Goal: Task Accomplishment & Management: Complete application form

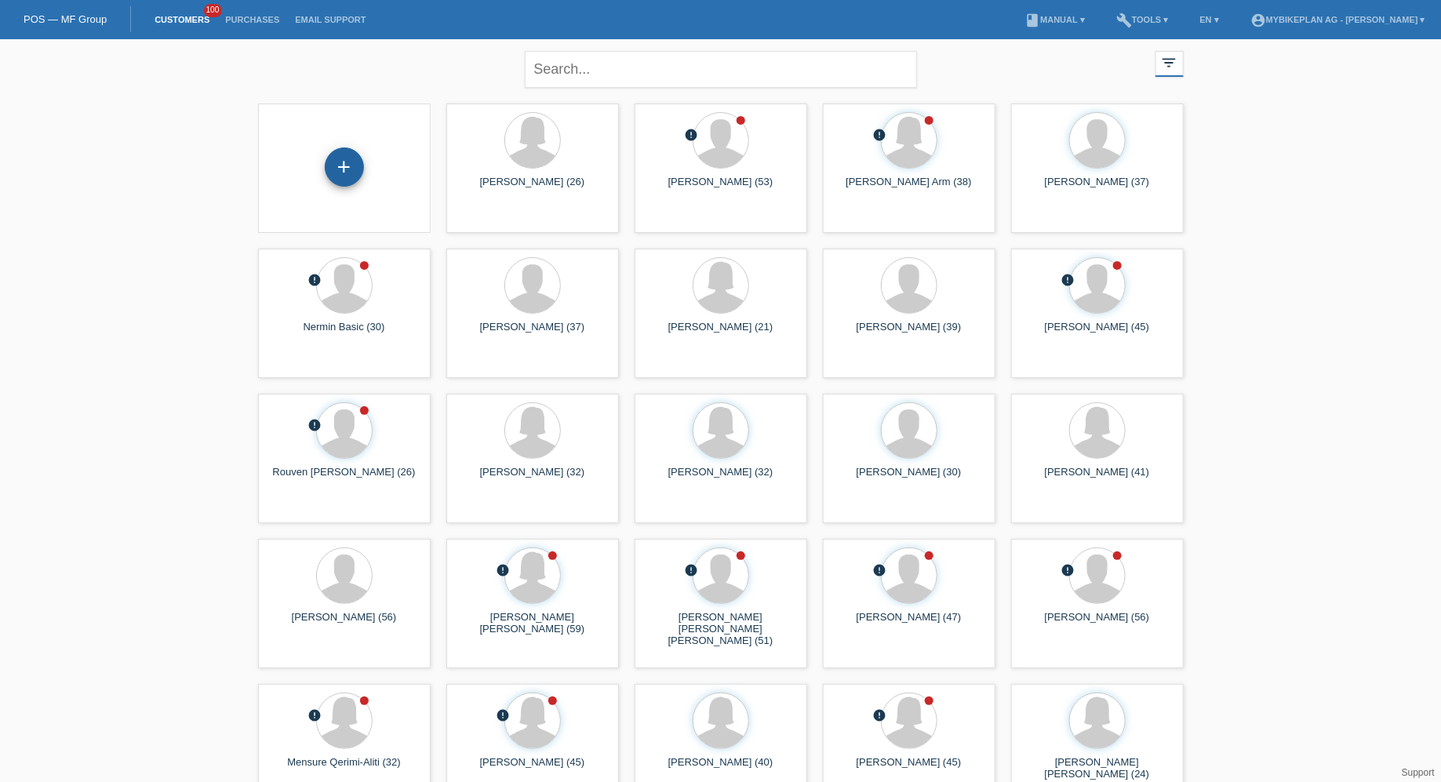
click at [349, 168] on div "+" at bounding box center [344, 166] width 39 height 39
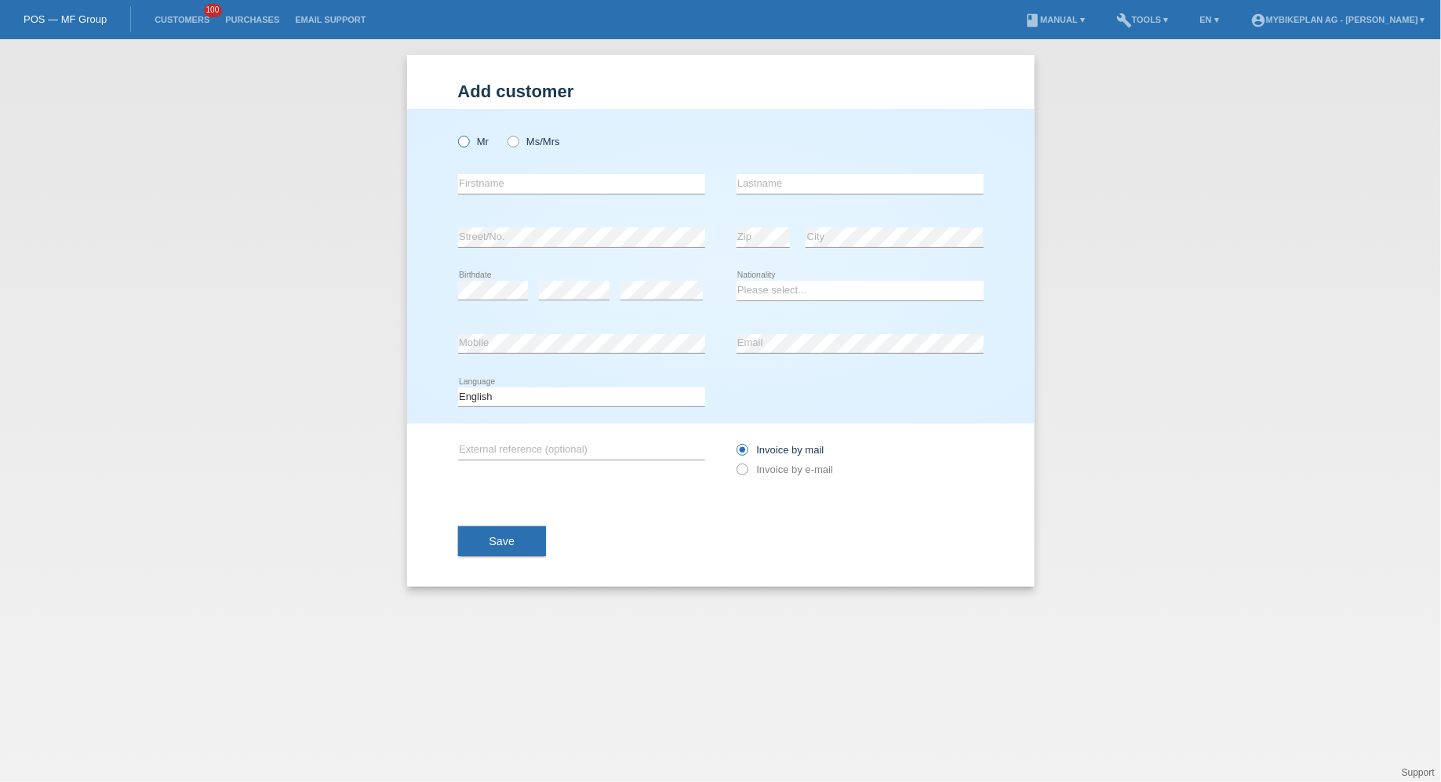
click at [455, 133] on icon at bounding box center [455, 133] width 0 height 0
click at [465, 136] on input "Mr" at bounding box center [463, 141] width 10 height 10
radio input "true"
click at [481, 185] on input "text" at bounding box center [581, 184] width 247 height 20
type input "Ygor"
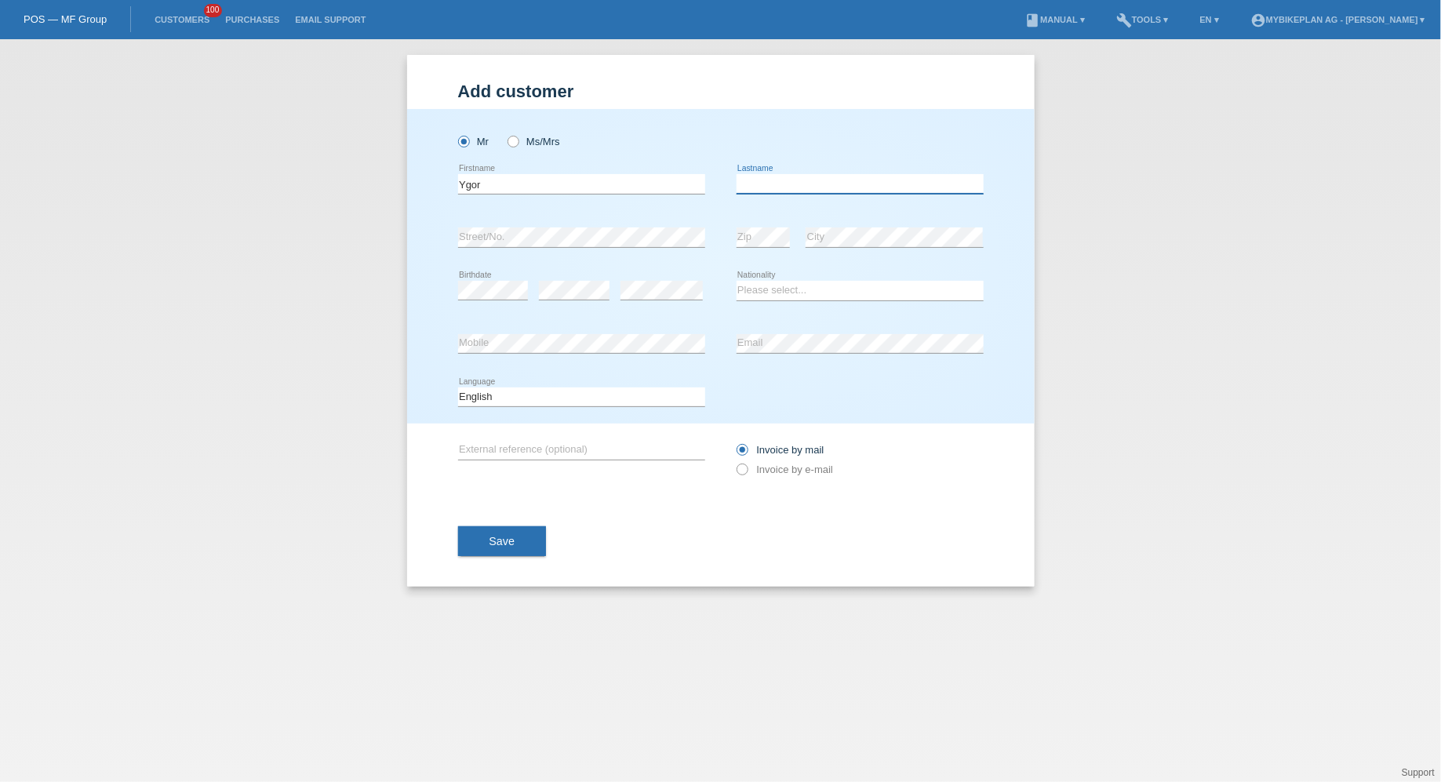
type input "f"
type input "Falcone Parajo"
click at [279, 517] on div "Add customer Add customer Add customer Mr Ms/Mrs Ygor" at bounding box center [720, 410] width 1441 height 743
click at [555, 255] on div "error Street/No." at bounding box center [581, 237] width 247 height 53
select select "ES"
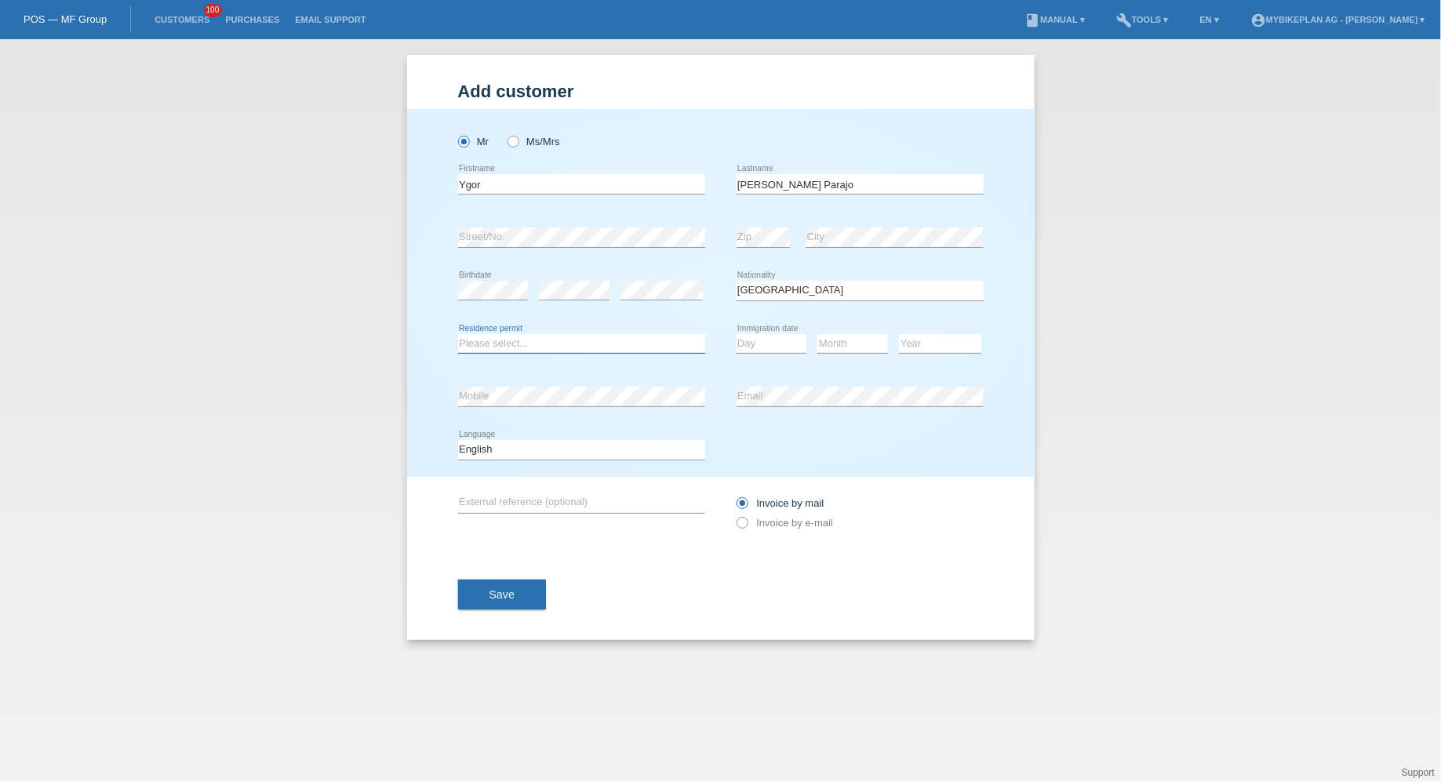
select select "C"
select select "01"
select select "02"
select select "2014"
click at [616, 454] on select "Deutsch Français Italiano English" at bounding box center [581, 449] width 247 height 19
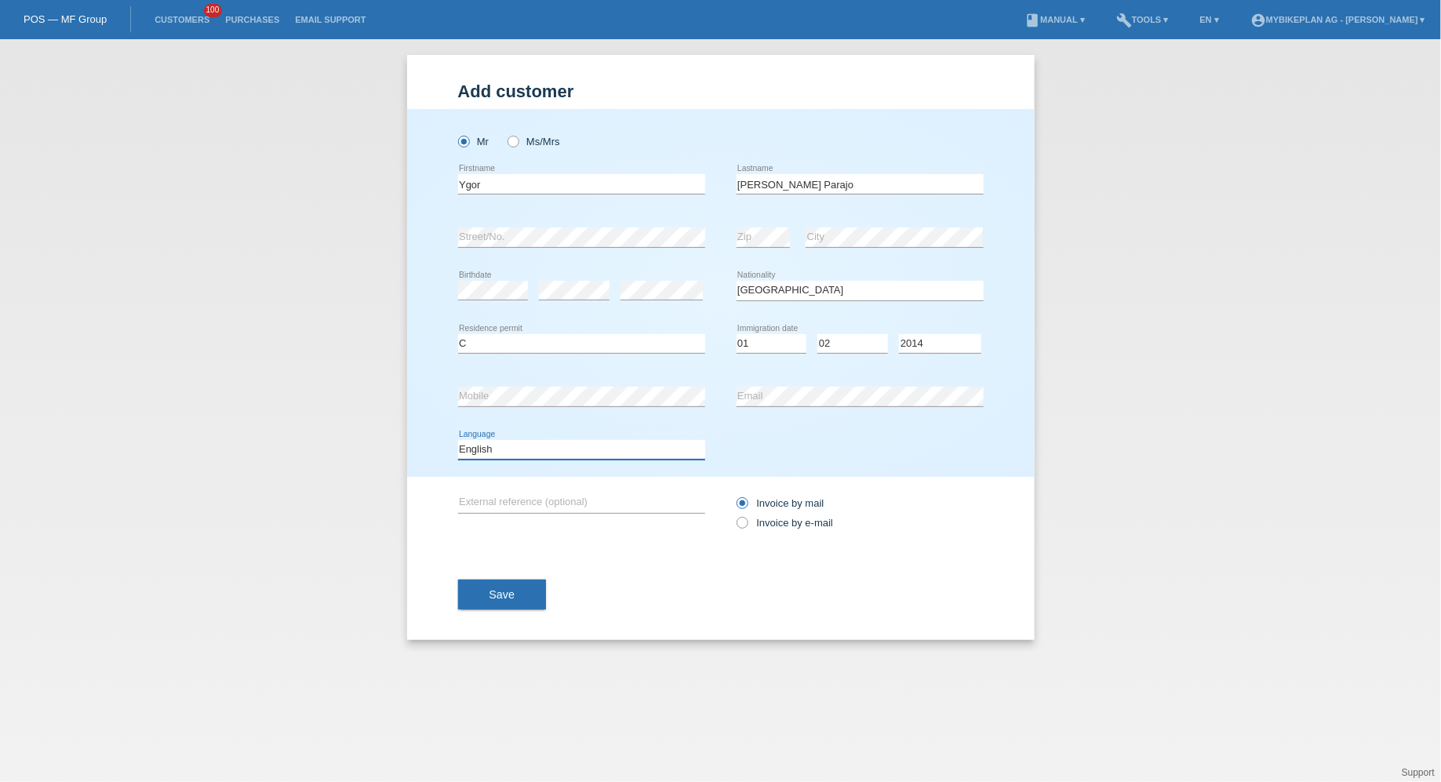
click at [458, 440] on select "Deutsch Français Italiano English" at bounding box center [581, 449] width 247 height 19
click at [612, 450] on select "Deutsch Français Italiano English" at bounding box center [581, 449] width 247 height 19
select select "de"
click at [458, 440] on select "Deutsch Français Italiano English" at bounding box center [581, 449] width 247 height 19
click at [819, 531] on div "Invoice by mail Invoice by e-mail" at bounding box center [859, 512] width 247 height 39
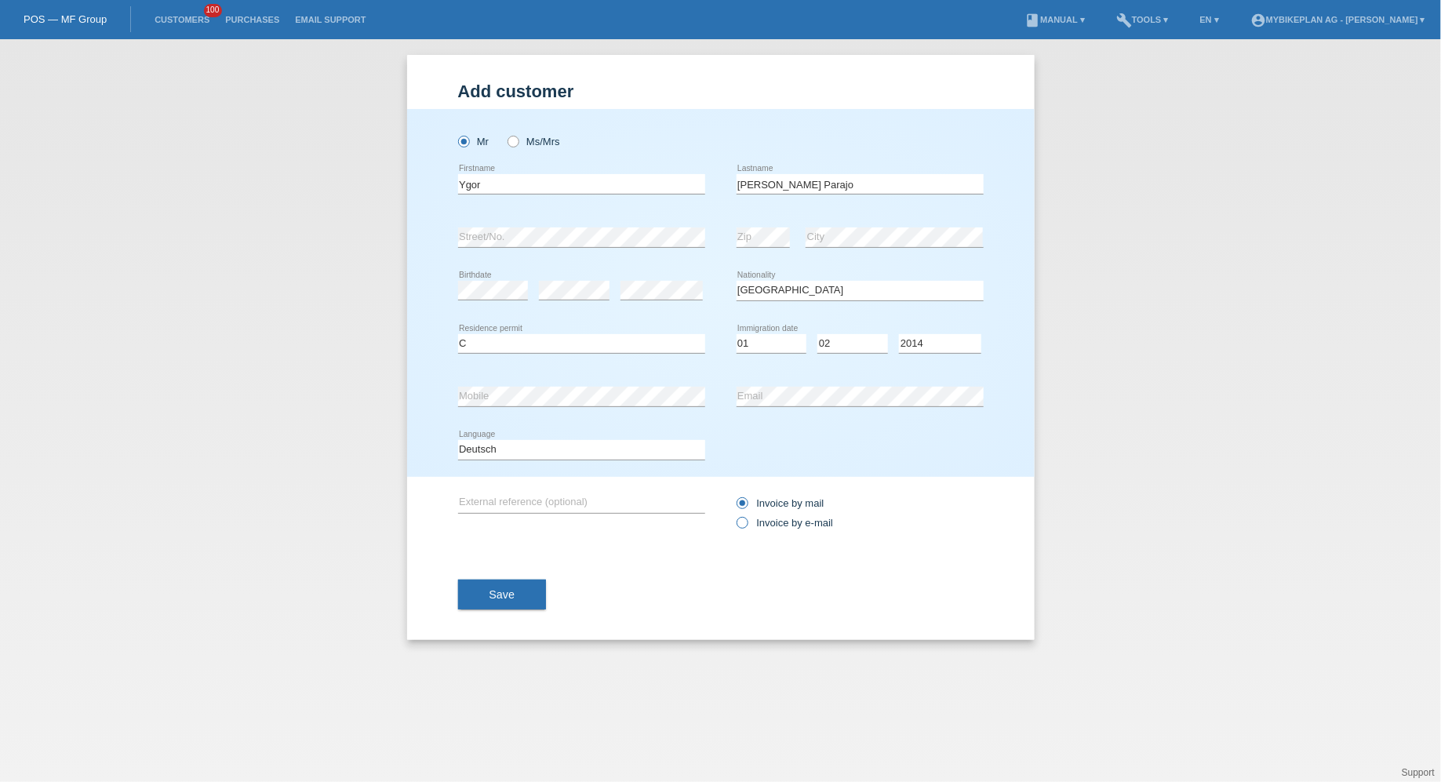
click at [819, 518] on label "Invoice by e-mail" at bounding box center [784, 523] width 97 height 12
click at [747, 518] on input "Invoice by e-mail" at bounding box center [741, 527] width 10 height 20
radio input "true"
click at [531, 583] on button "Save" at bounding box center [502, 595] width 89 height 30
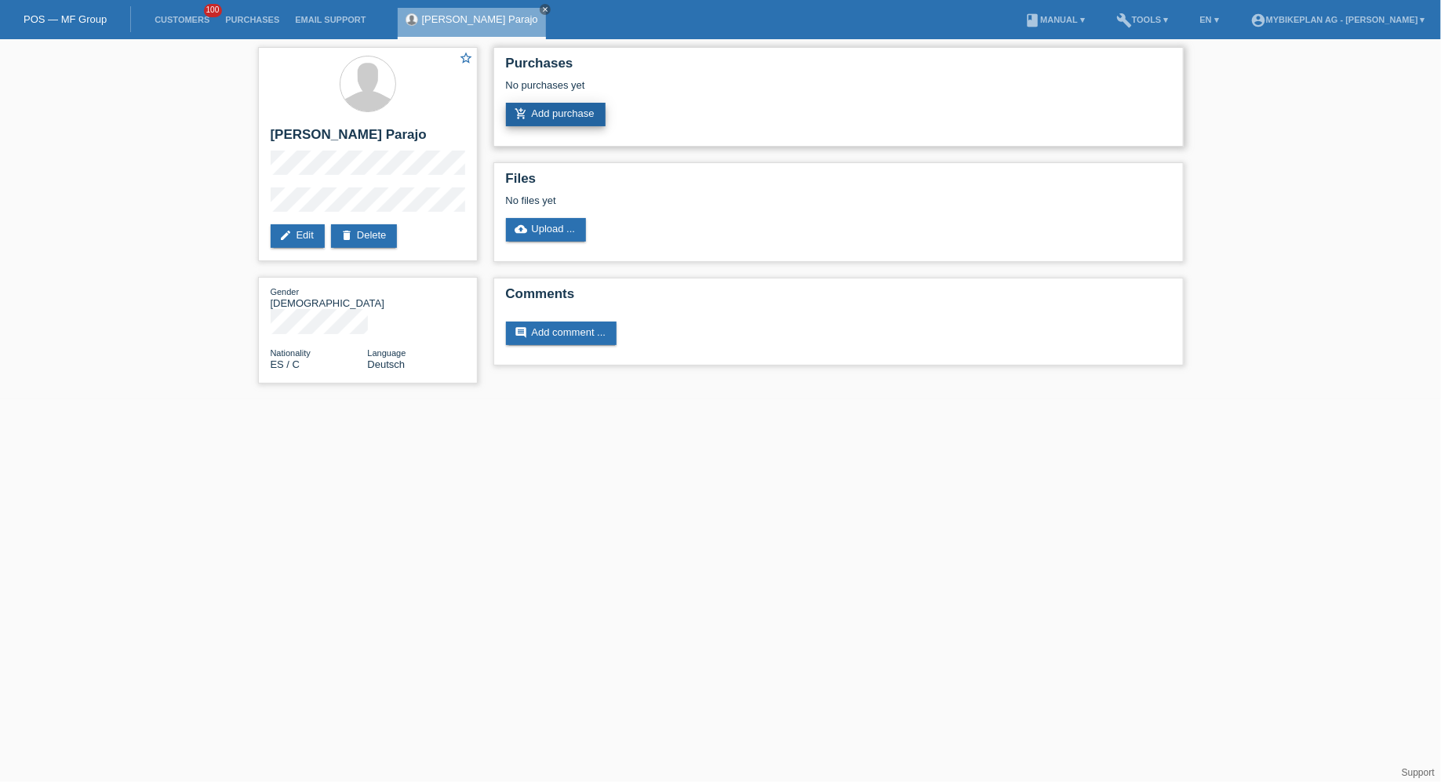
click at [568, 118] on link "add_shopping_cart Add purchase" at bounding box center [556, 115] width 100 height 24
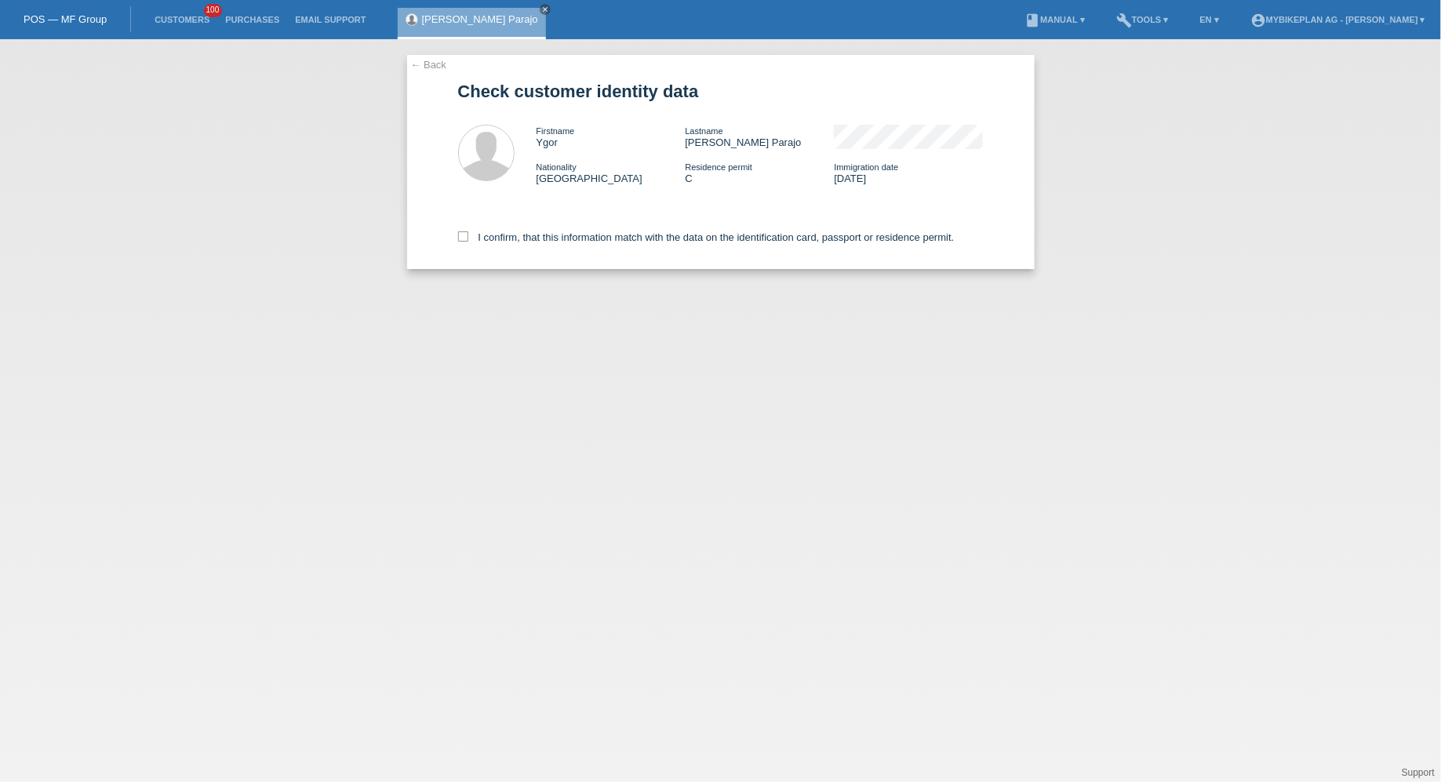
click at [499, 231] on div "I confirm, that this information match with the data on the identification card…" at bounding box center [721, 234] width 526 height 69
click at [496, 240] on label "I confirm, that this information match with the data on the identification card…" at bounding box center [706, 237] width 496 height 12
click at [468, 240] on input "I confirm, that this information match with the data on the identification card…" at bounding box center [463, 236] width 10 height 10
checkbox input "true"
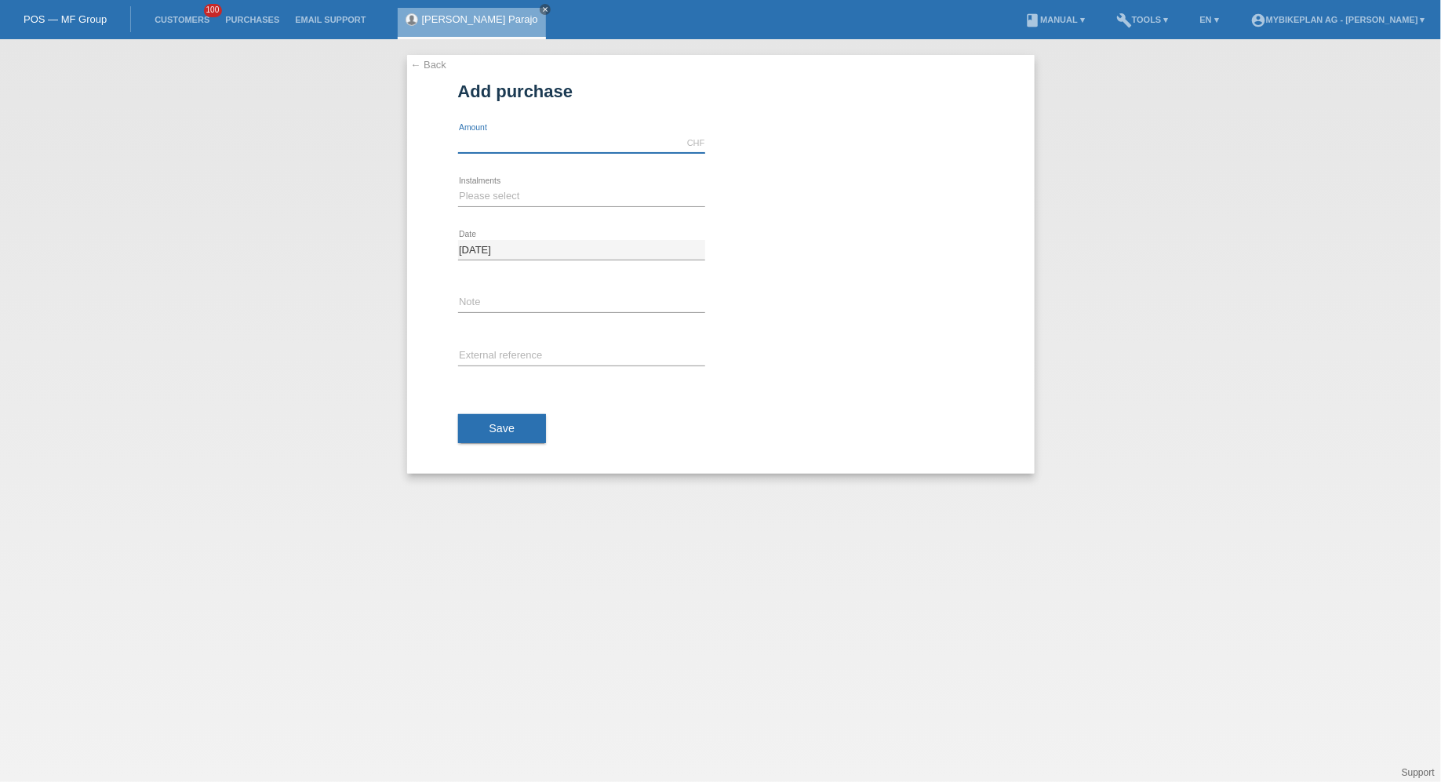
click at [521, 136] on input "text" at bounding box center [581, 143] width 247 height 20
type input "6200.00"
click at [504, 200] on select "Please select 6 instalments 12 instalments 18 instalments 24 instalments 36 ins…" at bounding box center [581, 196] width 247 height 19
select select "488"
click at [458, 187] on select "Please select 6 instalments 12 instalments 18 instalments 24 instalments 36 ins…" at bounding box center [581, 196] width 247 height 19
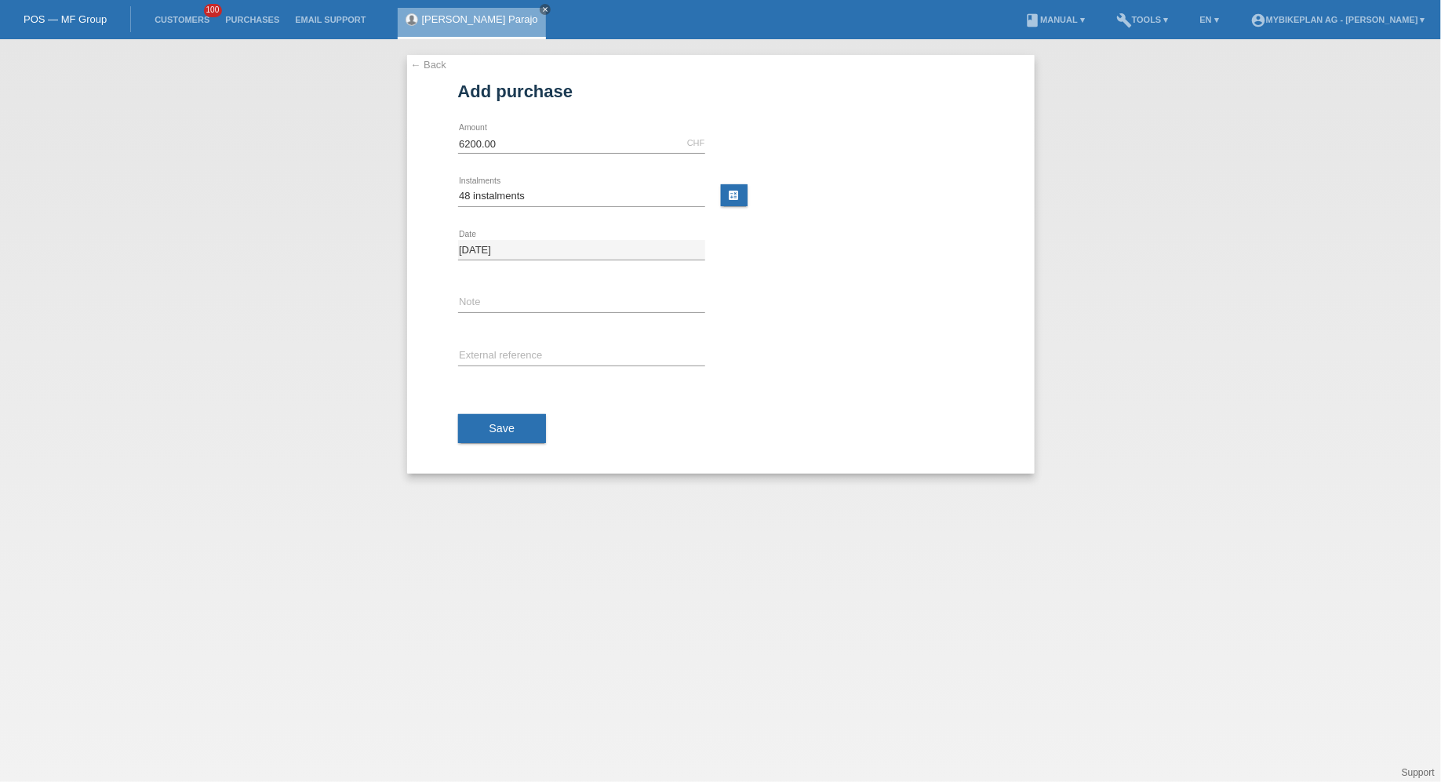
click at [511, 344] on div "error External reference" at bounding box center [581, 356] width 247 height 53
click at [511, 347] on input "text" at bounding box center [581, 357] width 247 height 20
paste input "44155219110"
type input "44155219110"
click at [509, 418] on button "Save" at bounding box center [502, 429] width 89 height 30
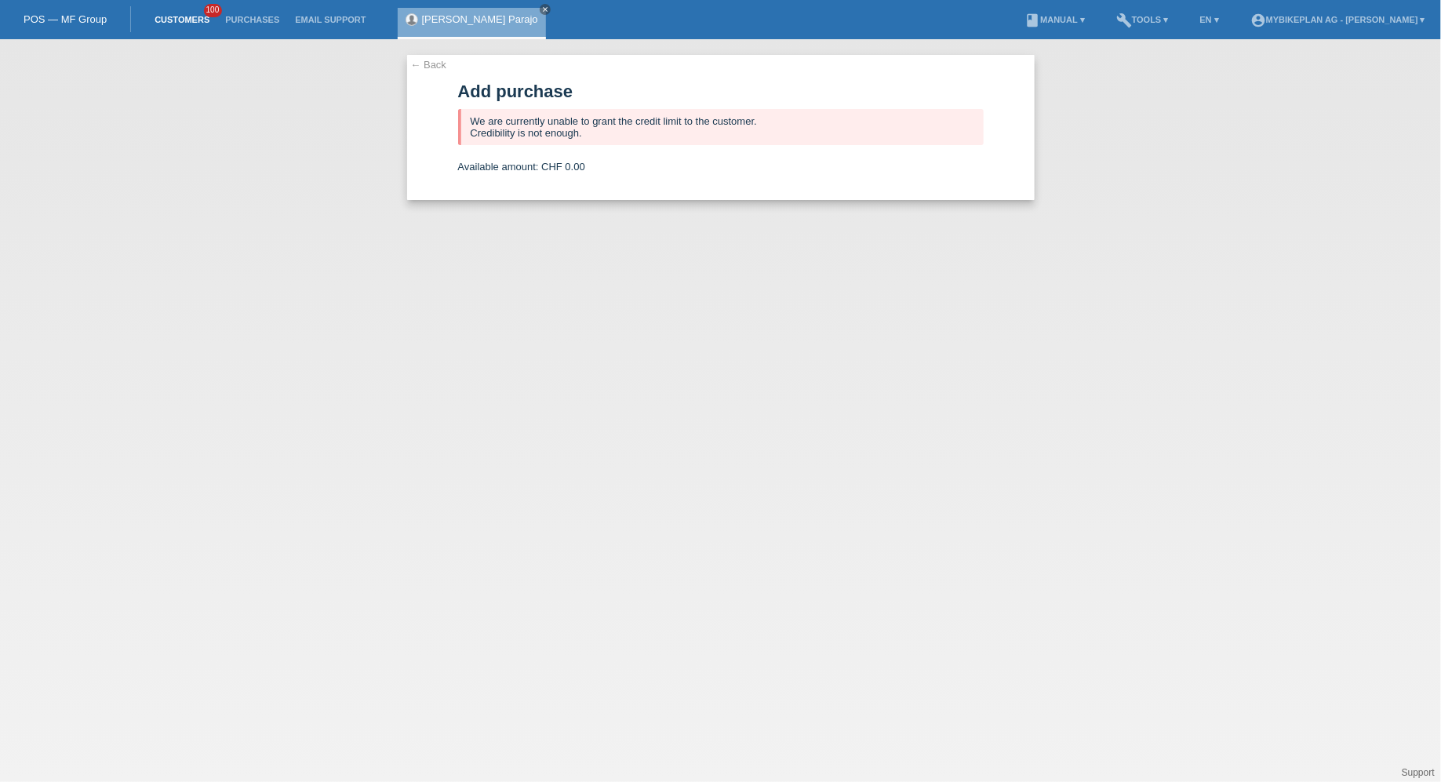
click at [169, 17] on link "Customers" at bounding box center [182, 19] width 71 height 9
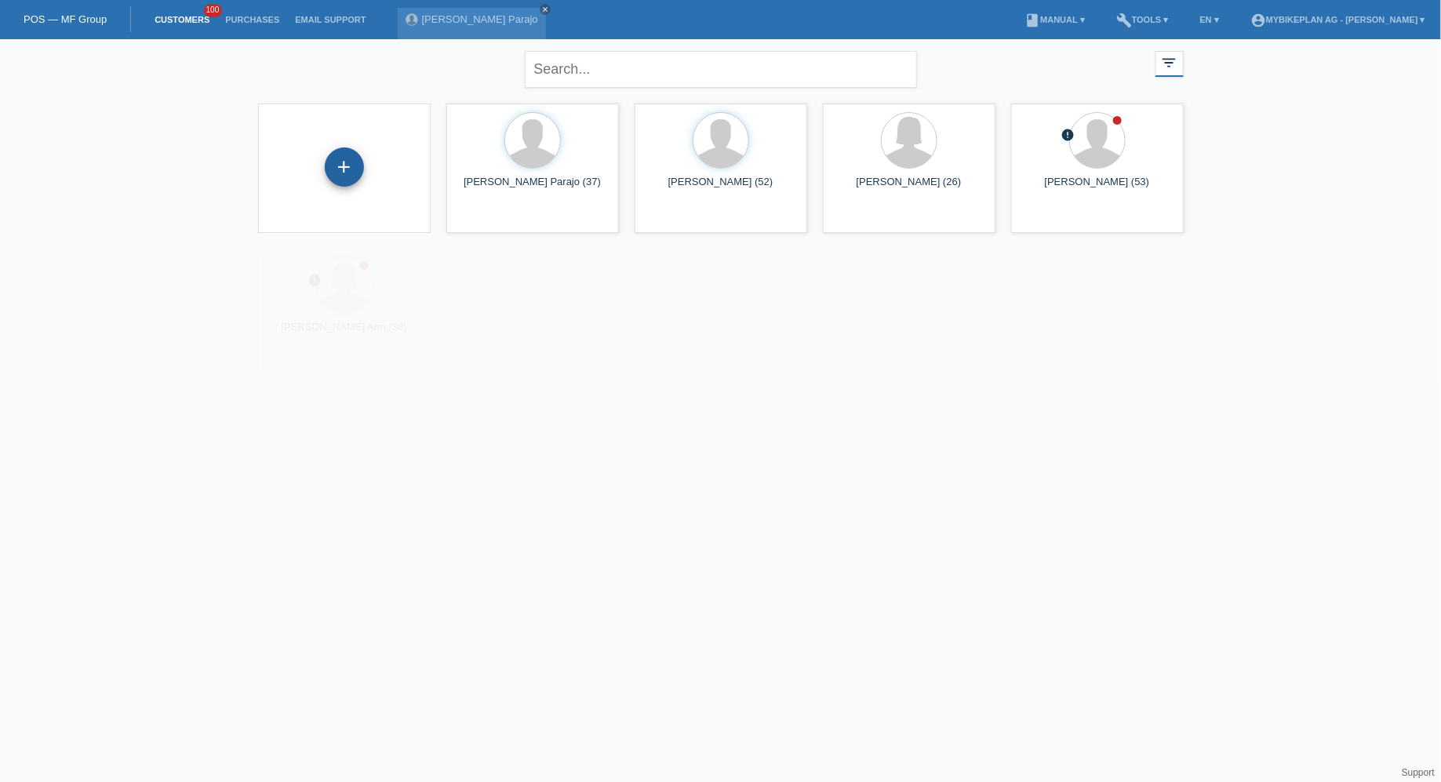
click at [347, 177] on div "+" at bounding box center [344, 166] width 39 height 39
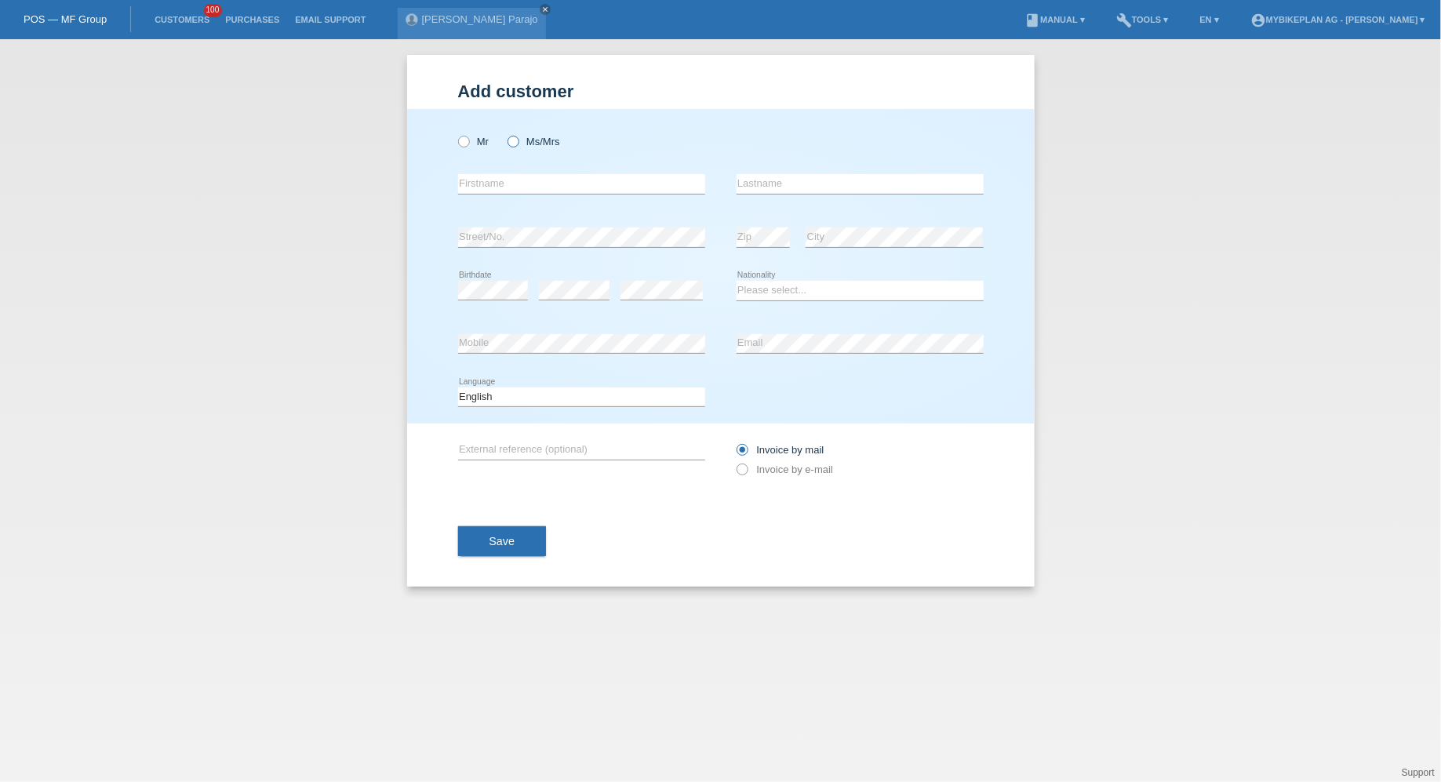
click at [511, 136] on input "Ms/Mrs" at bounding box center [512, 141] width 10 height 10
radio input "true"
click at [504, 133] on icon at bounding box center [504, 133] width 0 height 0
click at [511, 142] on input "Ms/Mrs" at bounding box center [512, 141] width 10 height 10
click at [512, 177] on input "text" at bounding box center [581, 184] width 247 height 20
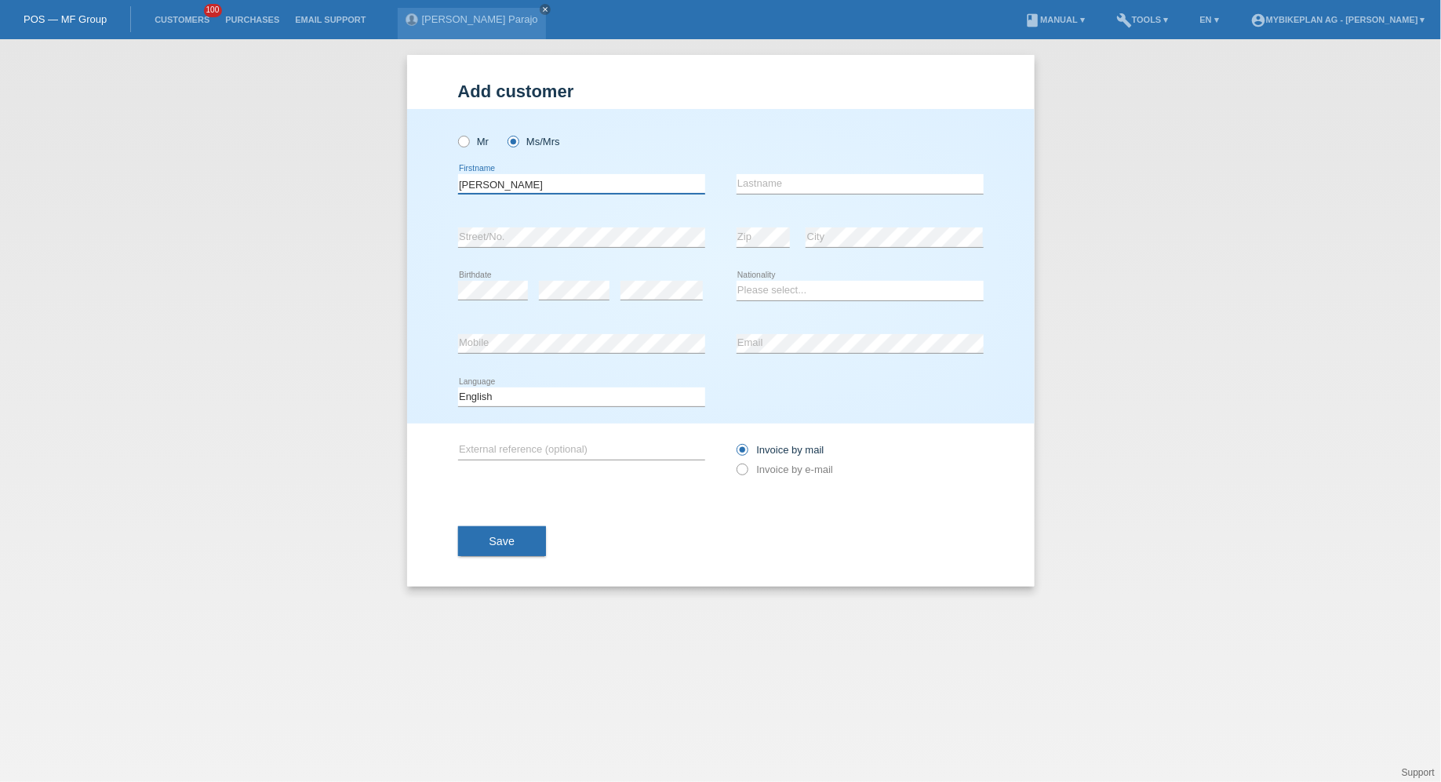
type input "[PERSON_NAME]"
type input "Susewind"
select select "CH"
click at [563, 387] on select "Deutsch Français Italiano English" at bounding box center [581, 396] width 247 height 19
select select "de"
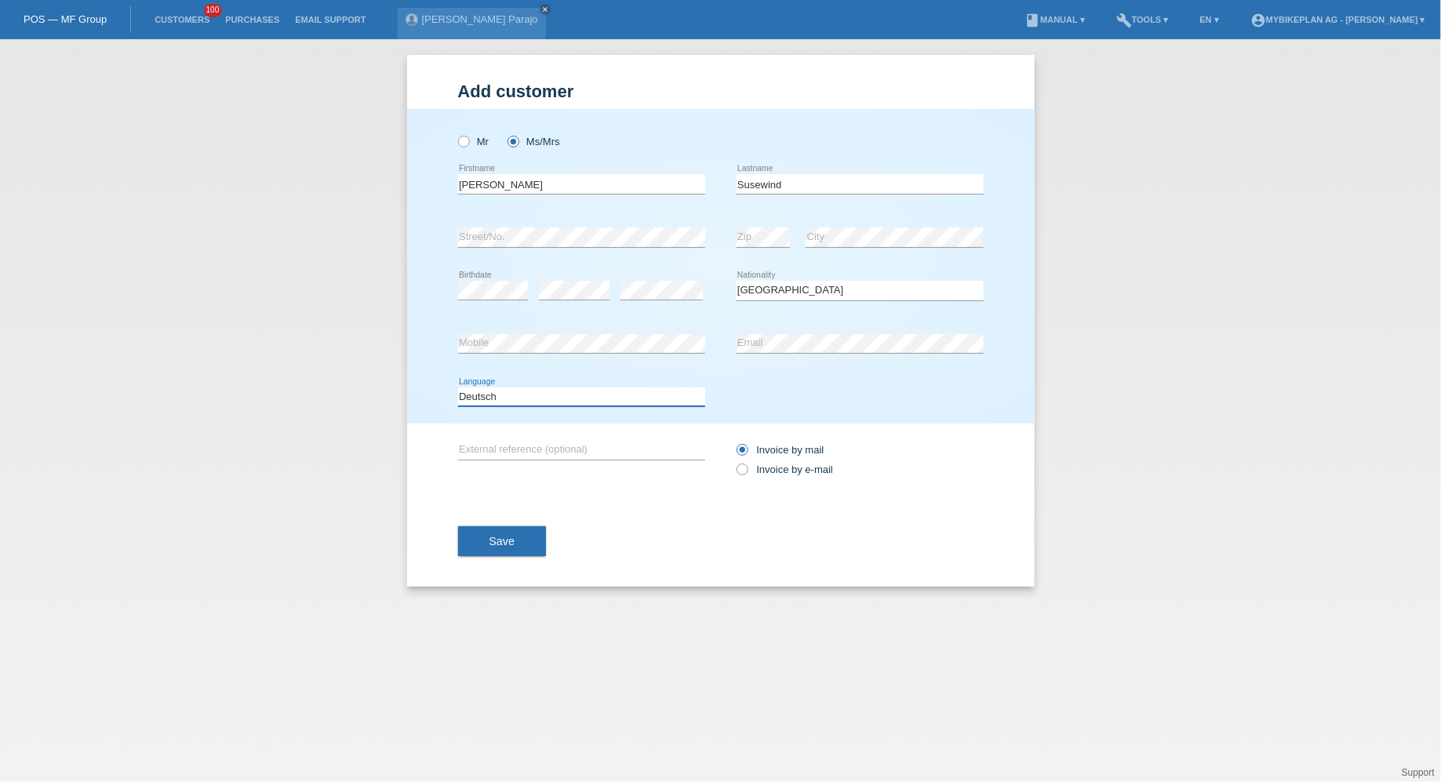
click at [458, 387] on select "Deutsch Français Italiano English" at bounding box center [581, 396] width 247 height 19
click at [772, 469] on label "Invoice by e-mail" at bounding box center [784, 470] width 97 height 12
click at [747, 469] on input "Invoice by e-mail" at bounding box center [741, 474] width 10 height 20
radio input "true"
click at [518, 530] on button "Save" at bounding box center [502, 541] width 89 height 30
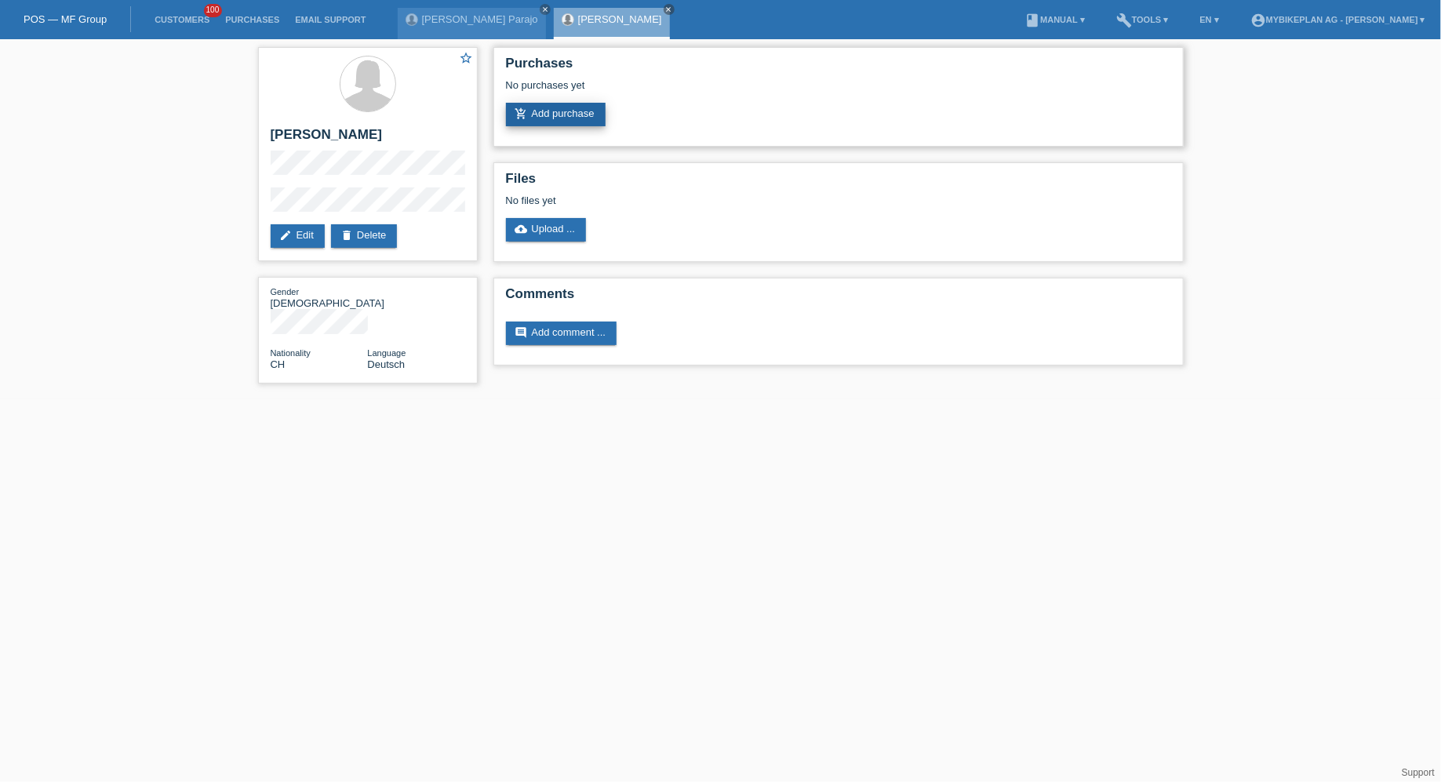
click at [537, 111] on link "add_shopping_cart Add purchase" at bounding box center [556, 115] width 100 height 24
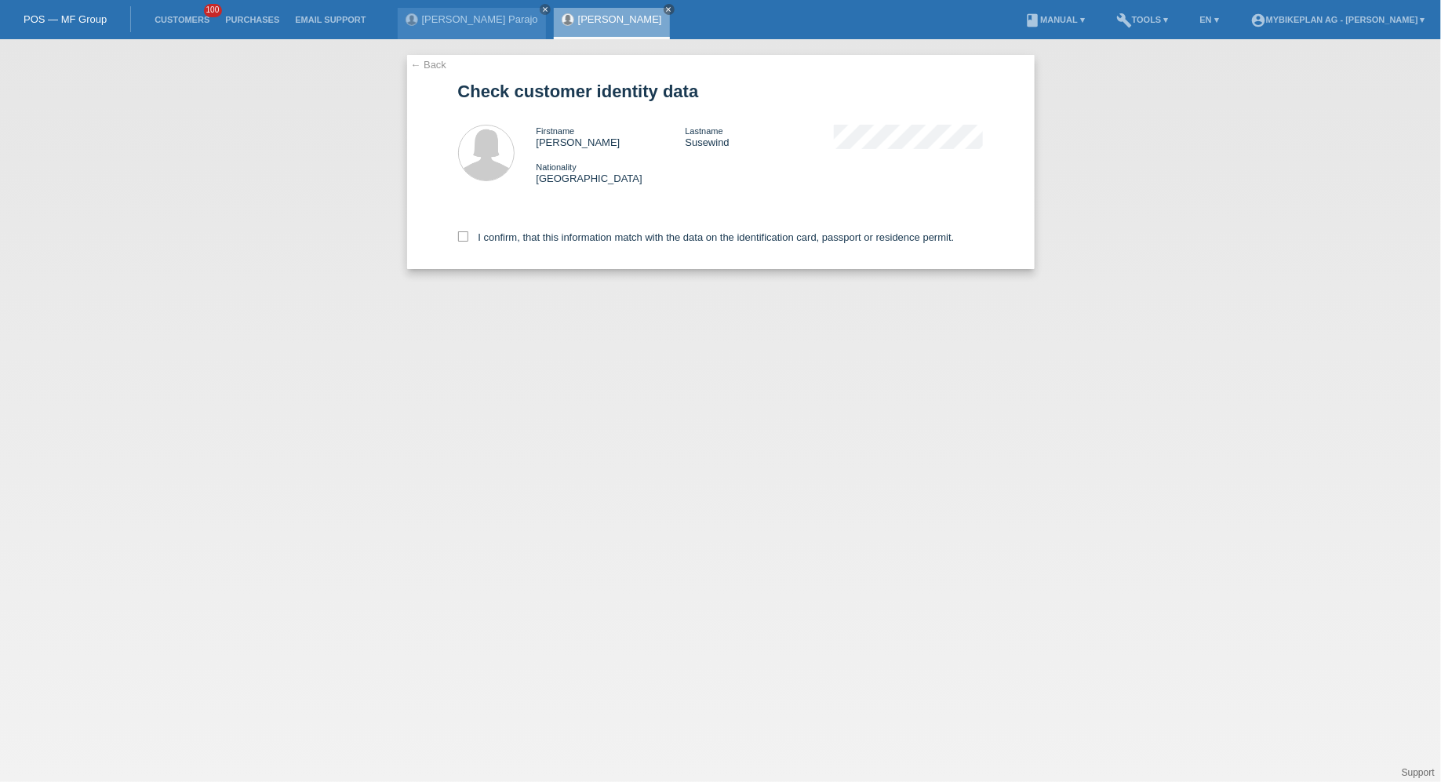
click at [564, 236] on label "I confirm, that this information match with the data on the identification card…" at bounding box center [706, 237] width 496 height 12
click at [468, 236] on input "I confirm, that this information match with the data on the identification card…" at bounding box center [463, 236] width 10 height 10
checkbox input "true"
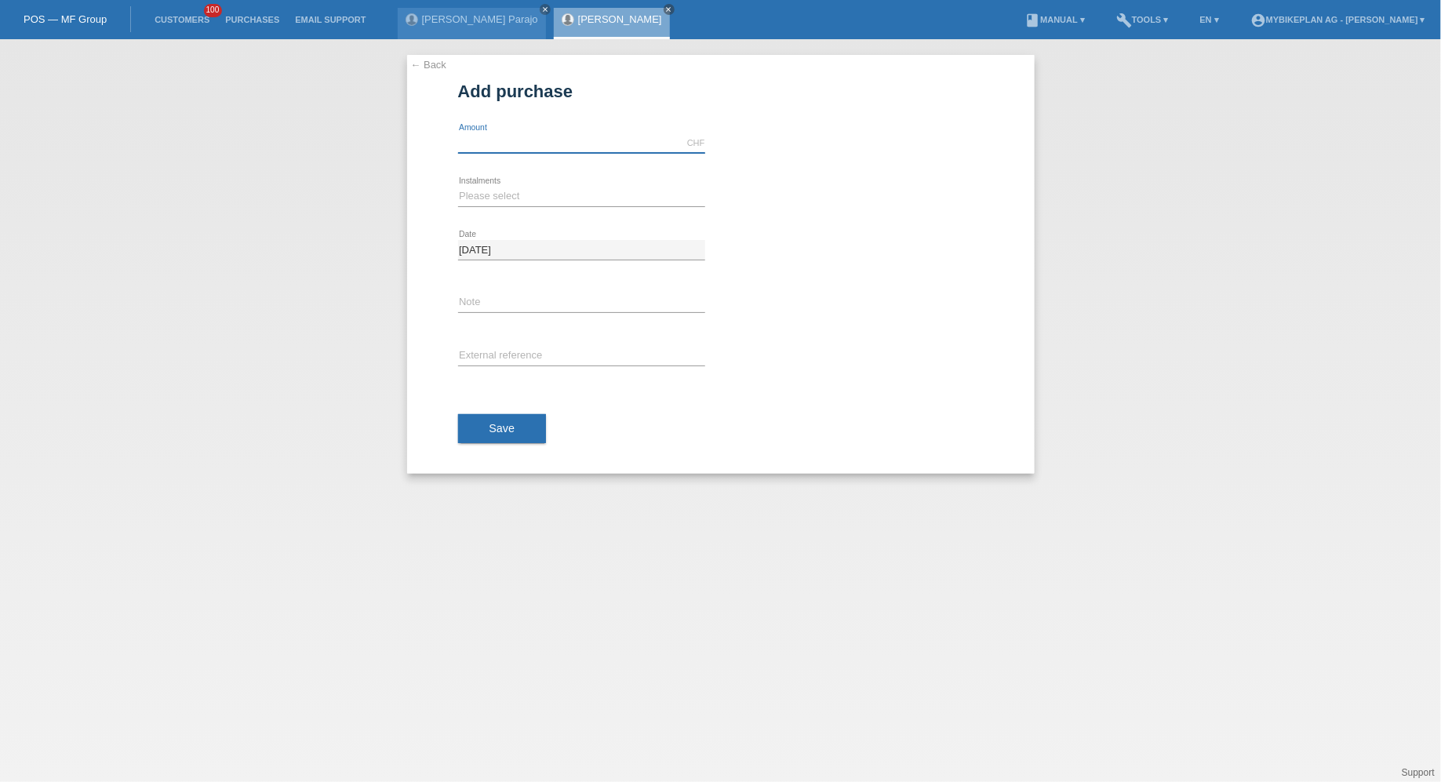
click at [529, 144] on input "text" at bounding box center [581, 143] width 247 height 20
type input "4990.00"
click at [489, 178] on div "Please select 6 instalments 12 instalments 18 instalments 24 instalments 36 ins…" at bounding box center [581, 196] width 247 height 53
click at [486, 198] on select "Please select 6 instalments 12 instalments 18 instalments 24 instalments 36 ins…" at bounding box center [581, 196] width 247 height 19
select select "487"
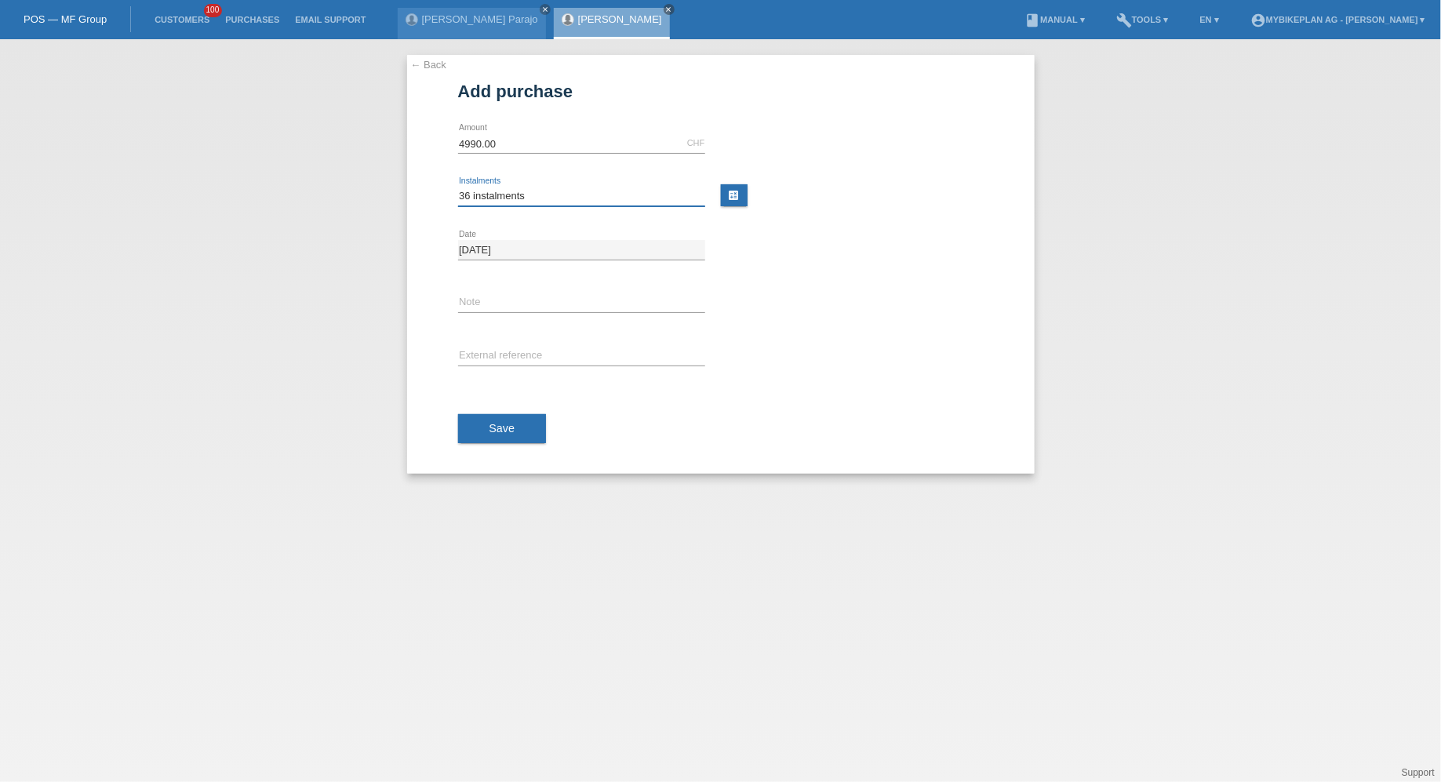
click at [458, 187] on select "Please select 6 instalments 12 instalments 18 instalments 24 instalments 36 ins…" at bounding box center [581, 196] width 247 height 19
click at [464, 350] on input "text" at bounding box center [581, 357] width 247 height 20
paste input "44135602306"
type input "44135602306"
click at [490, 422] on span "Save" at bounding box center [502, 428] width 26 height 13
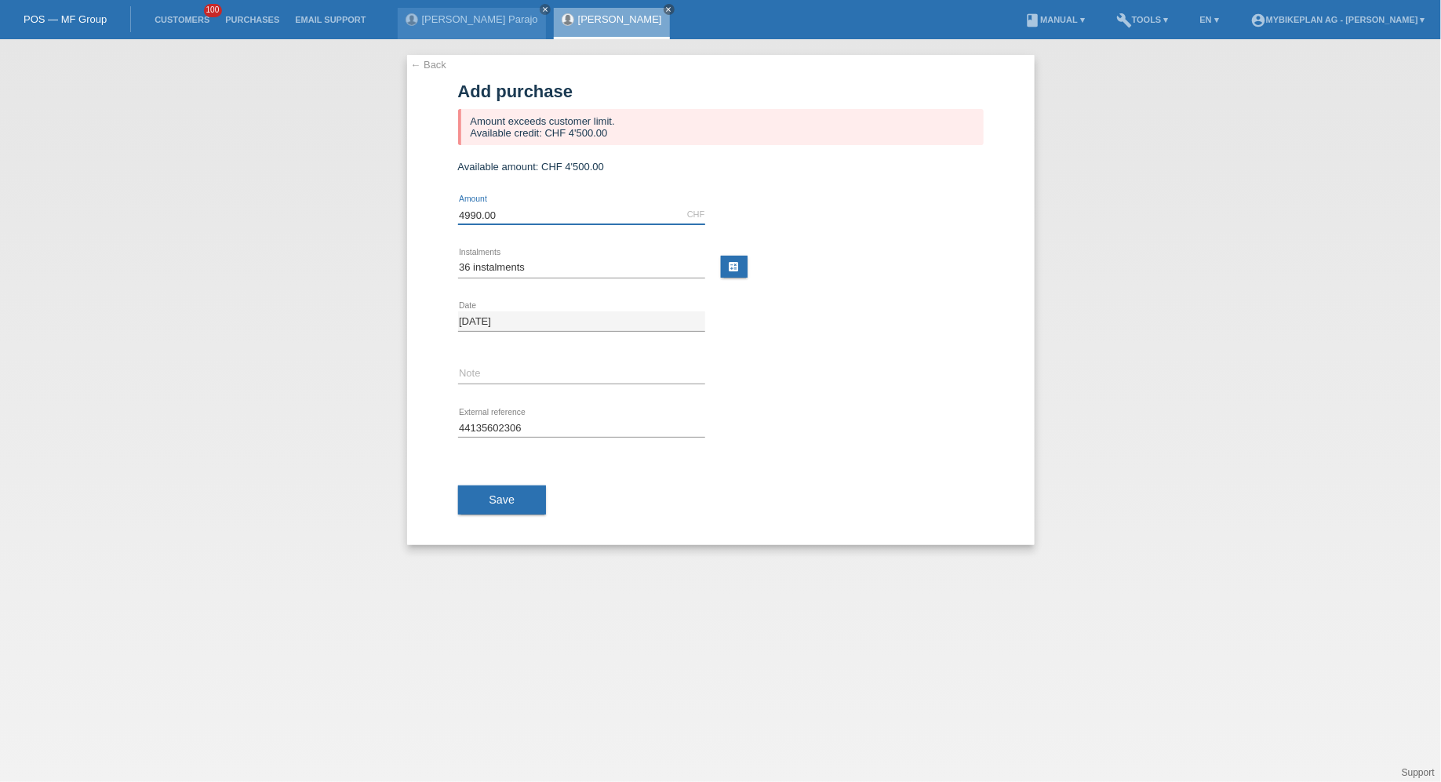
click at [476, 211] on input "4990.00" at bounding box center [581, 215] width 247 height 20
type input "4500.00"
click at [495, 493] on span "Save" at bounding box center [502, 499] width 26 height 13
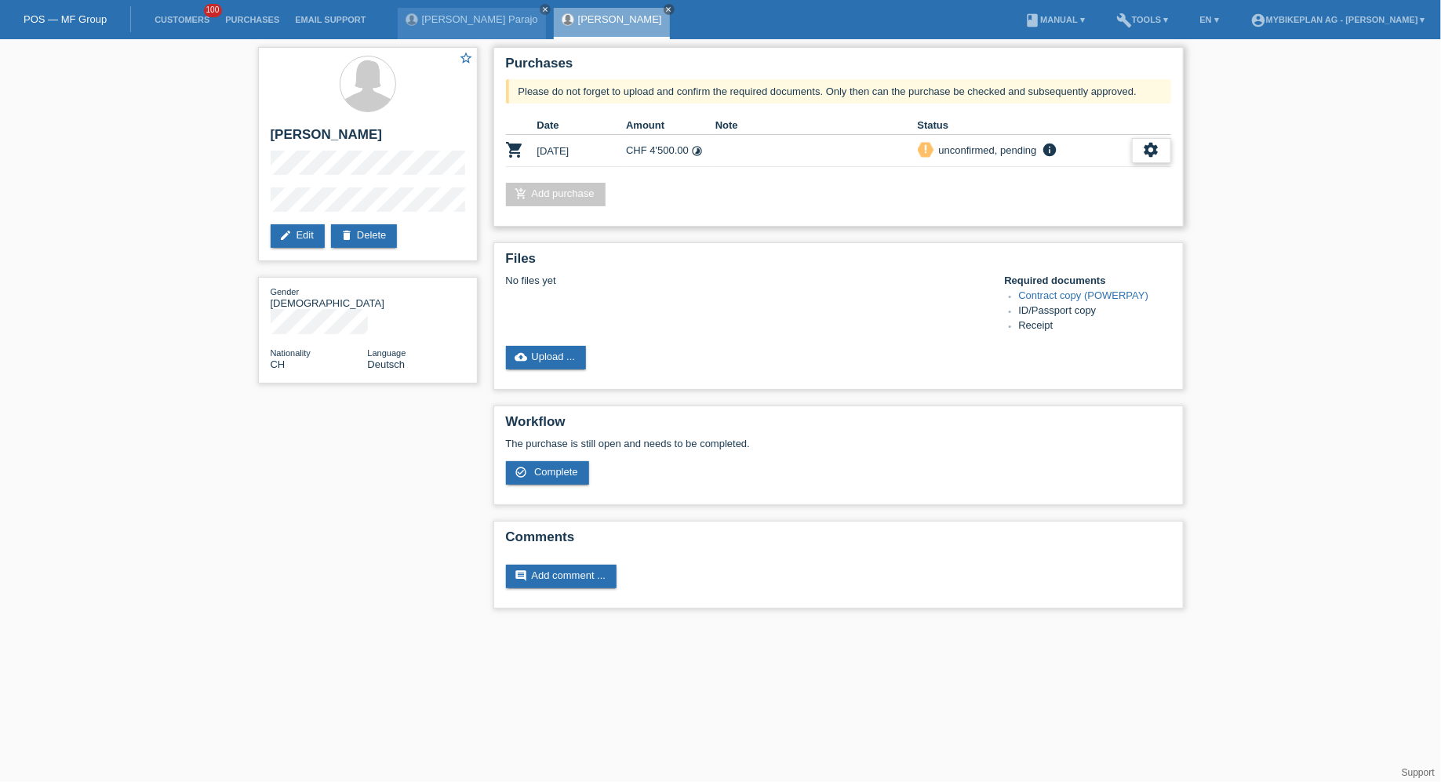
click at [1152, 151] on icon "settings" at bounding box center [1151, 149] width 17 height 17
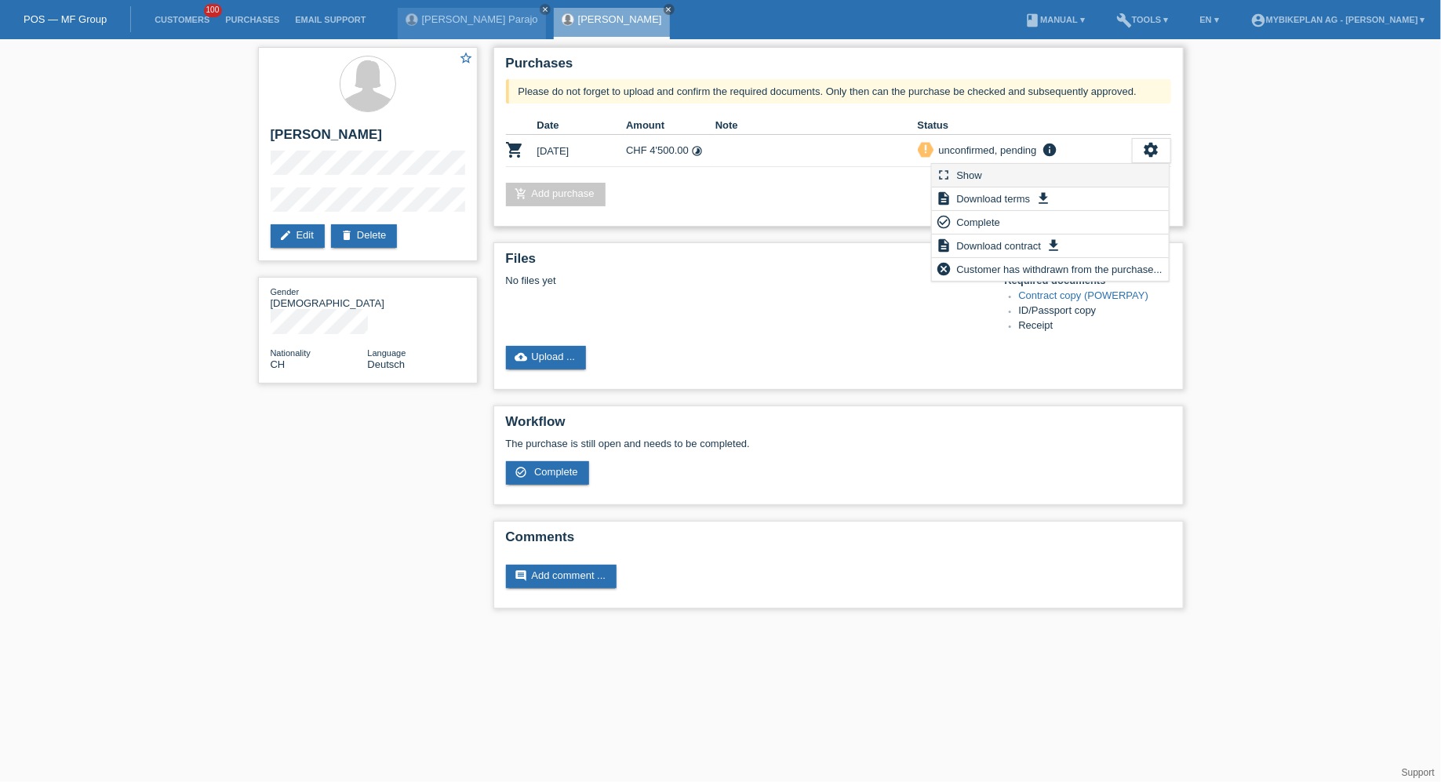
click at [1094, 173] on div "fullscreen Show" at bounding box center [1050, 176] width 237 height 24
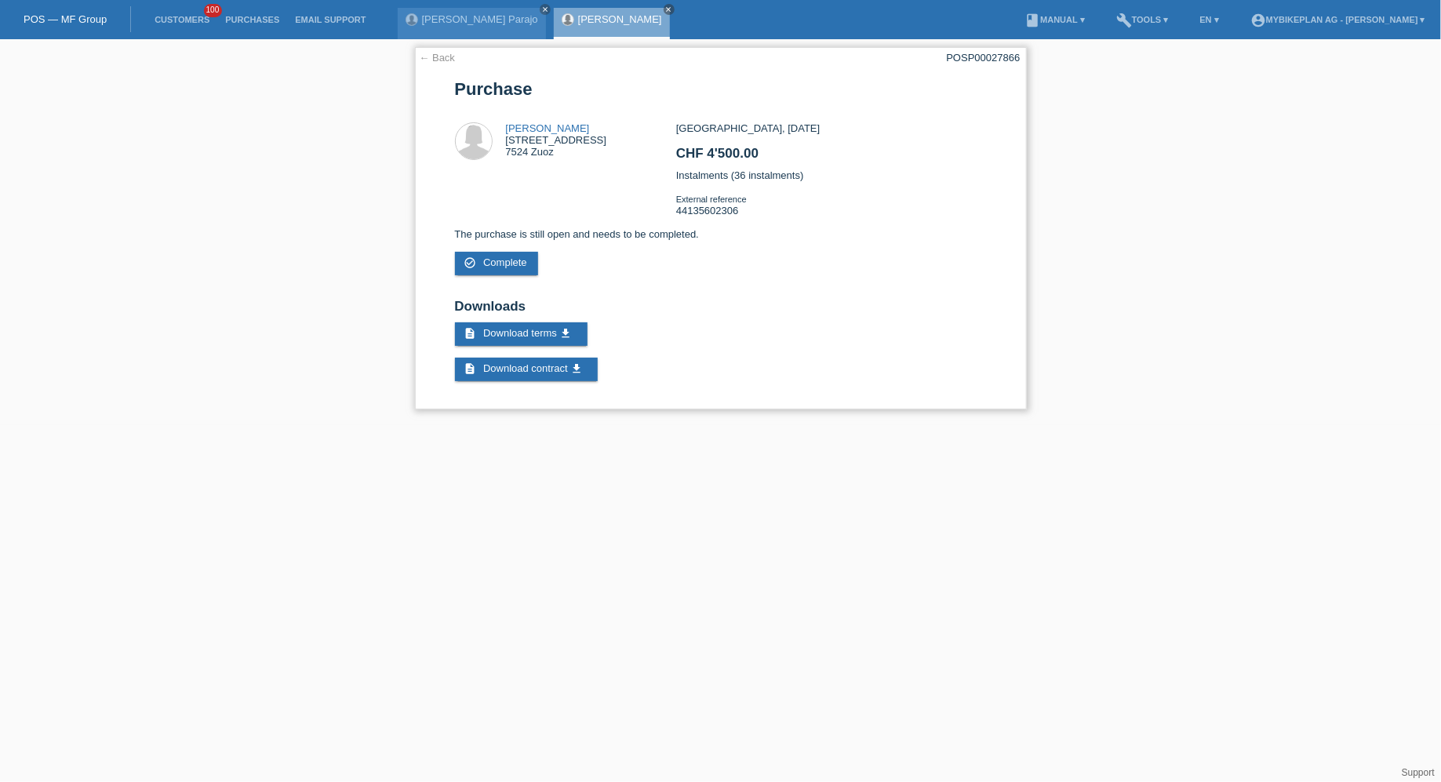
click at [979, 58] on div "POSP00027866" at bounding box center [984, 58] width 74 height 12
copy div "POSP00027866"
click at [158, 21] on link "Customers" at bounding box center [182, 19] width 71 height 9
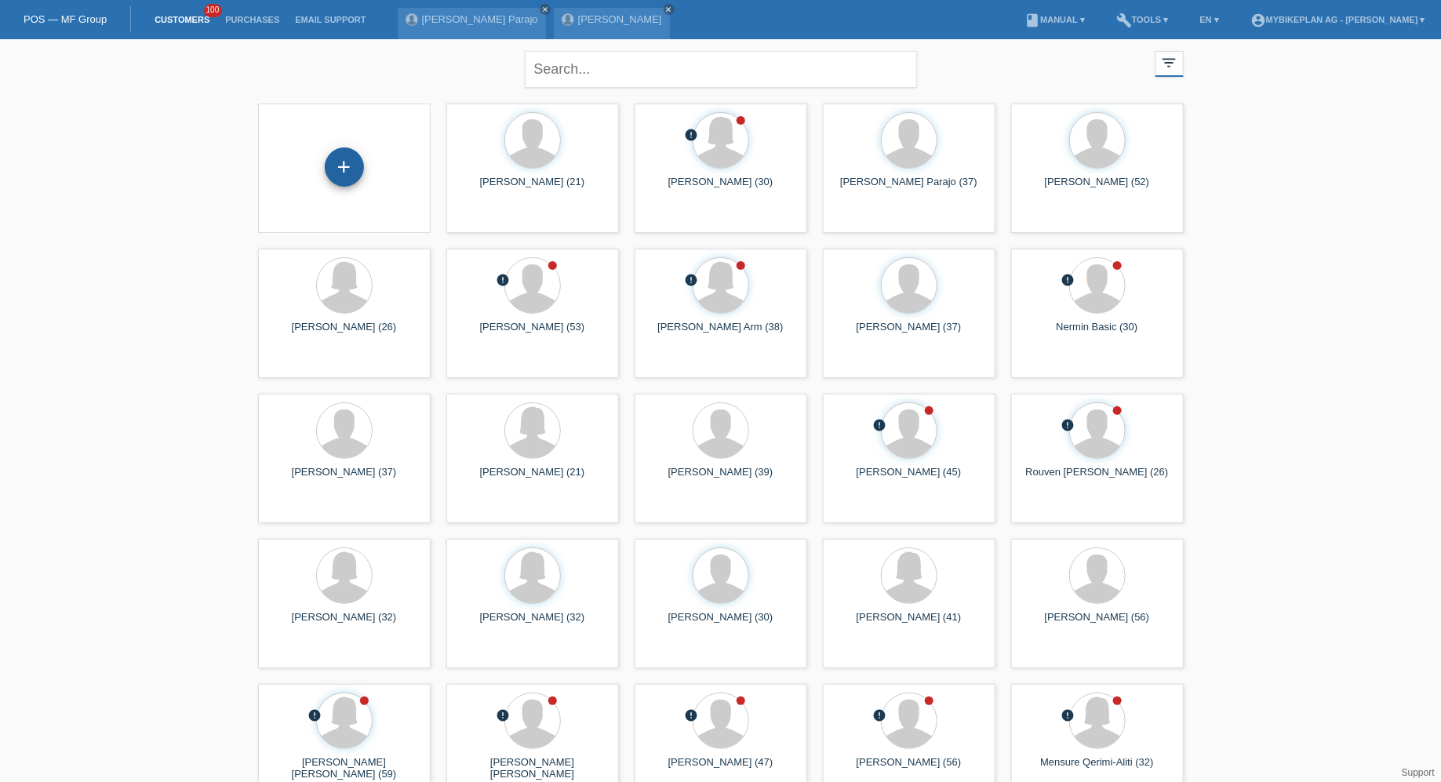
click at [334, 178] on div "+" at bounding box center [344, 166] width 39 height 39
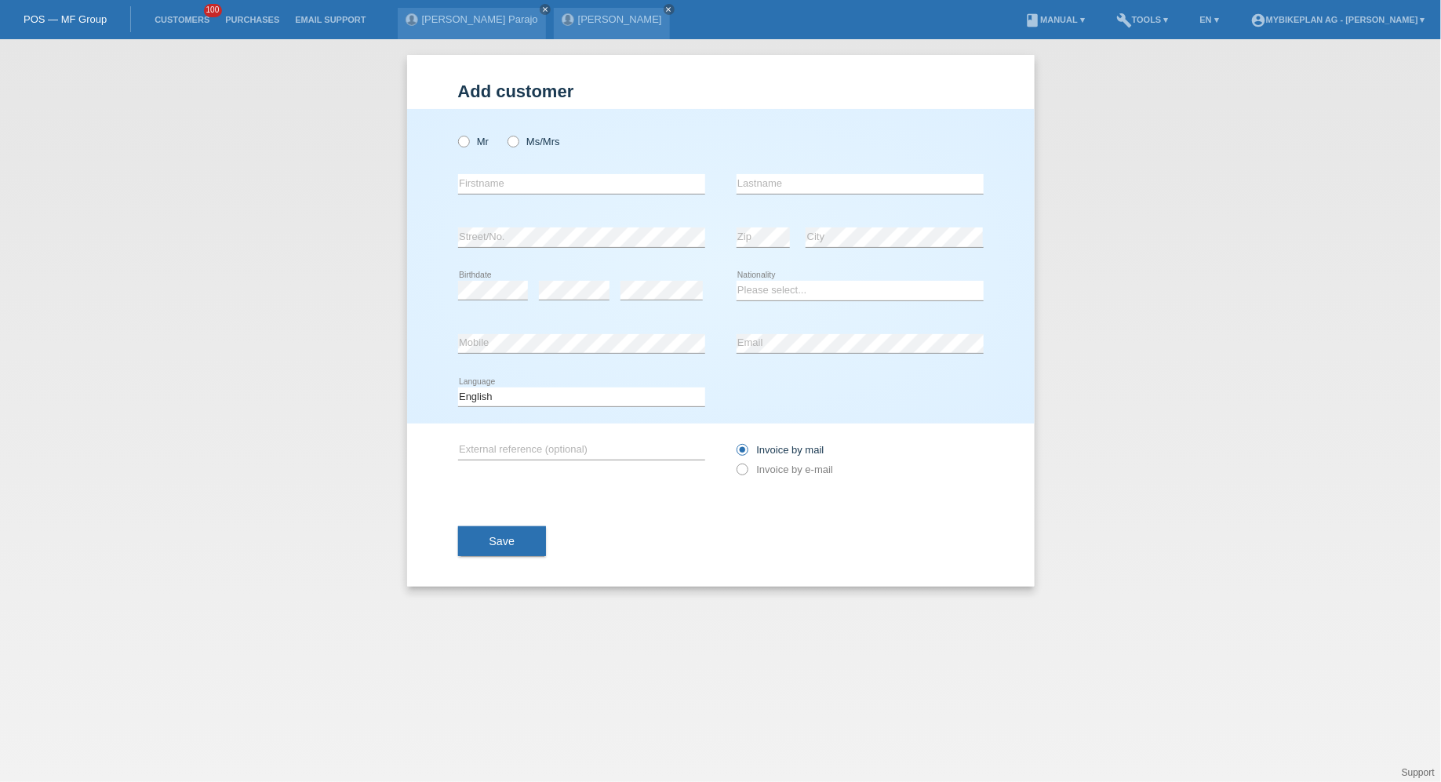
click at [540, 129] on div "Mr Ms/Mrs" at bounding box center [581, 141] width 247 height 32
click at [526, 140] on label "Ms/Mrs" at bounding box center [533, 142] width 53 height 12
click at [518, 140] on input "Ms/Mrs" at bounding box center [512, 141] width 10 height 10
radio input "true"
click at [485, 192] on input "text" at bounding box center [581, 184] width 247 height 20
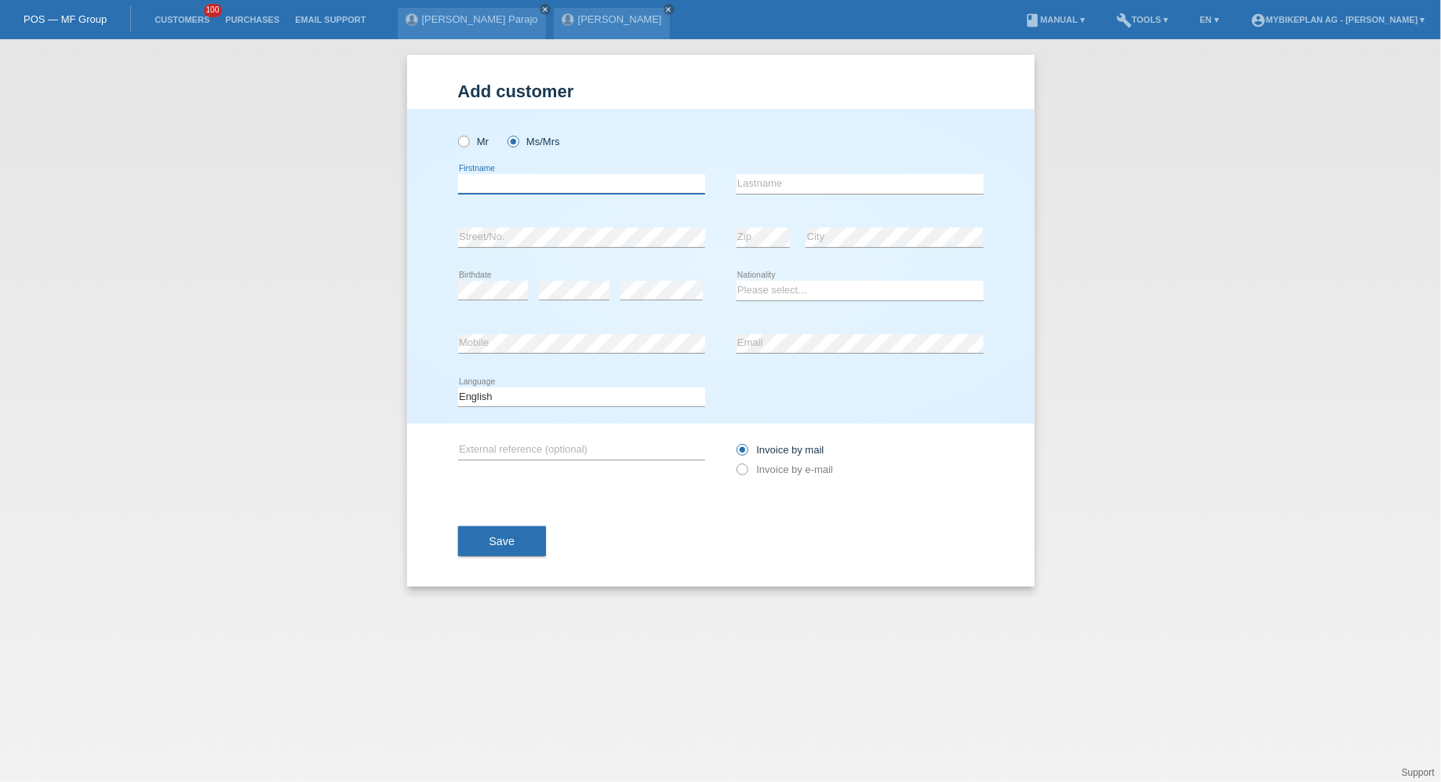
paste input "Monika Maskova"
click at [518, 190] on input "Monika Maskova" at bounding box center [581, 184] width 247 height 20
click at [518, 190] on input "[PERSON_NAME]" at bounding box center [581, 184] width 247 height 20
type input "[PERSON_NAME]"
paste input "Maskova"
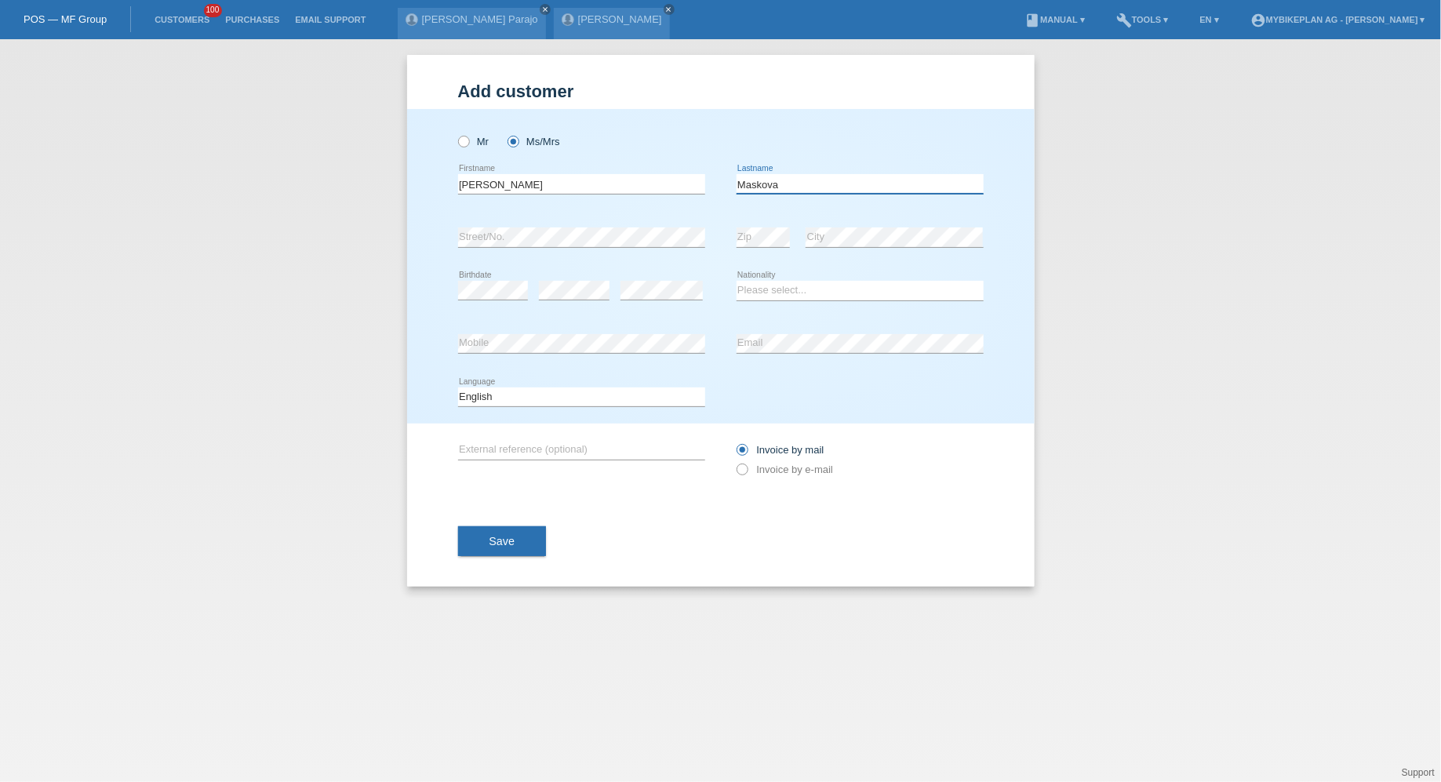
type input "Maskova"
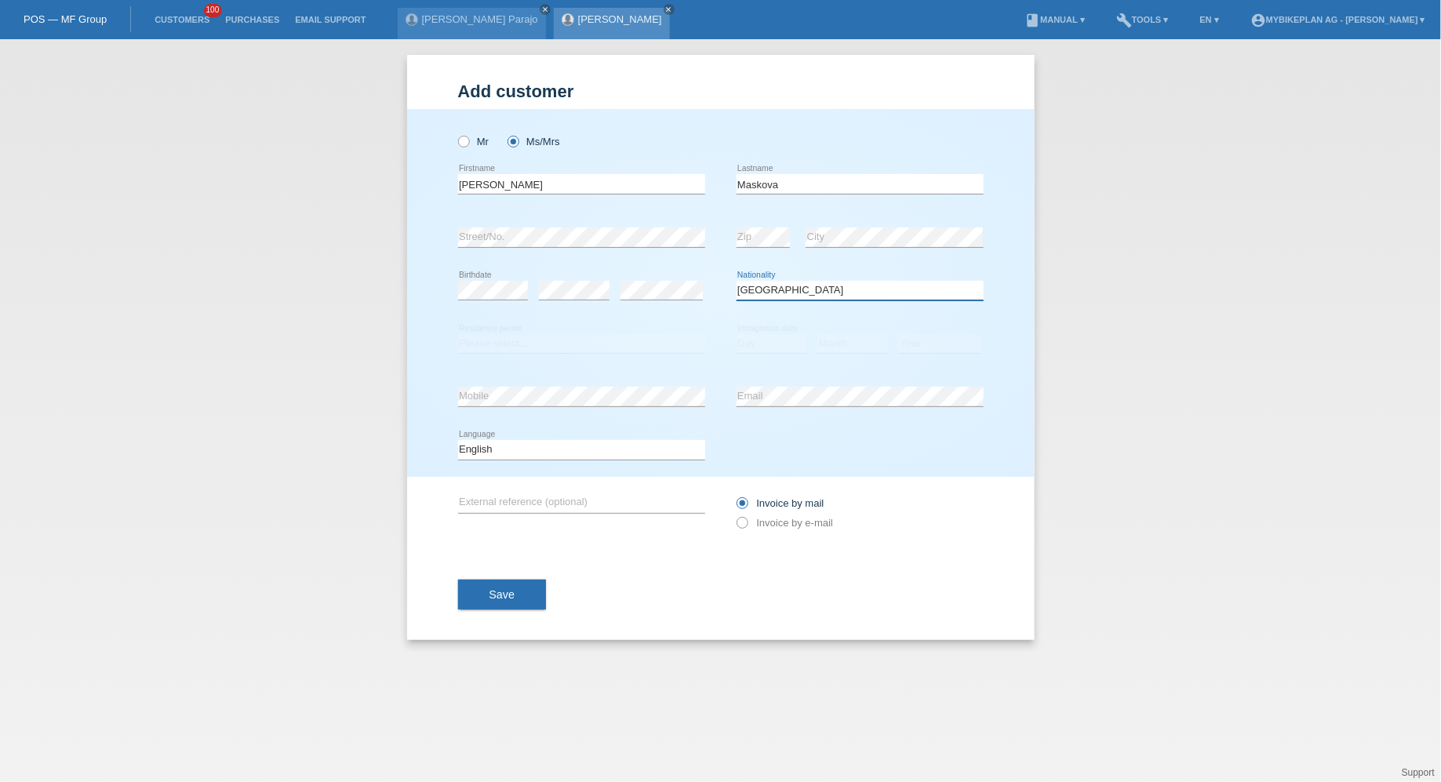
select select "CZ"
select select "B"
select select "08"
select select "2019"
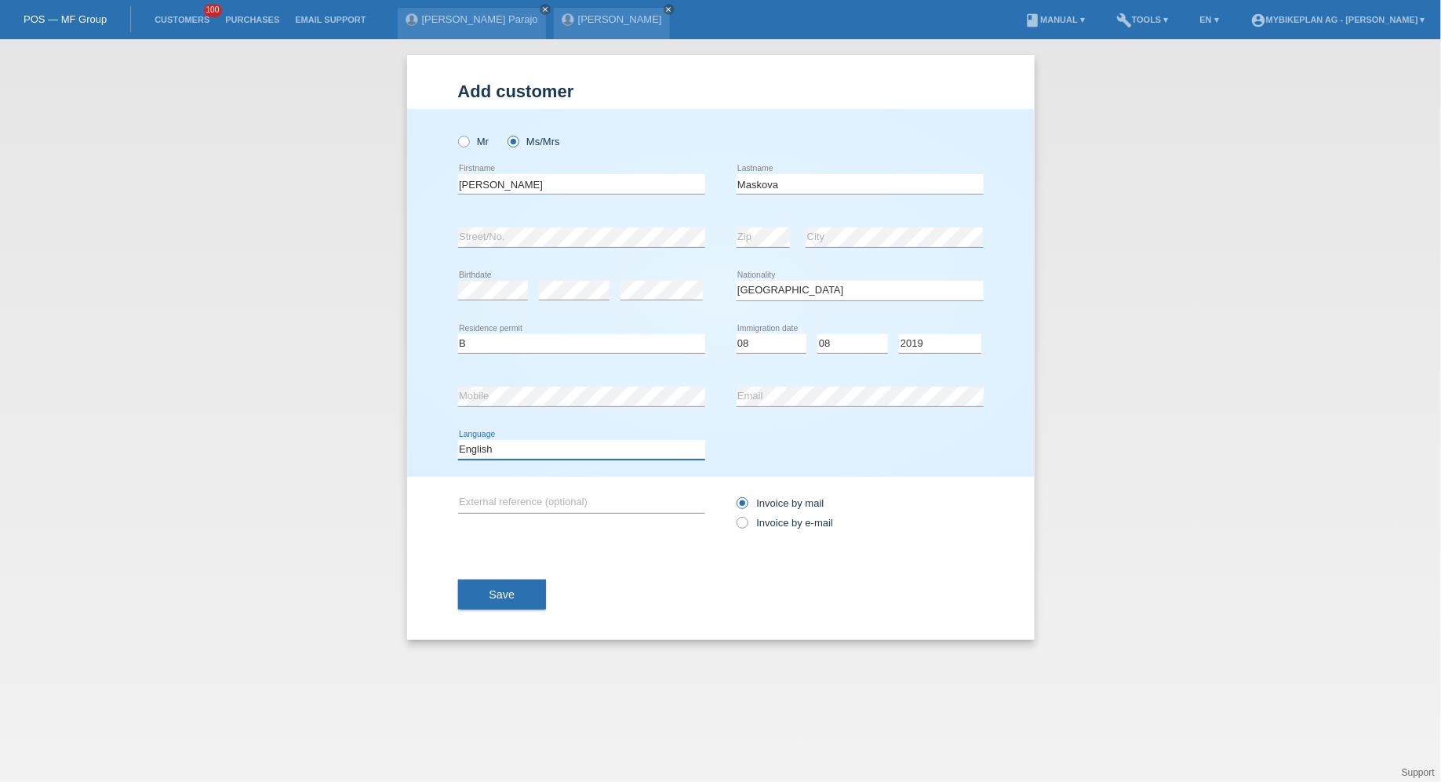
click at [624, 445] on select "Deutsch Français Italiano English" at bounding box center [581, 449] width 247 height 19
select select "de"
click at [458, 440] on select "Deutsch Français Italiano English" at bounding box center [581, 449] width 247 height 19
click at [791, 524] on label "Invoice by e-mail" at bounding box center [784, 523] width 97 height 12
click at [777, 536] on div "Invoice by mail Invoice by e-mail" at bounding box center [859, 513] width 247 height 72
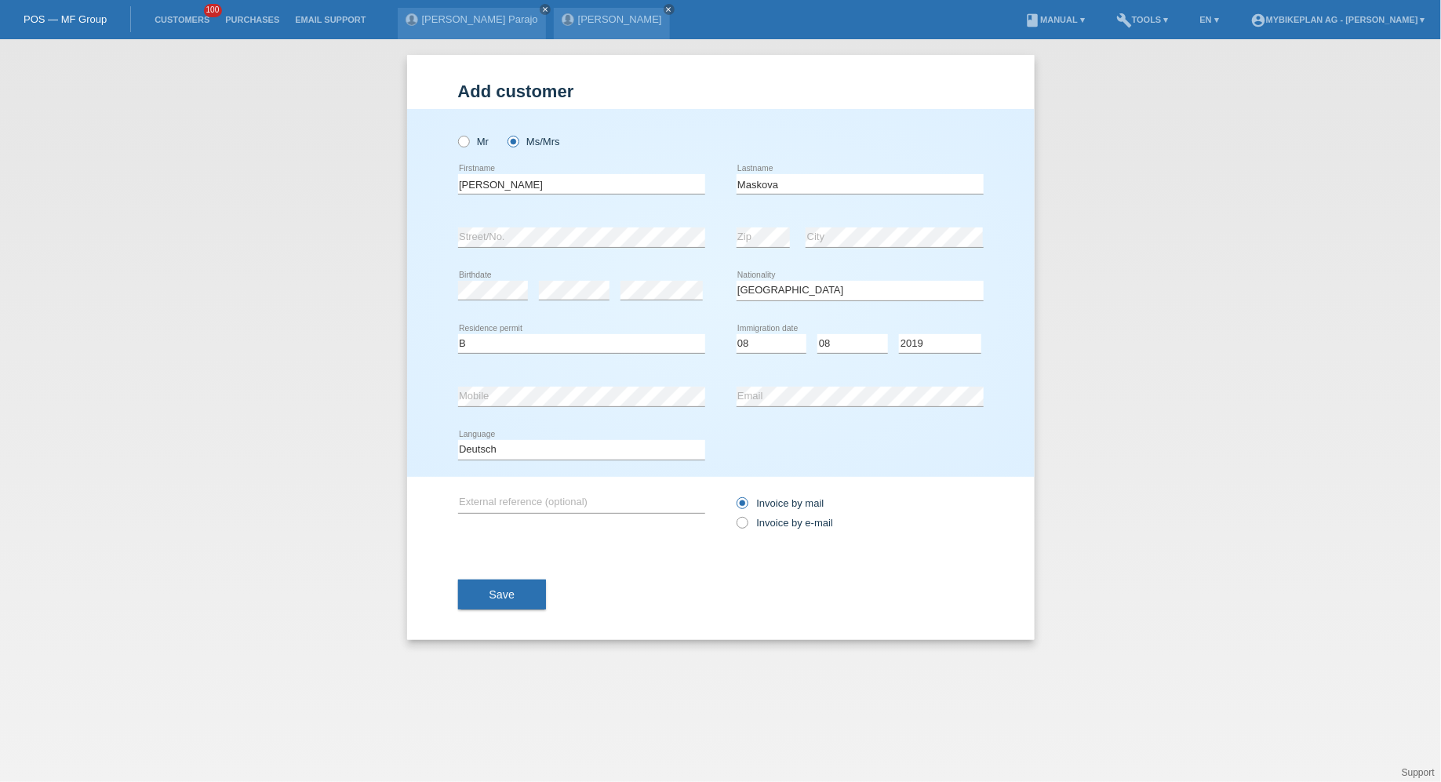
click at [777, 531] on div "Invoice by mail Invoice by e-mail" at bounding box center [859, 512] width 247 height 39
click at [778, 527] on label "Invoice by e-mail" at bounding box center [784, 523] width 97 height 12
click at [747, 527] on input "Invoice by e-mail" at bounding box center [741, 527] width 10 height 20
radio input "true"
click at [536, 577] on div "Save" at bounding box center [721, 594] width 526 height 91
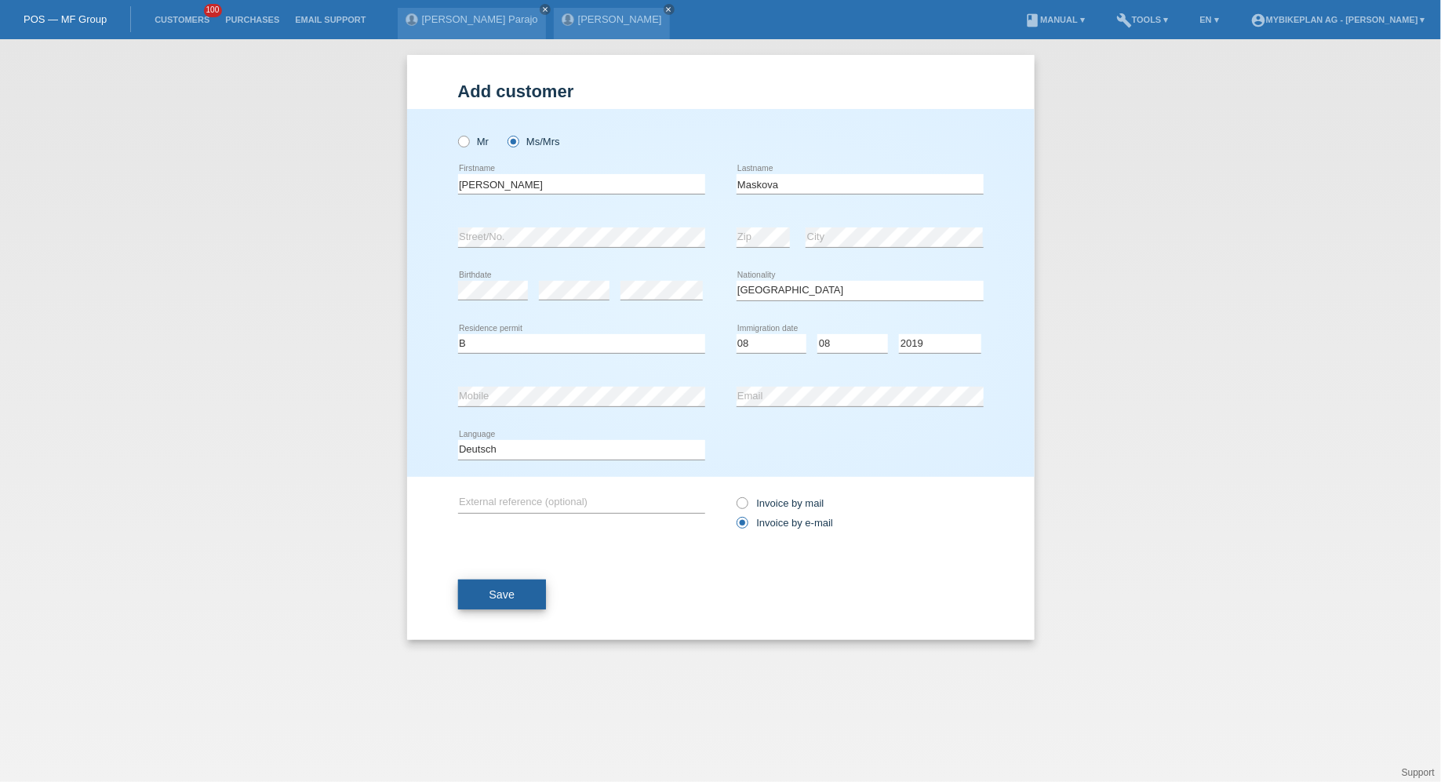
click at [526, 584] on button "Save" at bounding box center [502, 595] width 89 height 30
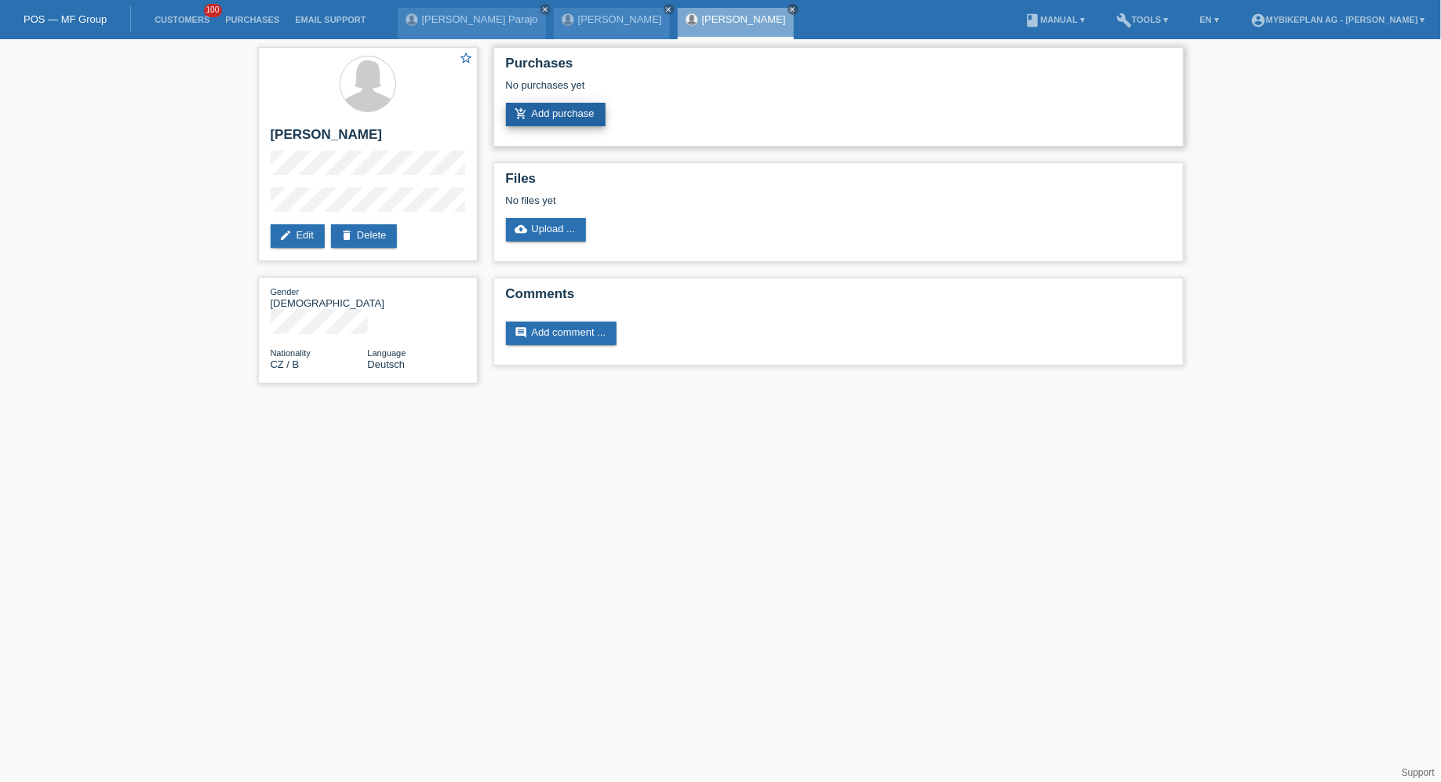
click at [587, 122] on link "add_shopping_cart Add purchase" at bounding box center [556, 115] width 100 height 24
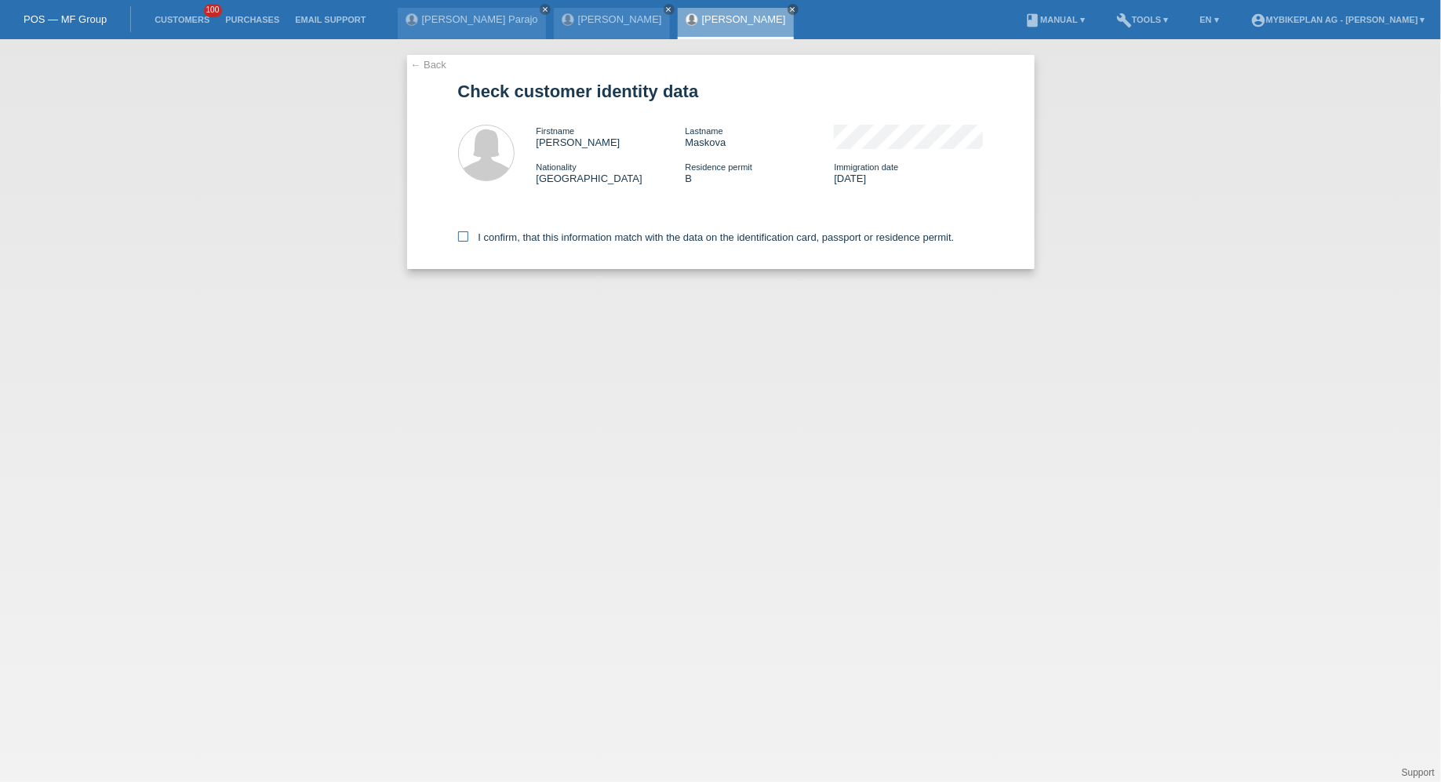
click at [566, 242] on label "I confirm, that this information match with the data on the identification card…" at bounding box center [706, 237] width 496 height 12
click at [468, 242] on input "I confirm, that this information match with the data on the identification card…" at bounding box center [463, 236] width 10 height 10
checkbox input "true"
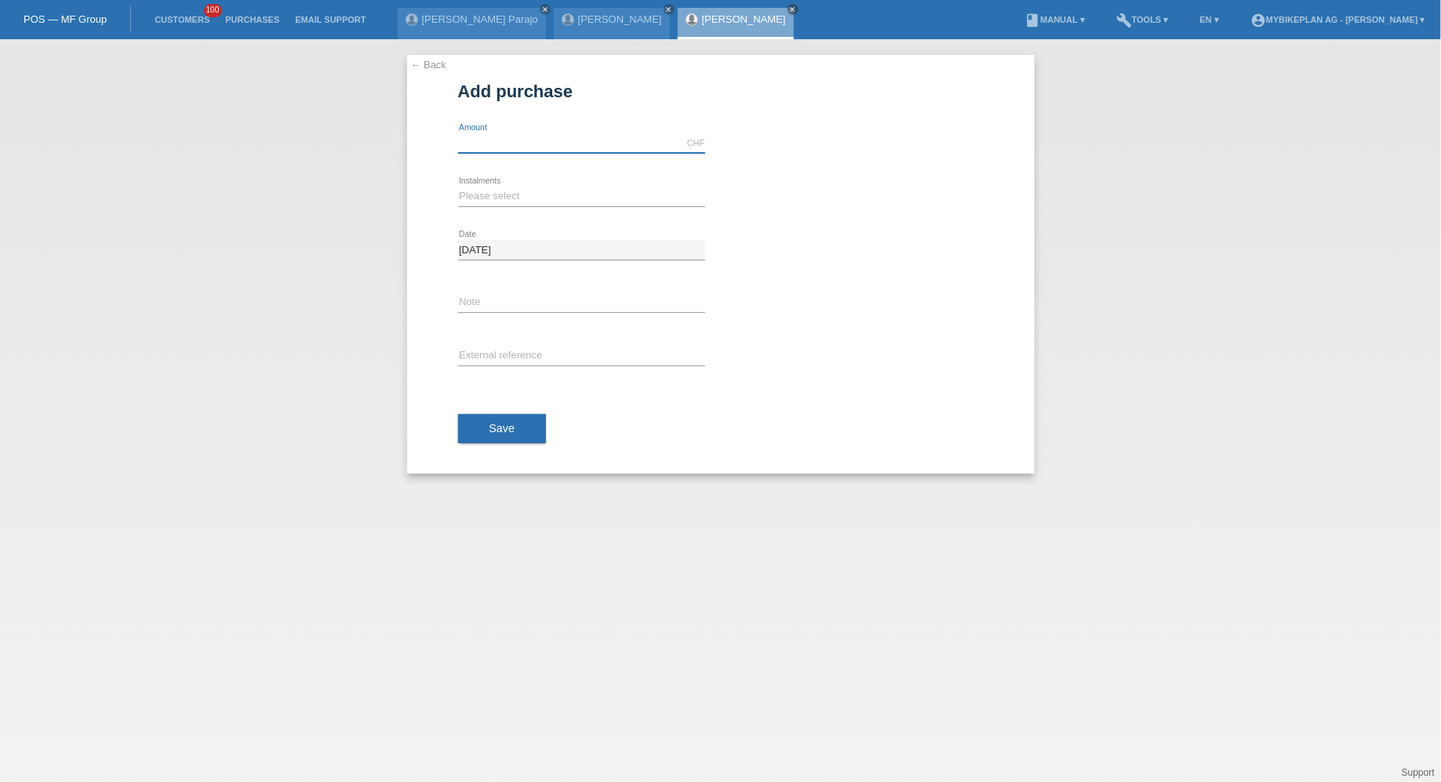
click at [536, 141] on input "text" at bounding box center [581, 143] width 247 height 20
type input "4499.00"
click at [485, 198] on select "Please select 6 instalments 12 instalments 18 instalments 24 instalments 36 ins…" at bounding box center [581, 196] width 247 height 19
select select "484"
click at [458, 187] on select "Please select 6 instalments 12 instalments 18 instalments 24 instalments 36 ins…" at bounding box center [581, 196] width 247 height 19
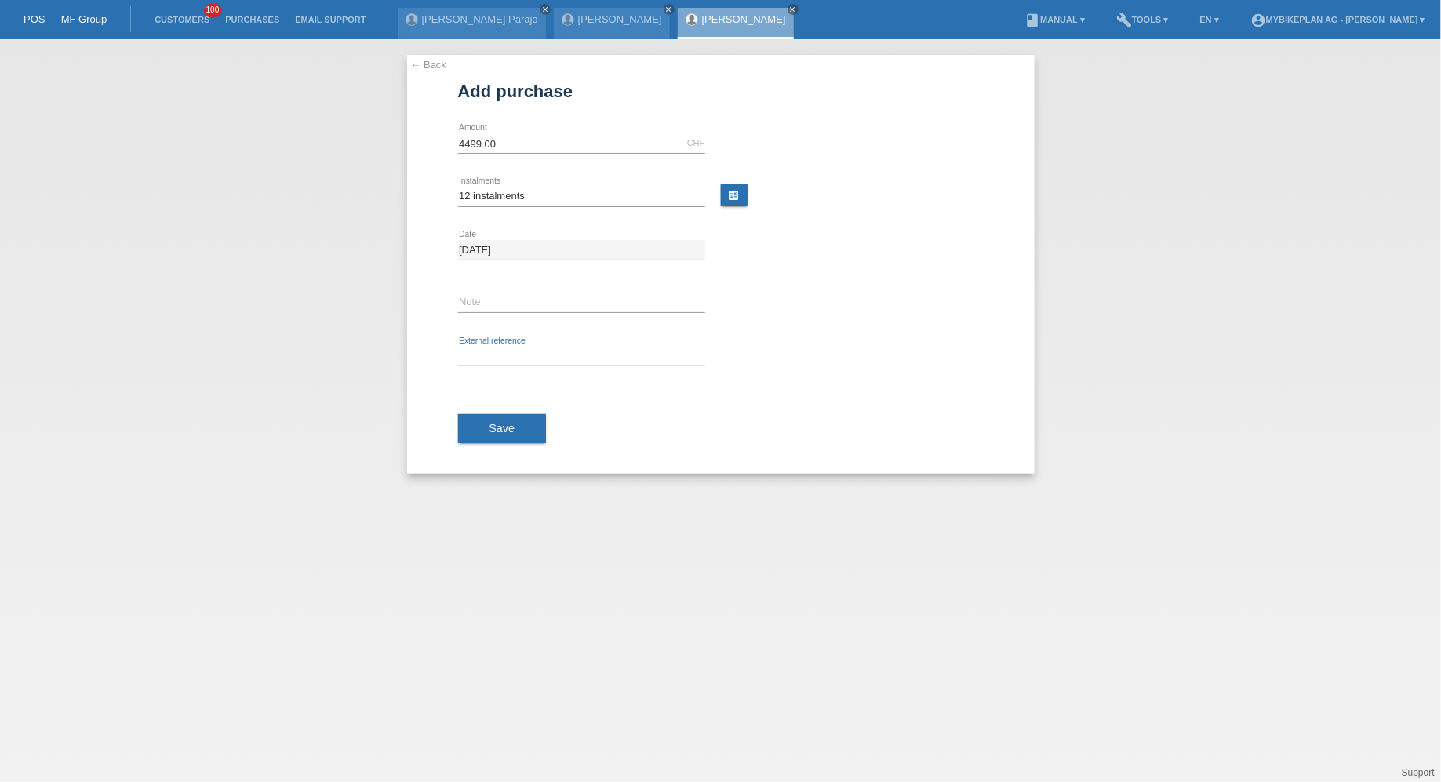
click at [504, 351] on input "text" at bounding box center [581, 357] width 247 height 20
type input "v"
paste input "44091716866"
type input "44091716866"
click at [499, 463] on div "Save" at bounding box center [721, 429] width 526 height 91
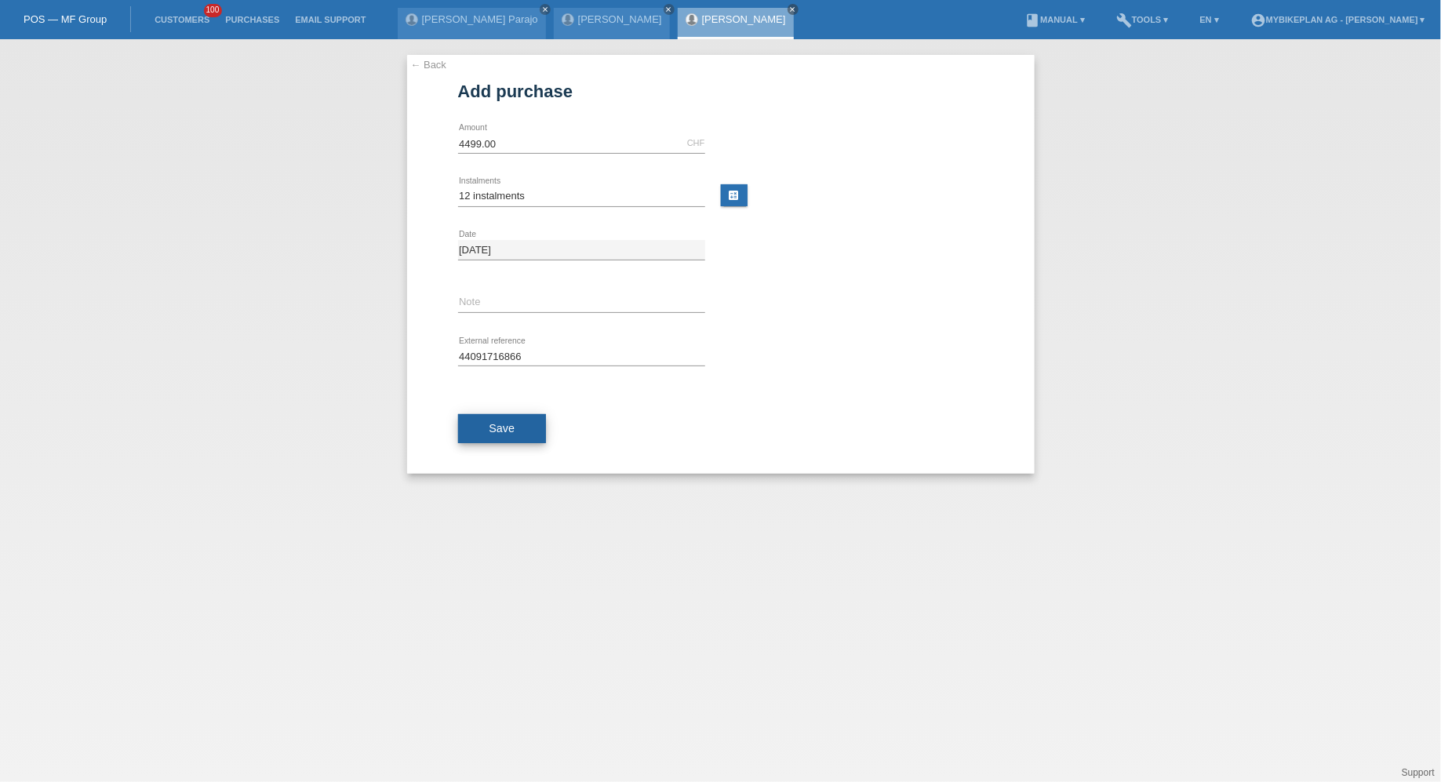
click at [500, 423] on span "Save" at bounding box center [502, 428] width 26 height 13
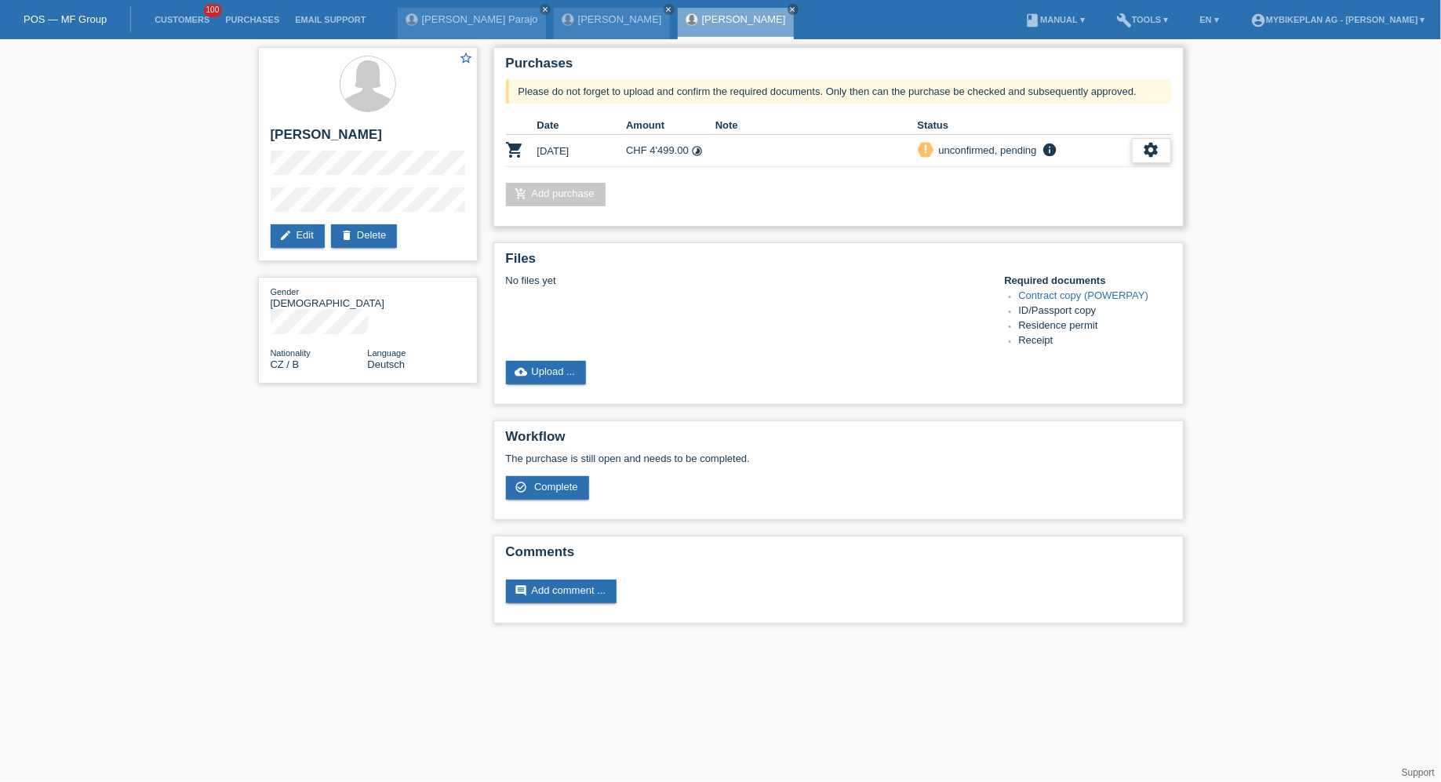
click at [1142, 151] on div "settings" at bounding box center [1151, 150] width 39 height 25
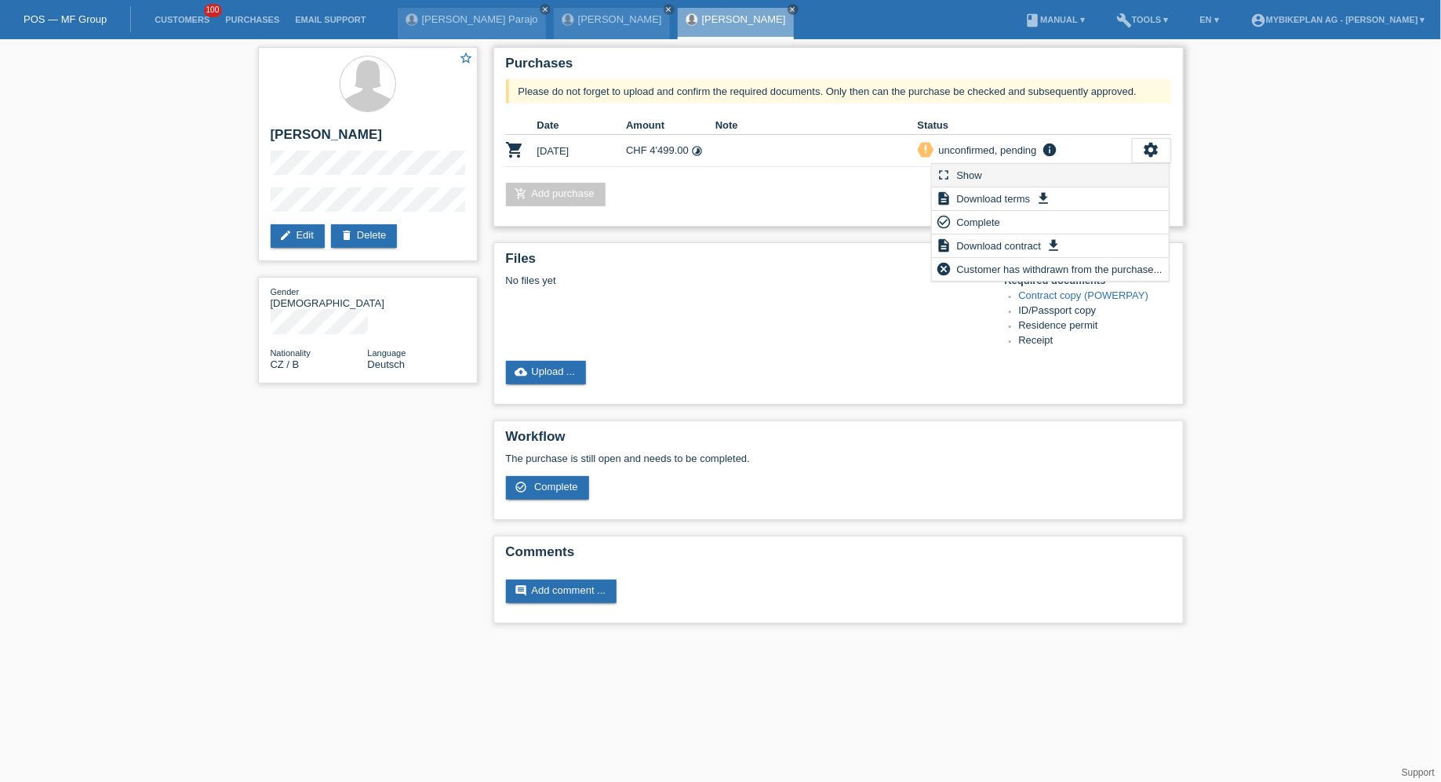
click at [1022, 177] on div "fullscreen Show" at bounding box center [1050, 176] width 237 height 24
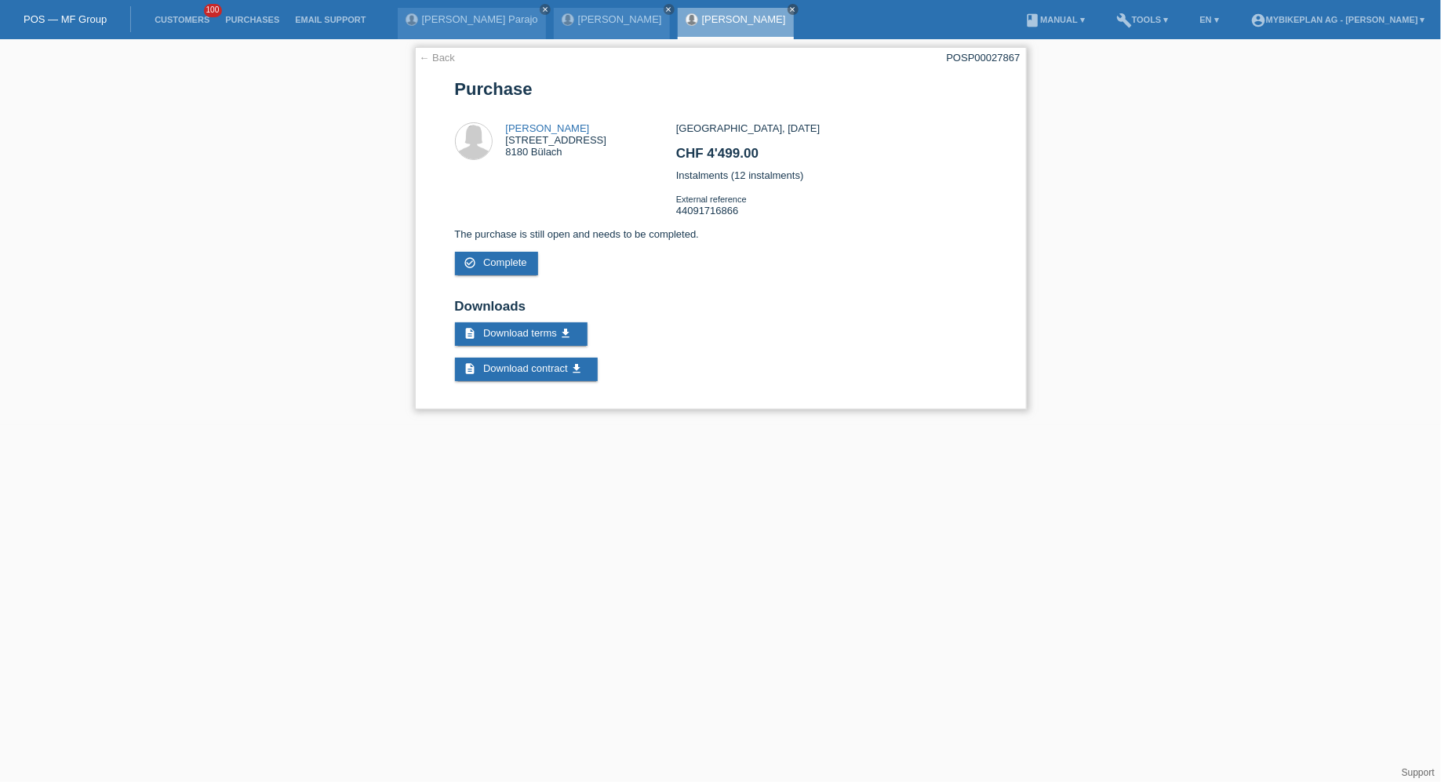
click at [987, 64] on div "← Back POSP00027867 Purchase Monika Maskova Mettmenrietstrasse 1 8180 Bülach CH…" at bounding box center [721, 228] width 612 height 362
click at [987, 56] on div "POSP00027867" at bounding box center [984, 58] width 74 height 12
copy div "POSP00027867"
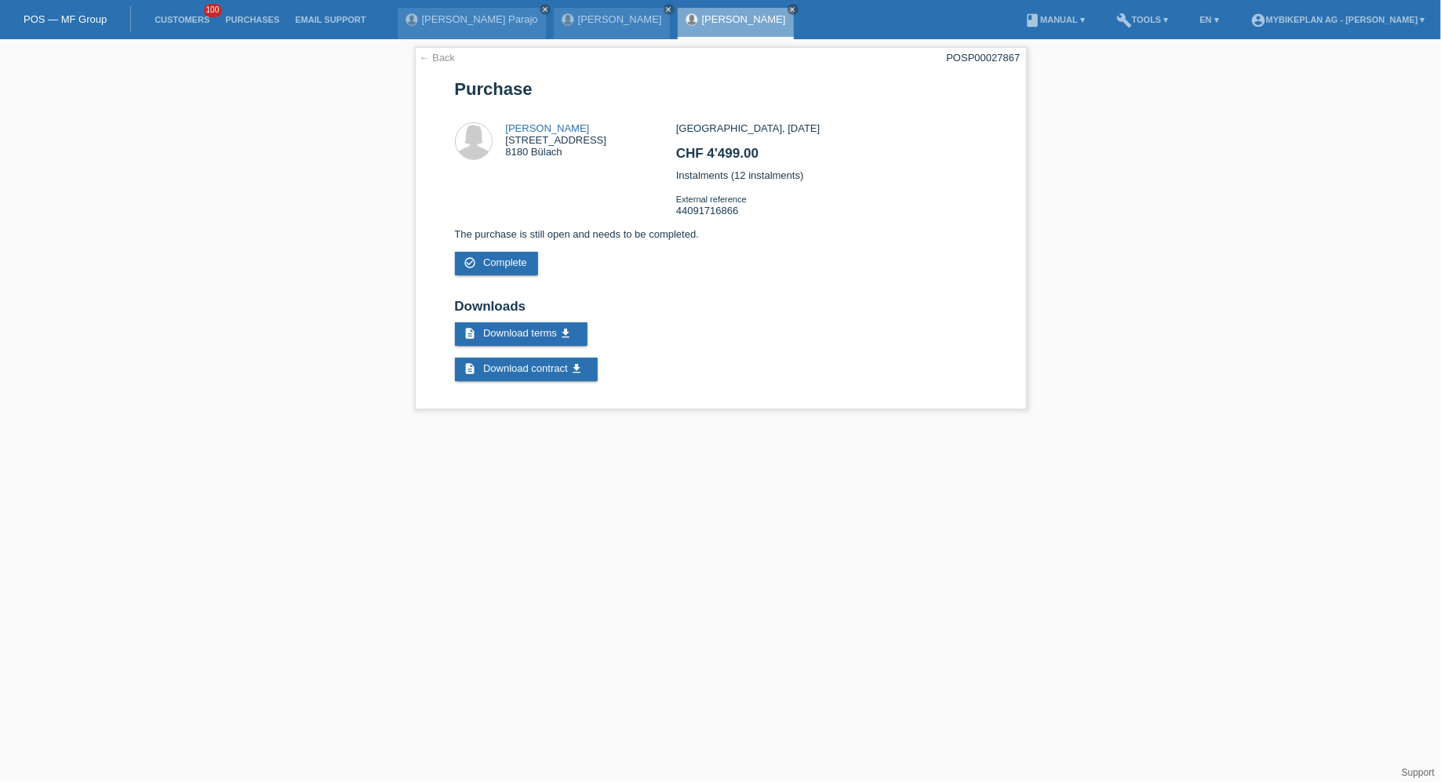
click at [186, 13] on li "Customers 100" at bounding box center [182, 20] width 71 height 40
click at [179, 16] on link "Customers" at bounding box center [182, 19] width 71 height 9
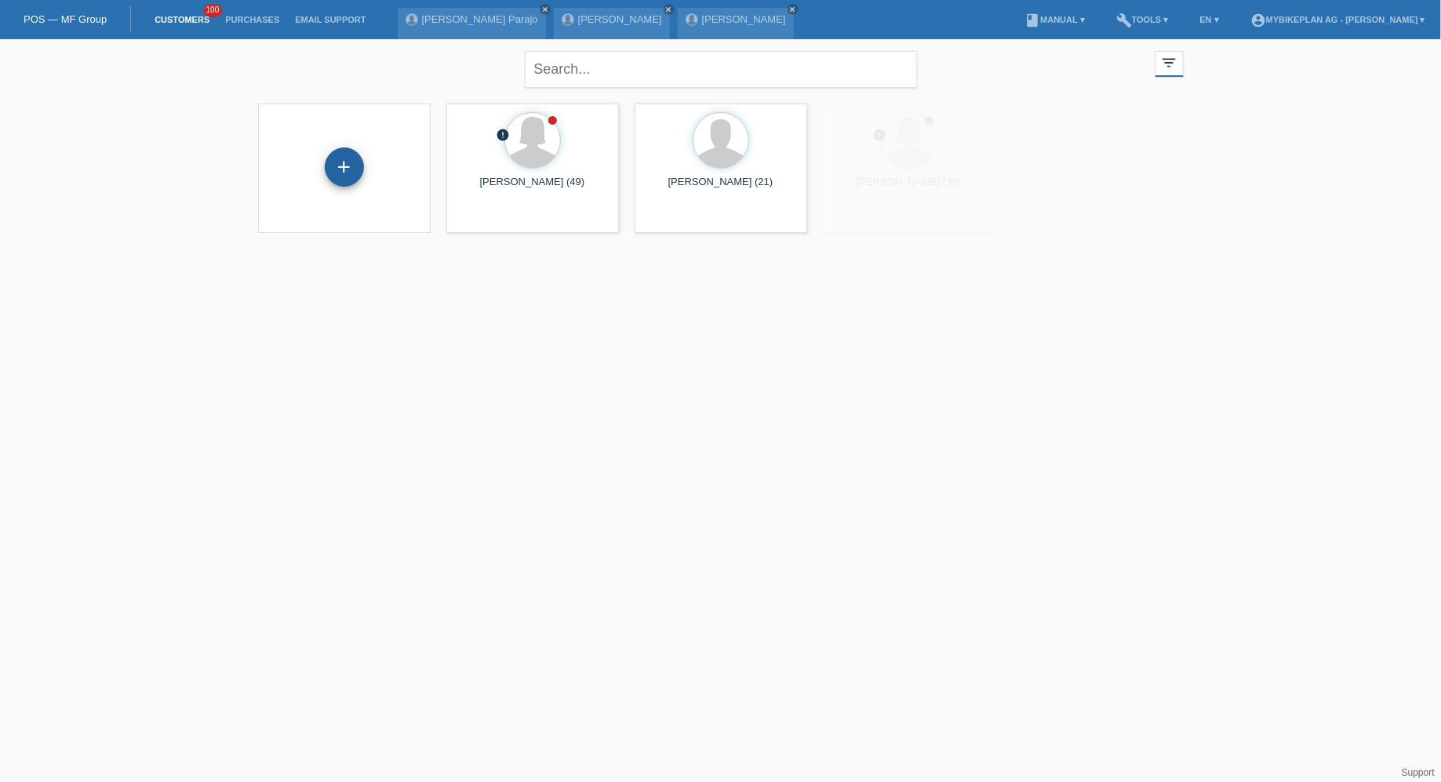
click at [357, 179] on div "+" at bounding box center [344, 166] width 39 height 39
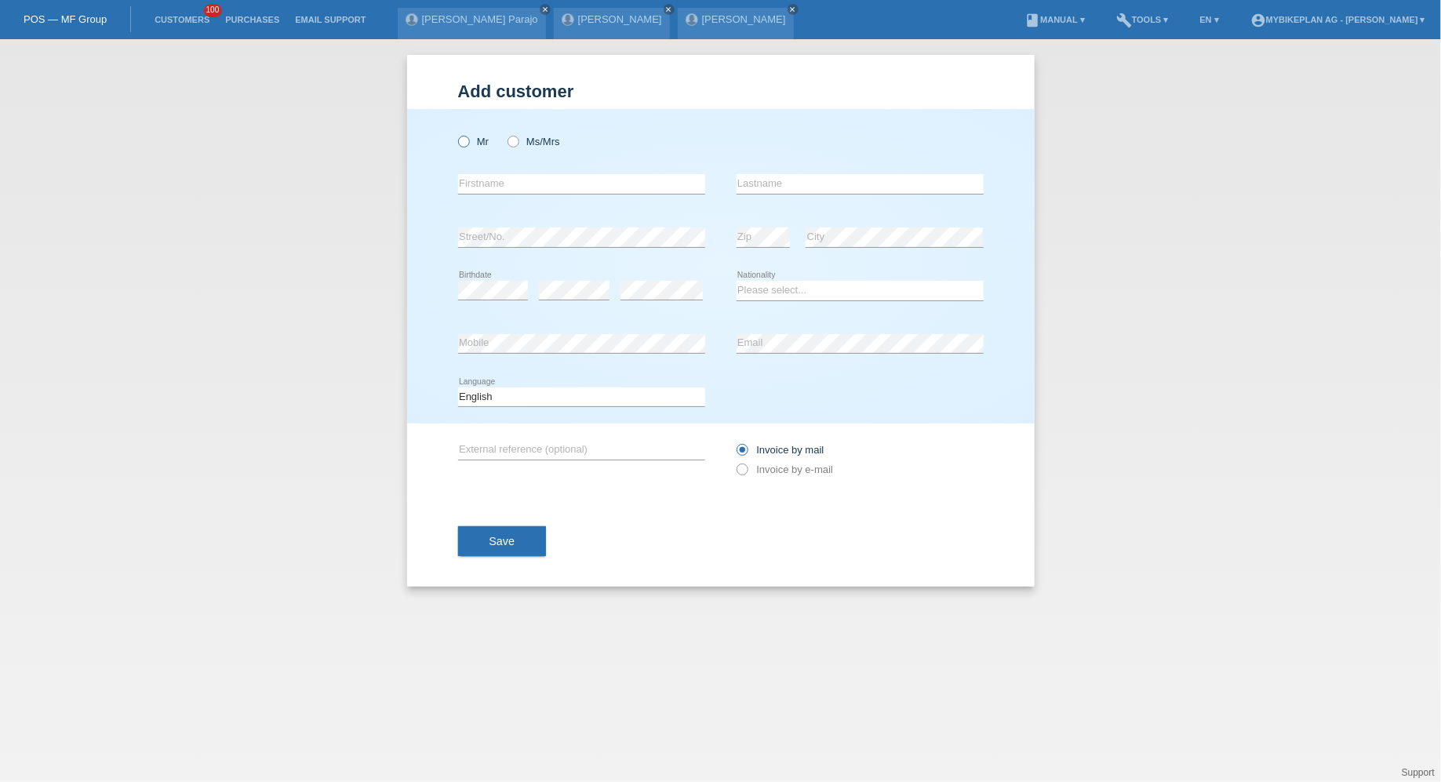
click at [455, 133] on icon at bounding box center [455, 133] width 0 height 0
click at [463, 138] on input "Mr" at bounding box center [463, 141] width 10 height 10
radio input "true"
click at [573, 188] on input "text" at bounding box center [581, 184] width 247 height 20
type input "Aleksander"
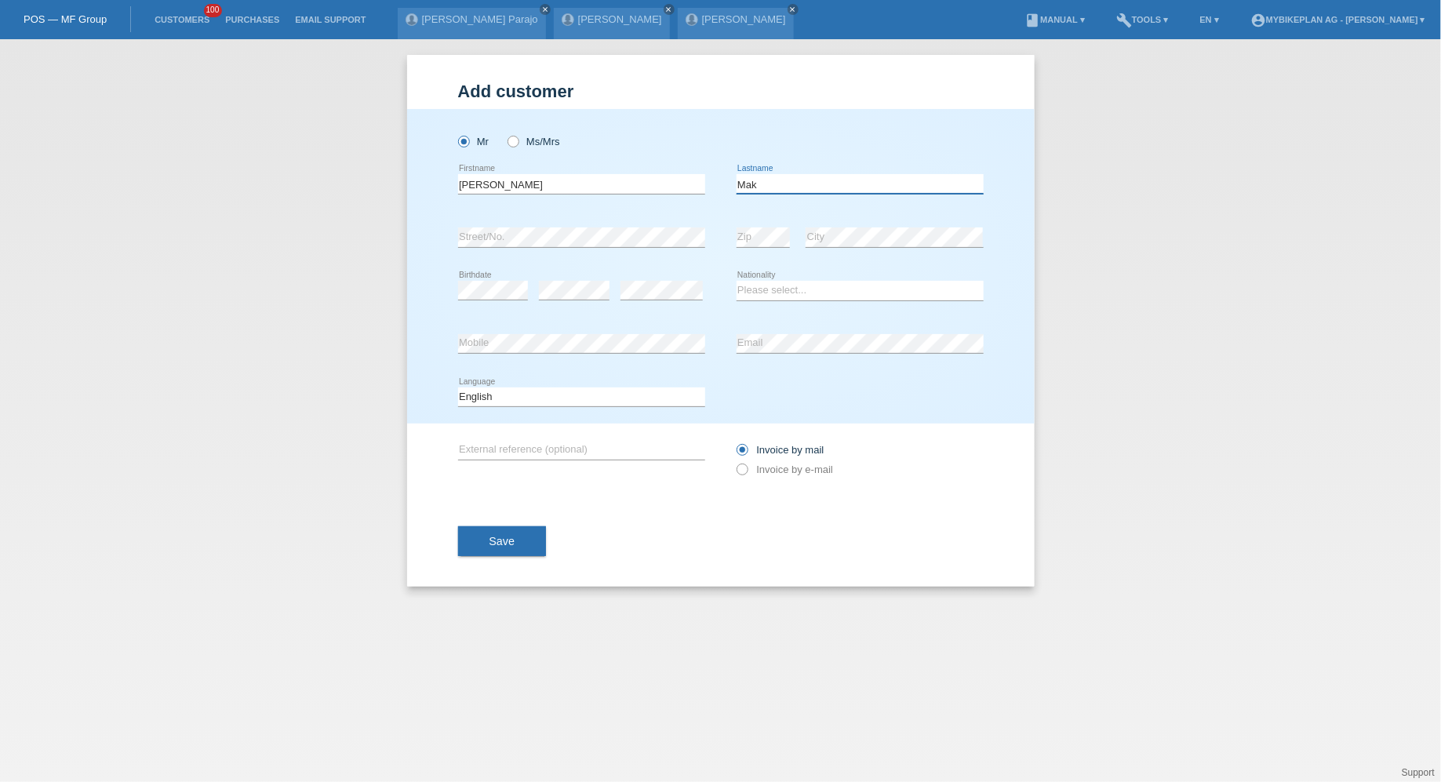
type input "Maksuti"
click at [187, 19] on link "Customers" at bounding box center [182, 19] width 71 height 9
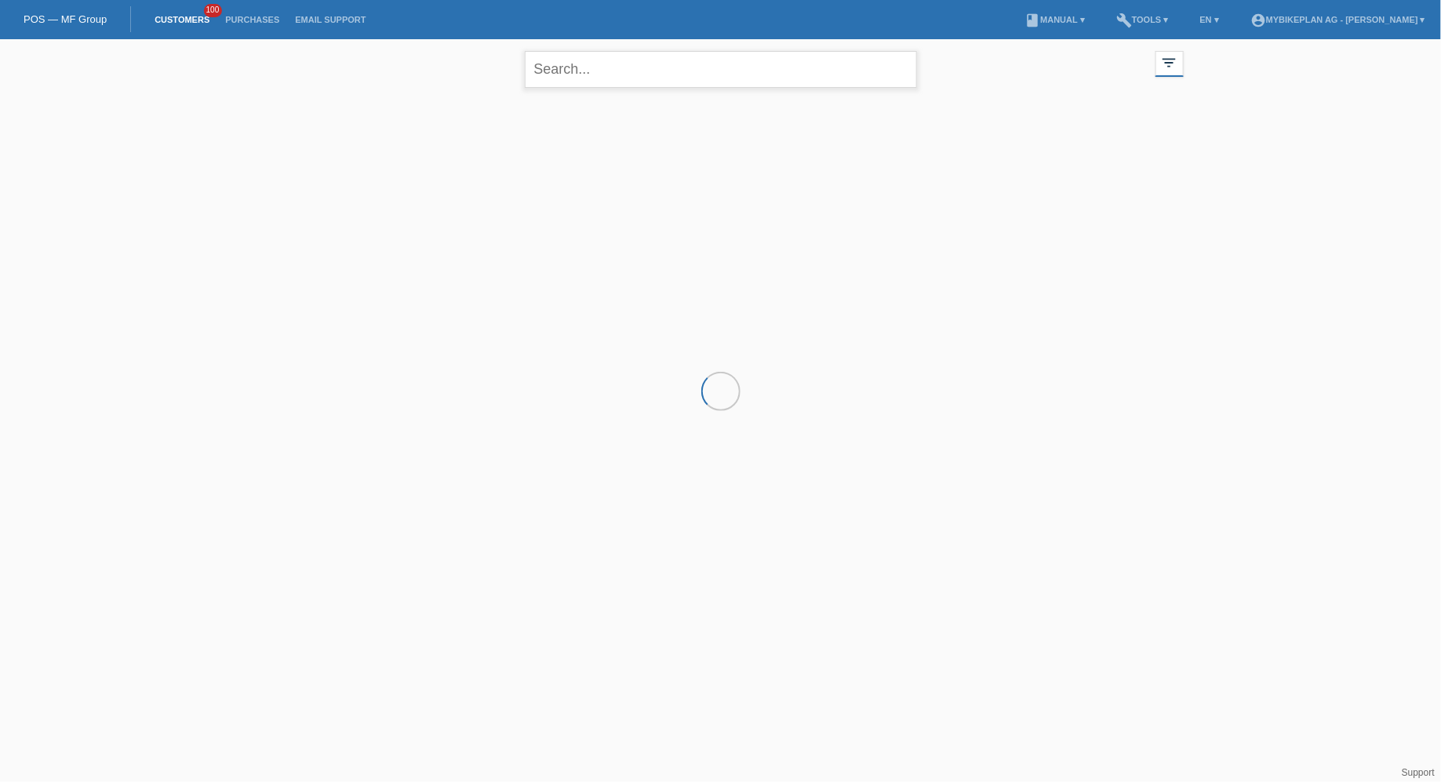
click at [551, 79] on input "text" at bounding box center [721, 69] width 392 height 37
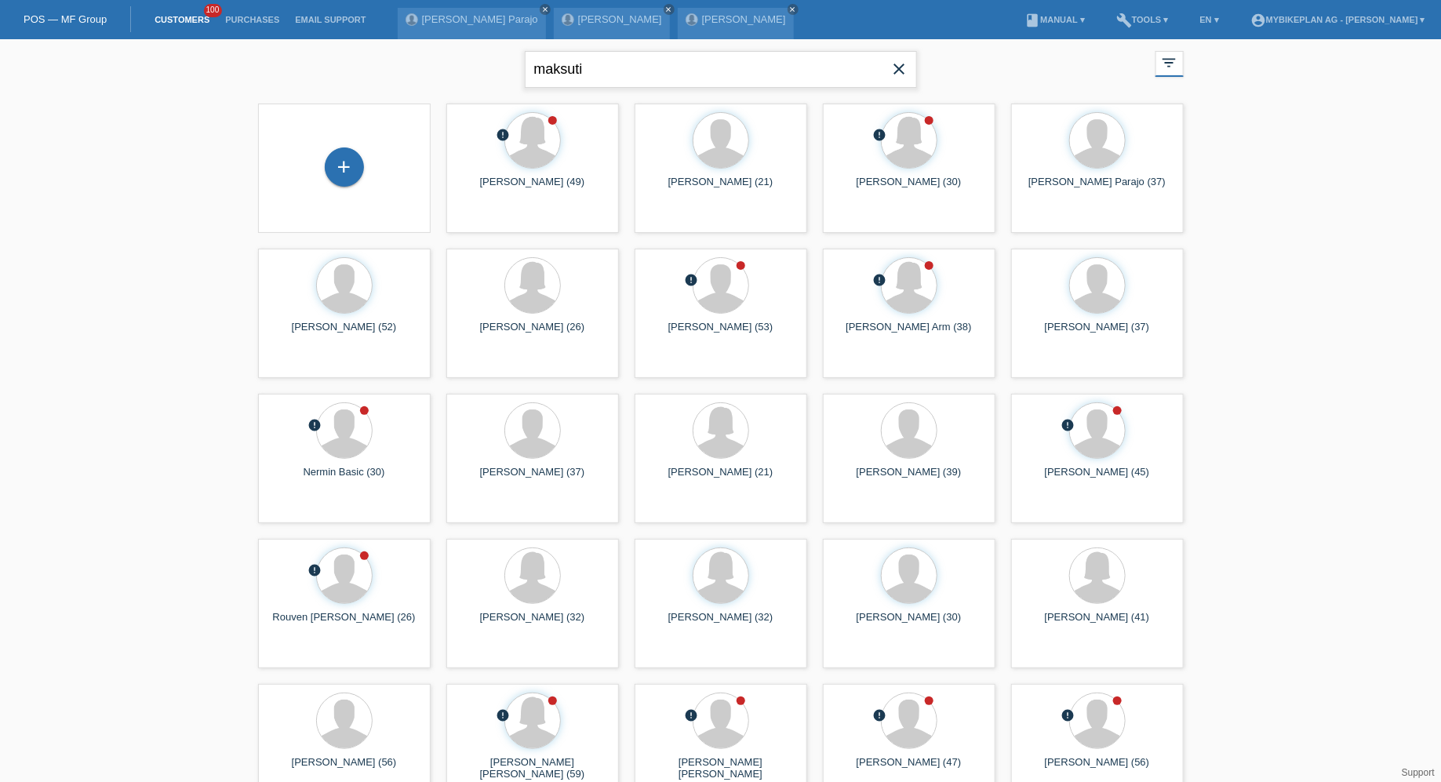
type input "maksuti"
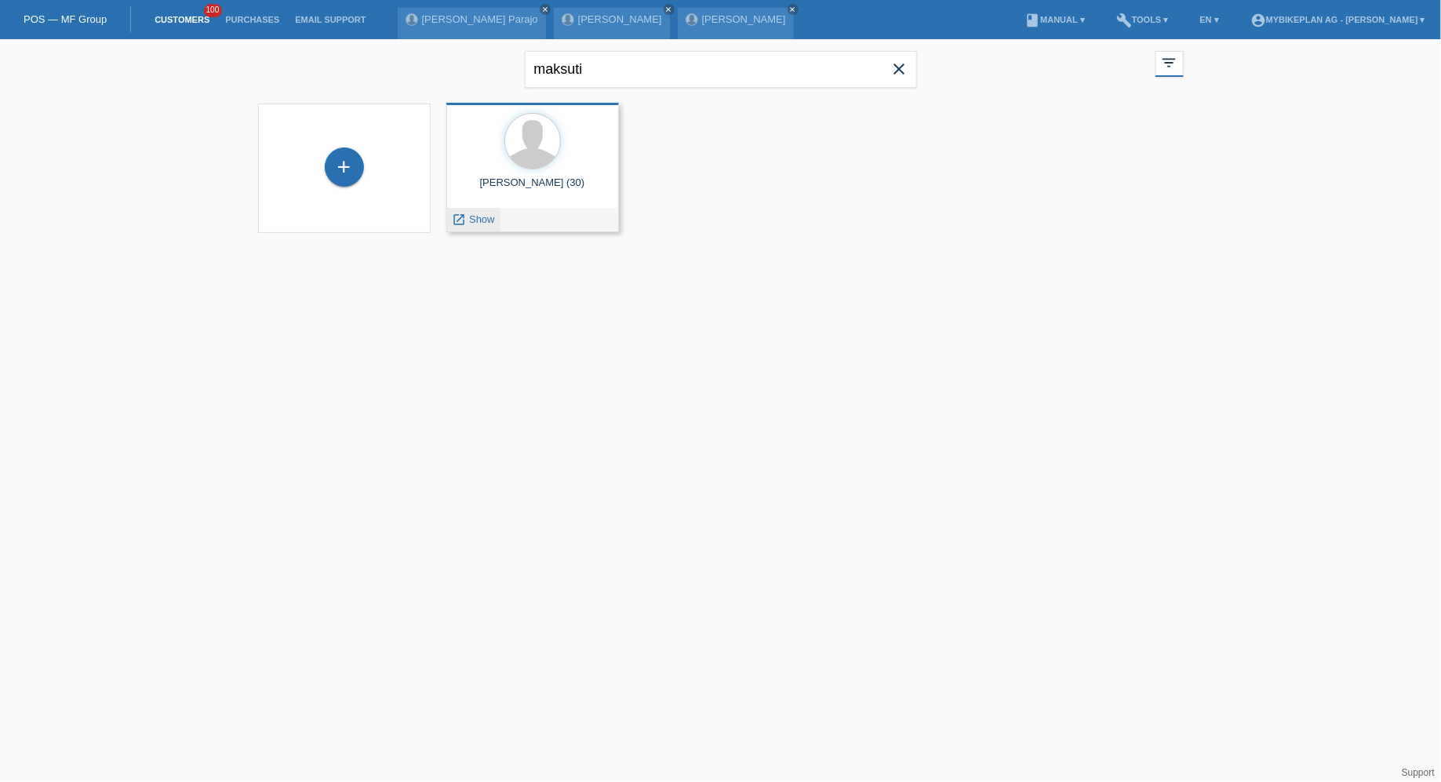
click at [471, 218] on span "Show" at bounding box center [482, 219] width 26 height 12
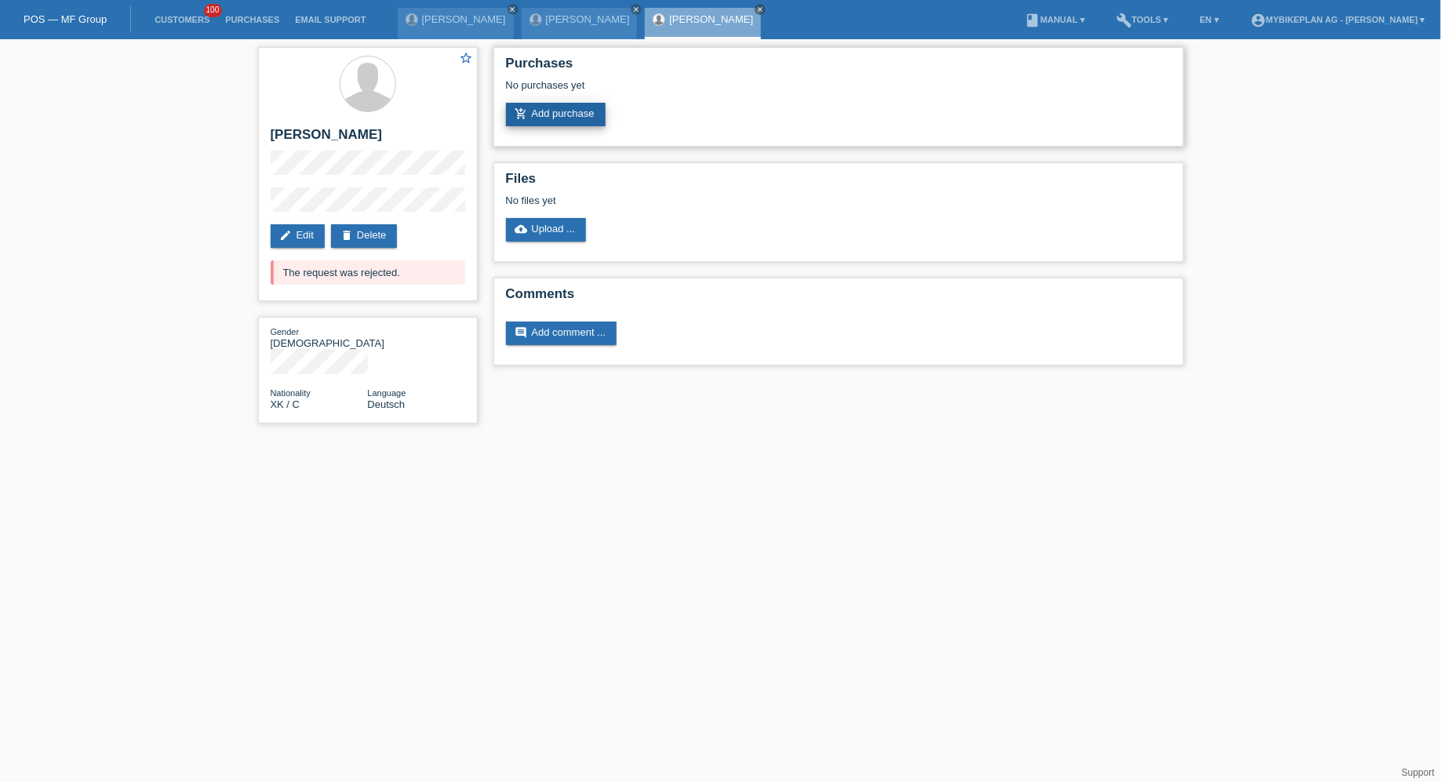
click at [558, 124] on link "add_shopping_cart Add purchase" at bounding box center [556, 115] width 100 height 24
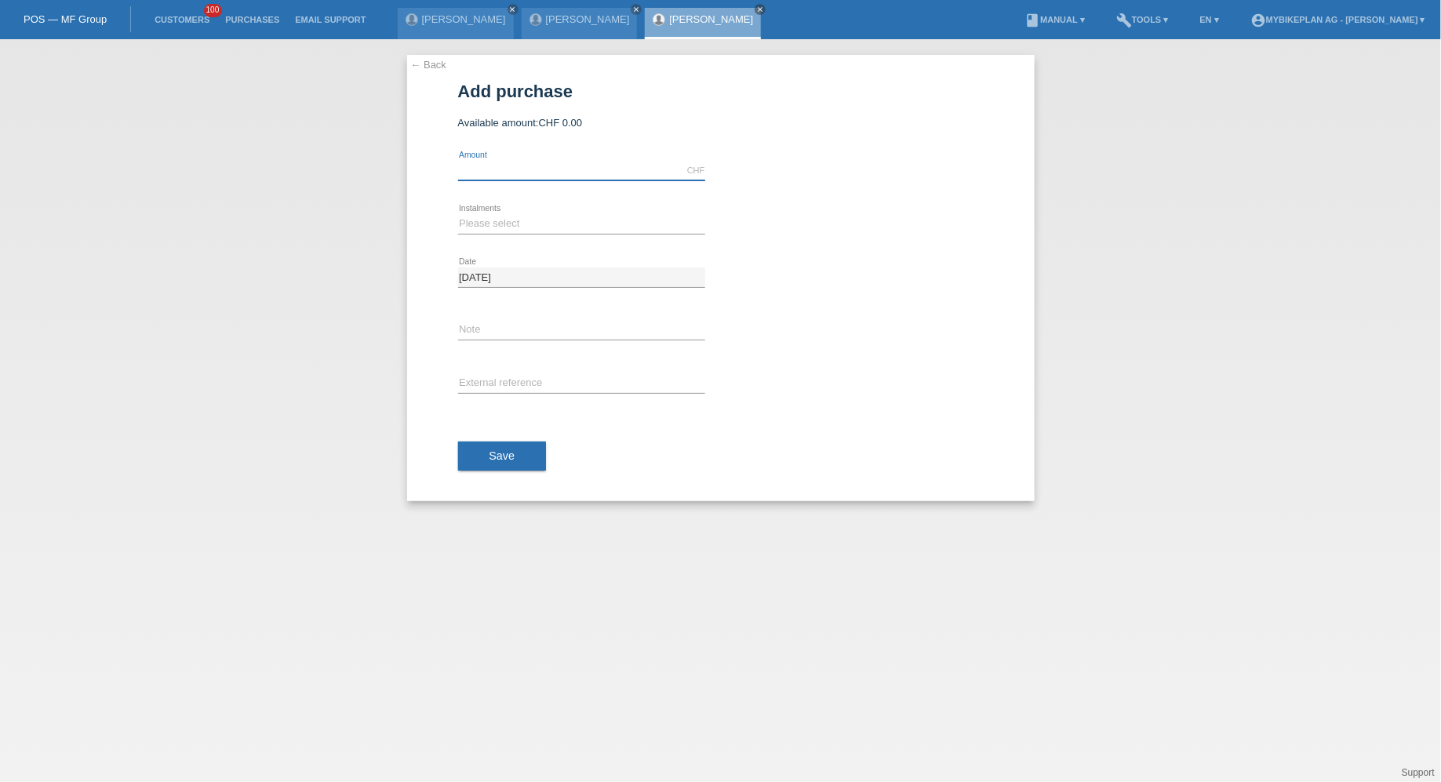
click at [539, 170] on input "text" at bounding box center [581, 171] width 247 height 20
type input "5999.00"
click at [475, 234] on icon at bounding box center [581, 234] width 247 height 1
click at [478, 222] on select "Please select 6 instalments 12 instalments 18 instalments 24 instalments 36 ins…" at bounding box center [581, 223] width 247 height 19
select select "487"
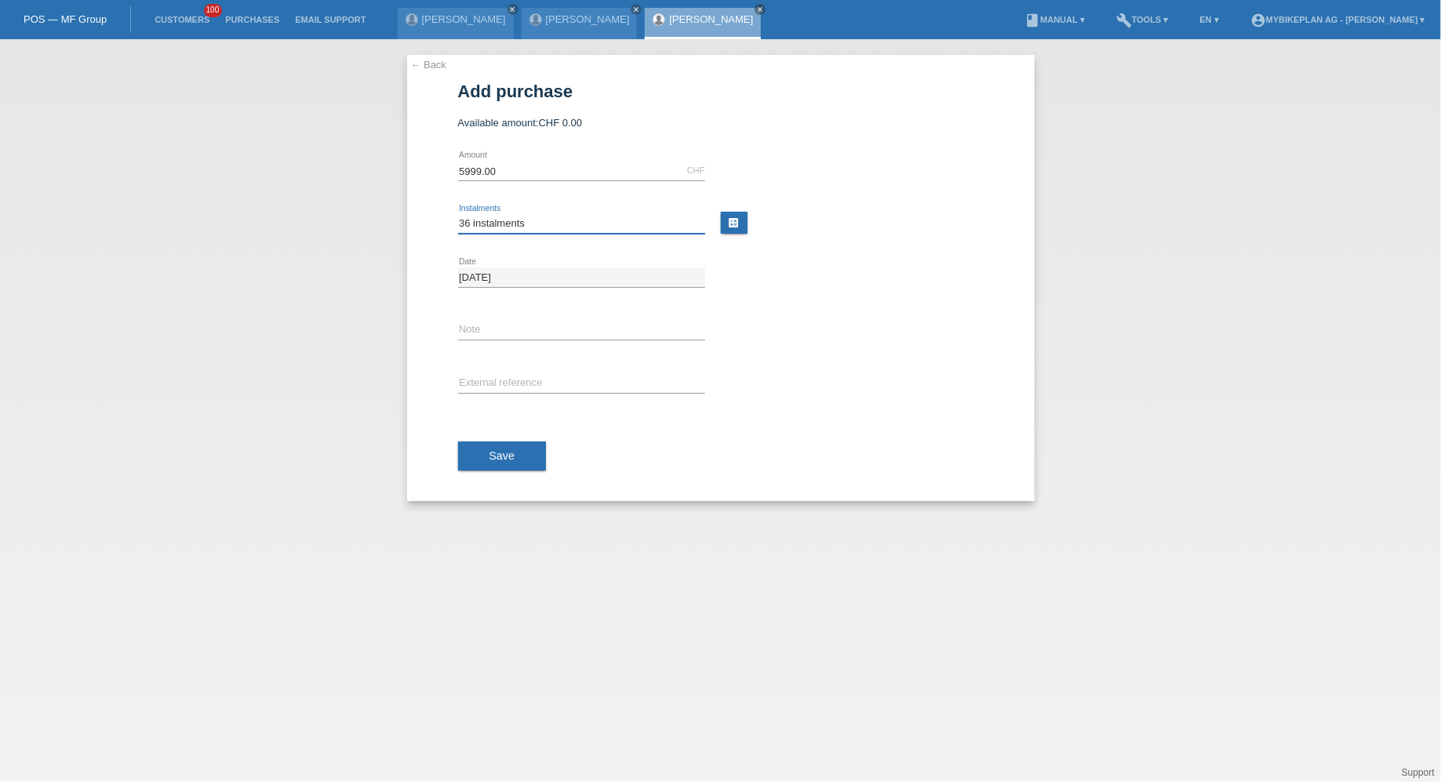
click at [458, 214] on select "Please select 6 instalments 12 instalments 18 instalments 24 instalments 36 ins…" at bounding box center [581, 223] width 247 height 19
click at [494, 391] on input "text" at bounding box center [581, 384] width 247 height 20
paste input "44135286091"
type input "44135286091"
click at [495, 450] on span "Save" at bounding box center [502, 455] width 26 height 13
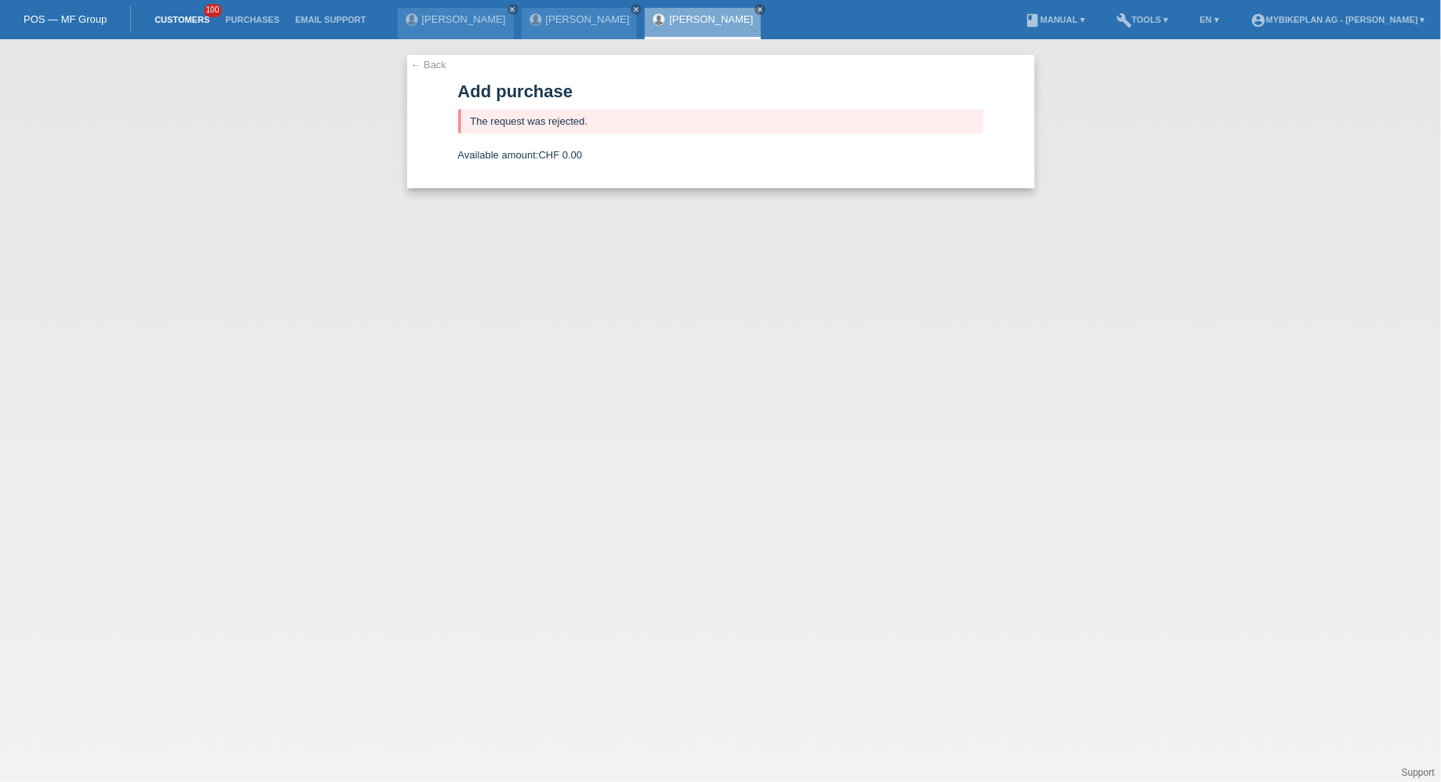
click at [180, 25] on li "Customers 100" at bounding box center [182, 20] width 71 height 40
click at [184, 19] on link "Customers" at bounding box center [182, 19] width 71 height 9
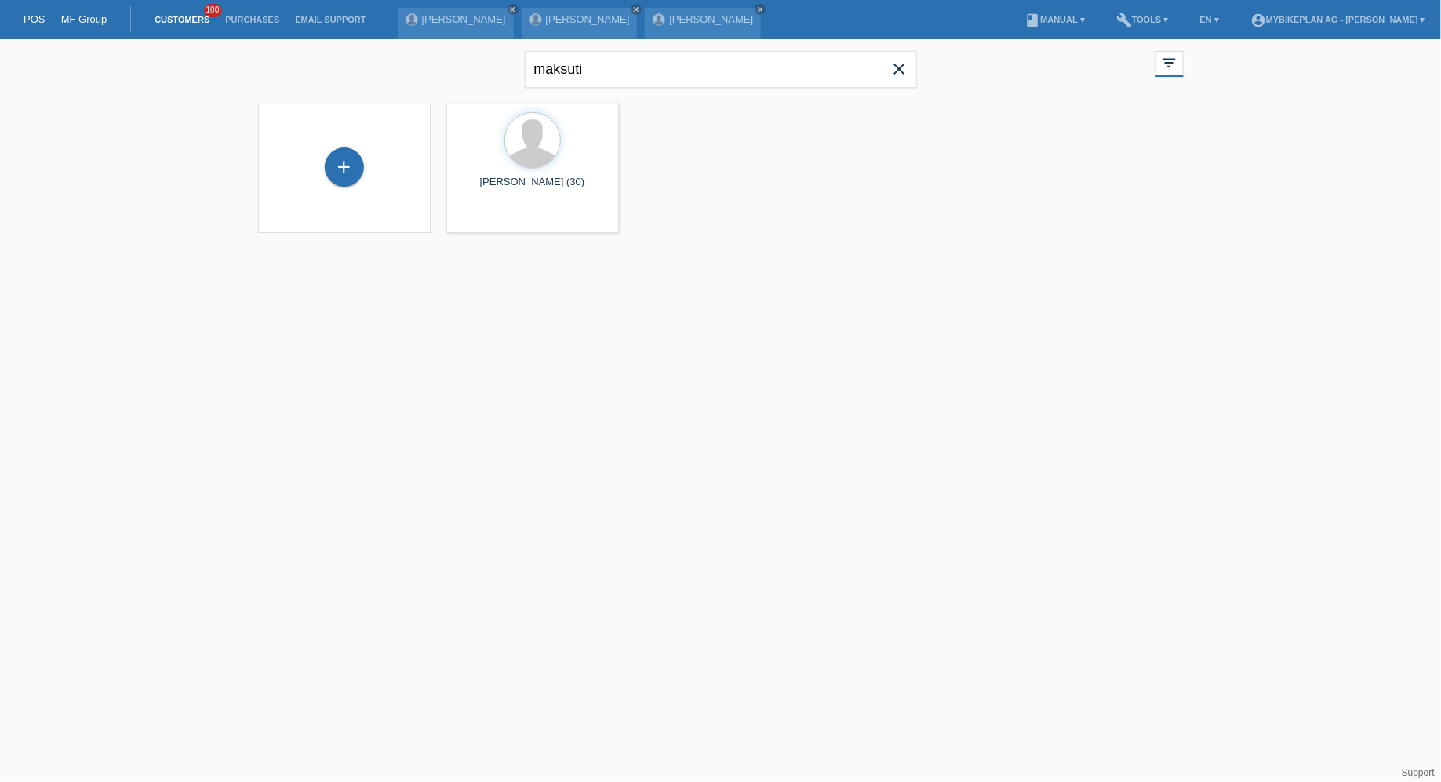
click at [910, 65] on span "close" at bounding box center [899, 71] width 31 height 24
click at [351, 165] on div "+" at bounding box center [344, 166] width 39 height 39
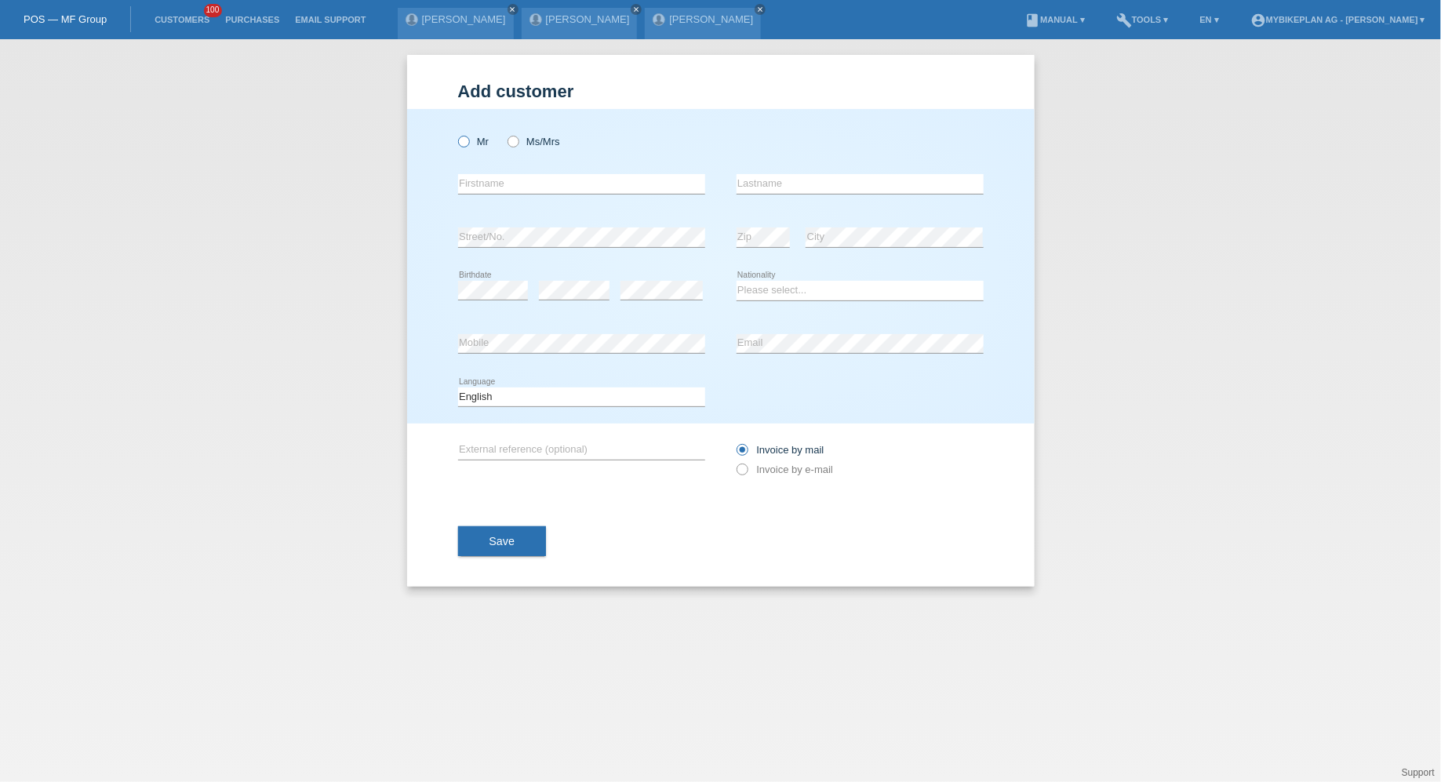
click at [482, 144] on label "Mr" at bounding box center [473, 142] width 31 height 12
click at [468, 144] on input "Mr" at bounding box center [463, 141] width 10 height 10
radio input "true"
click at [493, 176] on input "text" at bounding box center [581, 184] width 247 height 20
paste input "[PERSON_NAME]"
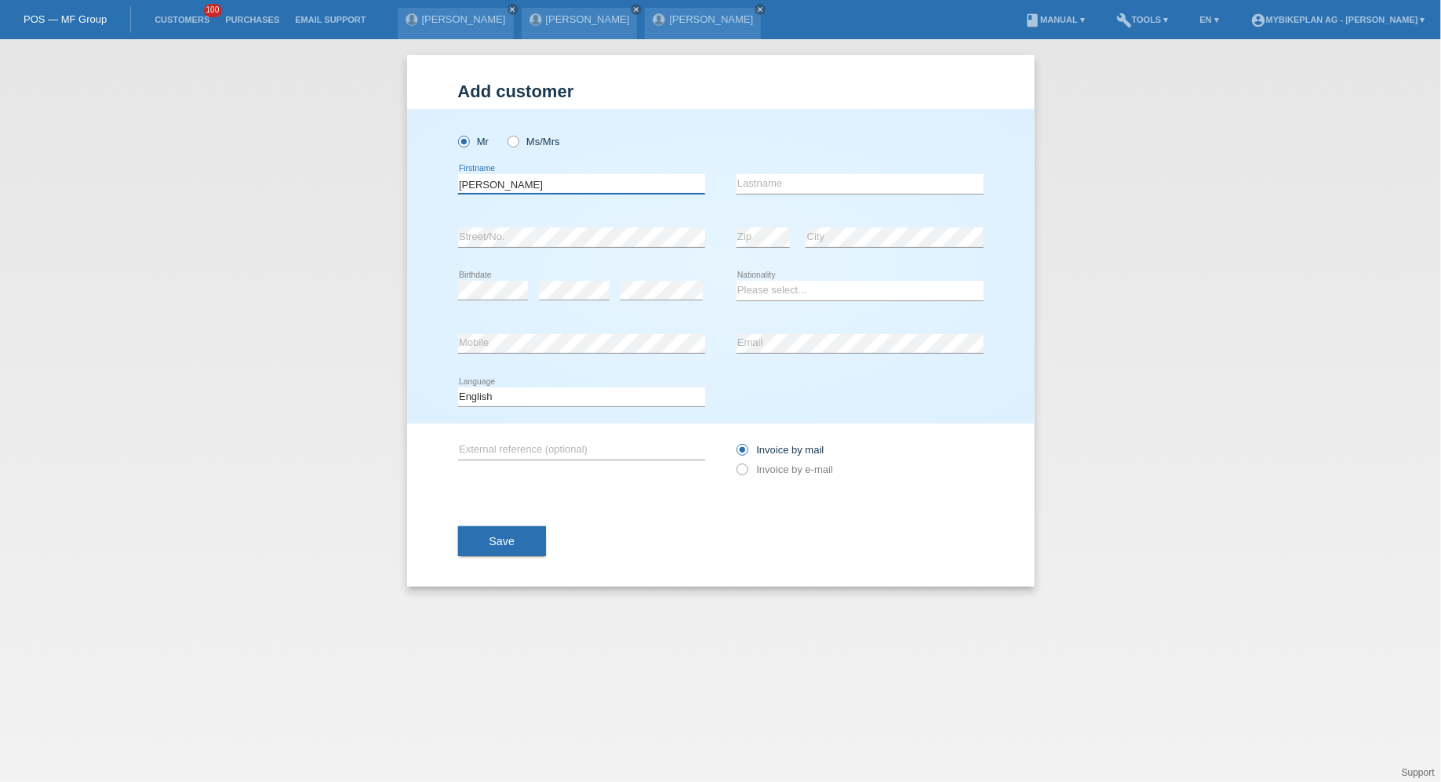
click at [502, 182] on input "[PERSON_NAME]" at bounding box center [581, 184] width 247 height 20
type input "Dzaferi"
paste input "Dasmir"
type input "Dasmir"
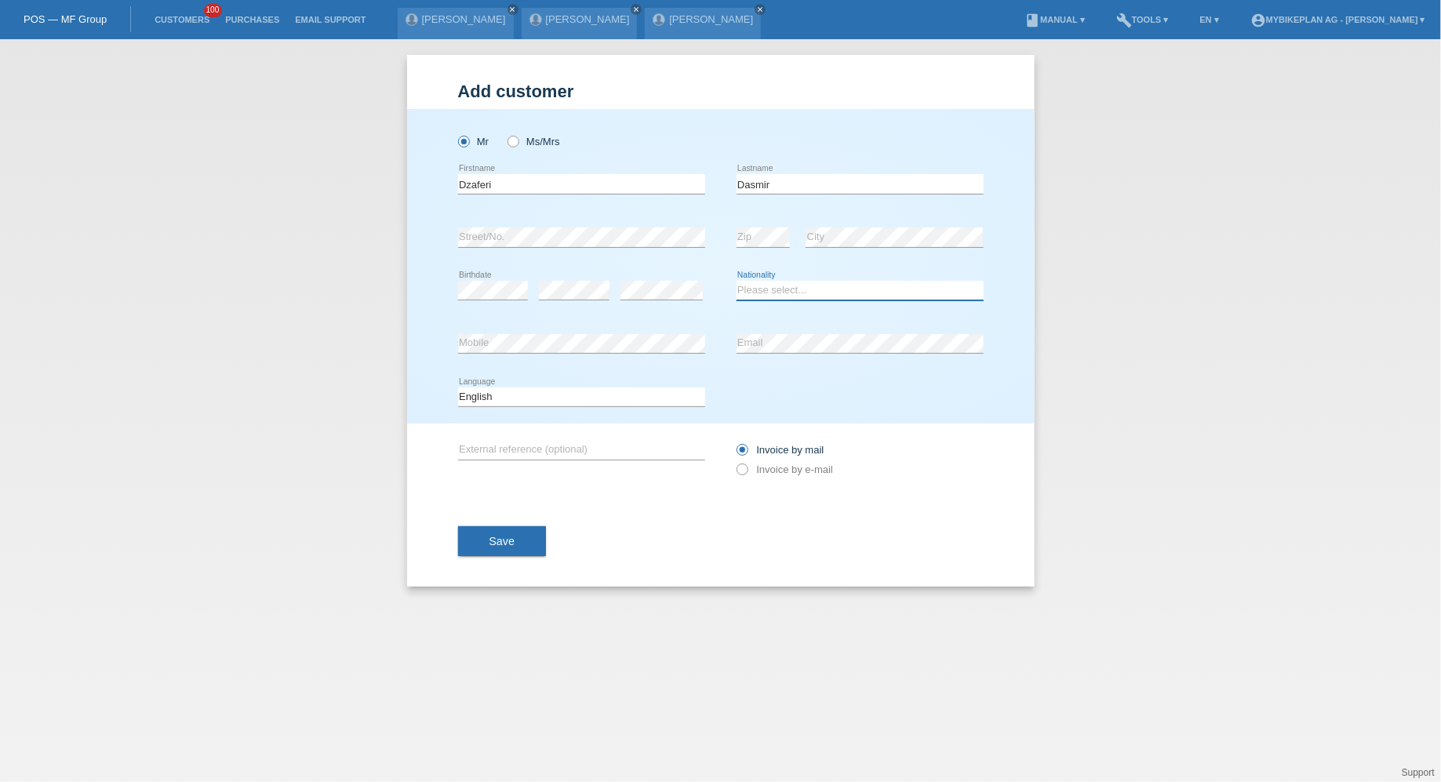
select select "CH"
click at [599, 391] on select "Deutsch Français Italiano English" at bounding box center [581, 396] width 247 height 19
select select "de"
click at [458, 387] on select "Deutsch Français Italiano English" at bounding box center [581, 396] width 247 height 19
click at [785, 472] on label "Invoice by e-mail" at bounding box center [784, 470] width 97 height 12
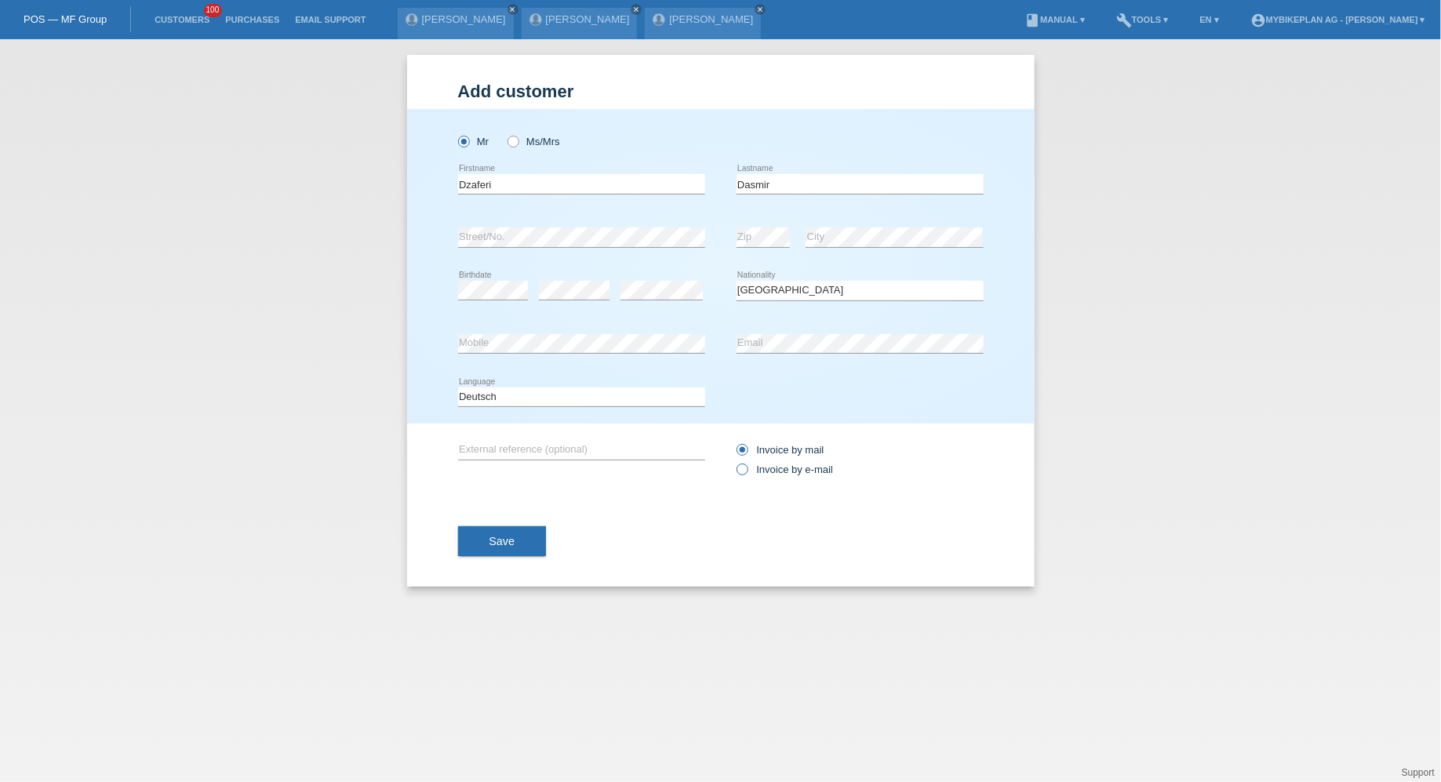
click at [747, 472] on input "Invoice by e-mail" at bounding box center [741, 474] width 10 height 20
radio input "true"
click at [498, 533] on button "Save" at bounding box center [502, 541] width 89 height 30
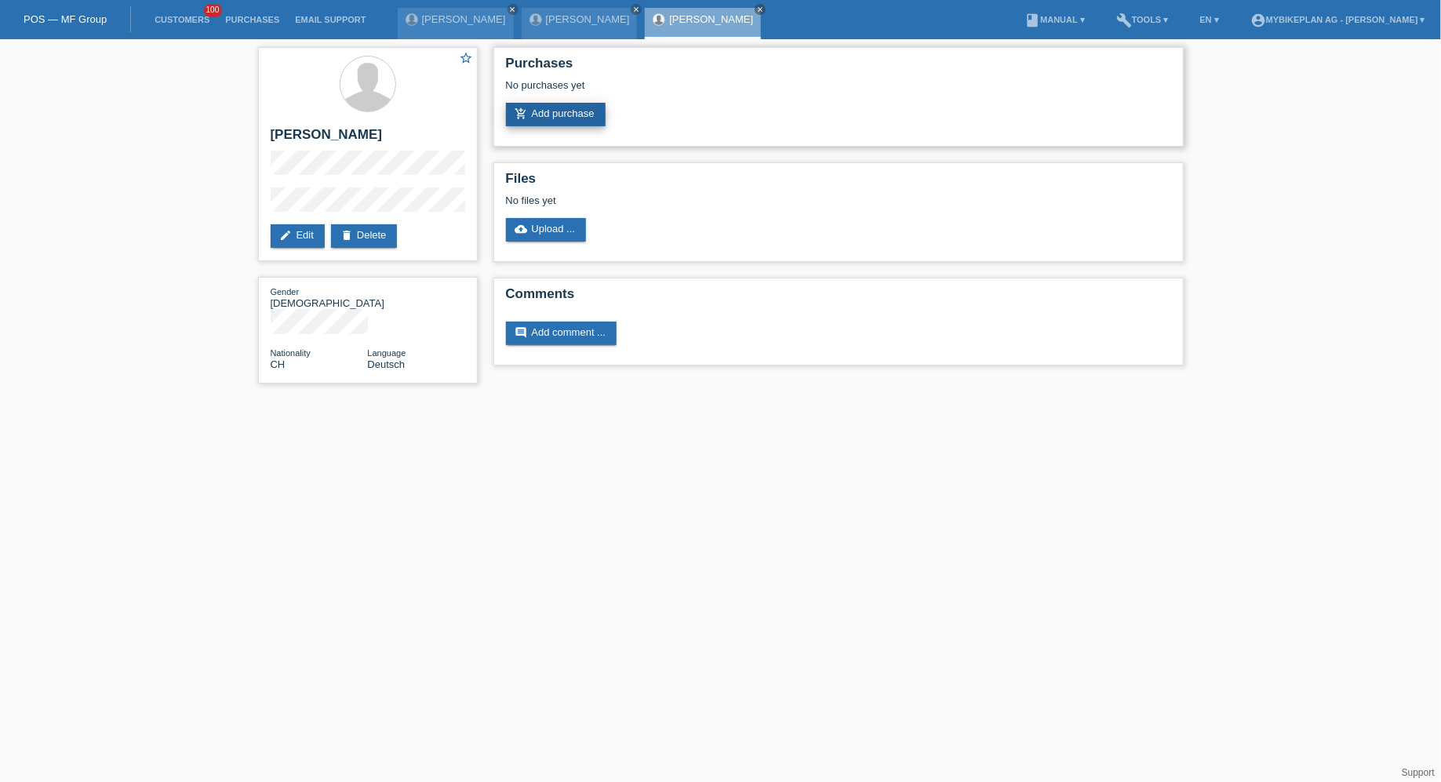
click at [587, 115] on link "add_shopping_cart Add purchase" at bounding box center [556, 115] width 100 height 24
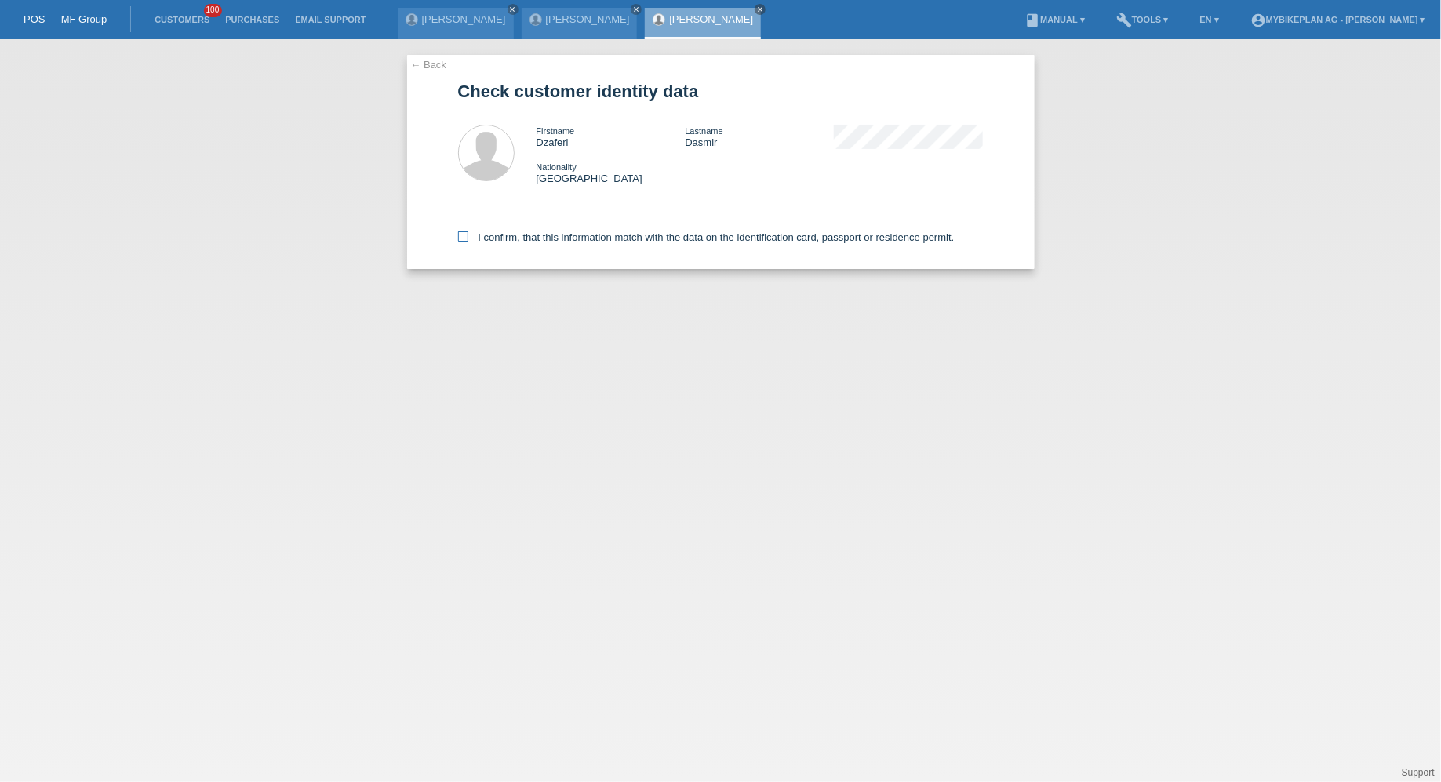
click at [479, 240] on label "I confirm, that this information match with the data on the identification card…" at bounding box center [706, 237] width 496 height 12
click at [468, 240] on input "I confirm, that this information match with the data on the identification card…" at bounding box center [463, 236] width 10 height 10
checkbox input "true"
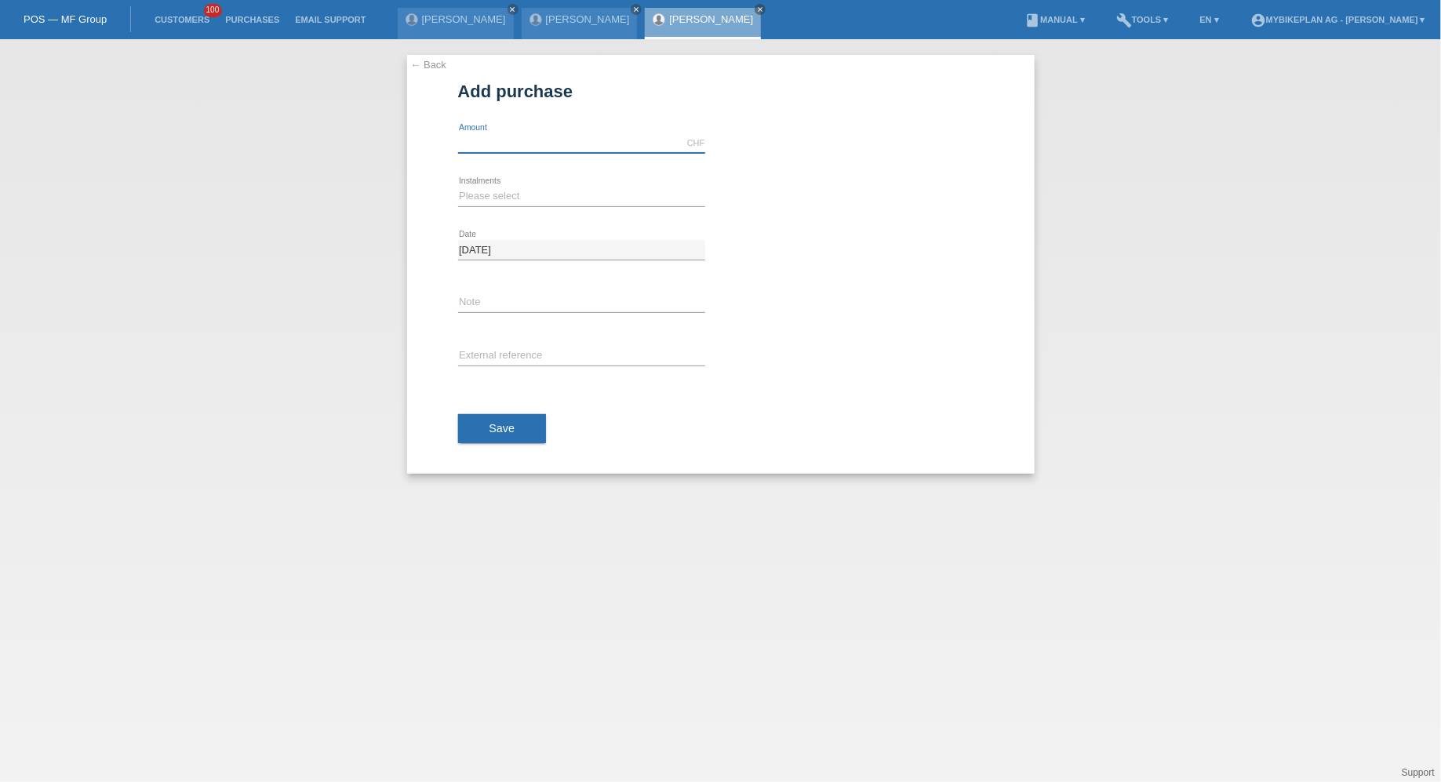
click at [495, 136] on input "text" at bounding box center [581, 143] width 247 height 20
type input "4490.00"
click at [471, 193] on select "Please select 6 instalments 12 instalments 18 instalments 24 instalments 36 ins…" at bounding box center [581, 196] width 247 height 19
select select "487"
click at [458, 187] on select "Please select 6 instalments 12 instalments 18 instalments 24 instalments 36 ins…" at bounding box center [581, 196] width 247 height 19
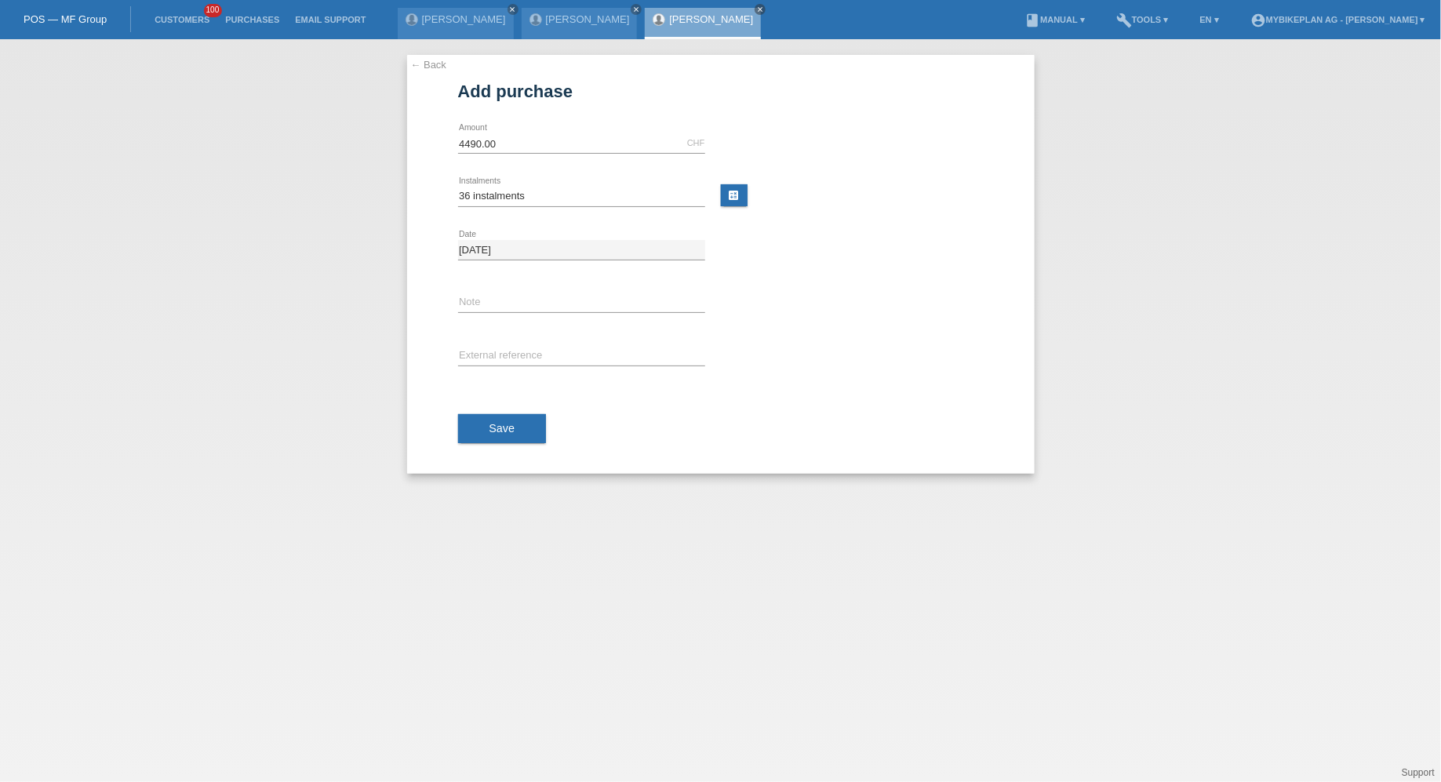
click at [510, 340] on div "error External reference" at bounding box center [581, 356] width 247 height 53
click at [510, 348] on input "text" at bounding box center [581, 357] width 247 height 20
paste input "44126350336"
type input "44126350336"
click at [504, 435] on button "Save" at bounding box center [502, 429] width 89 height 30
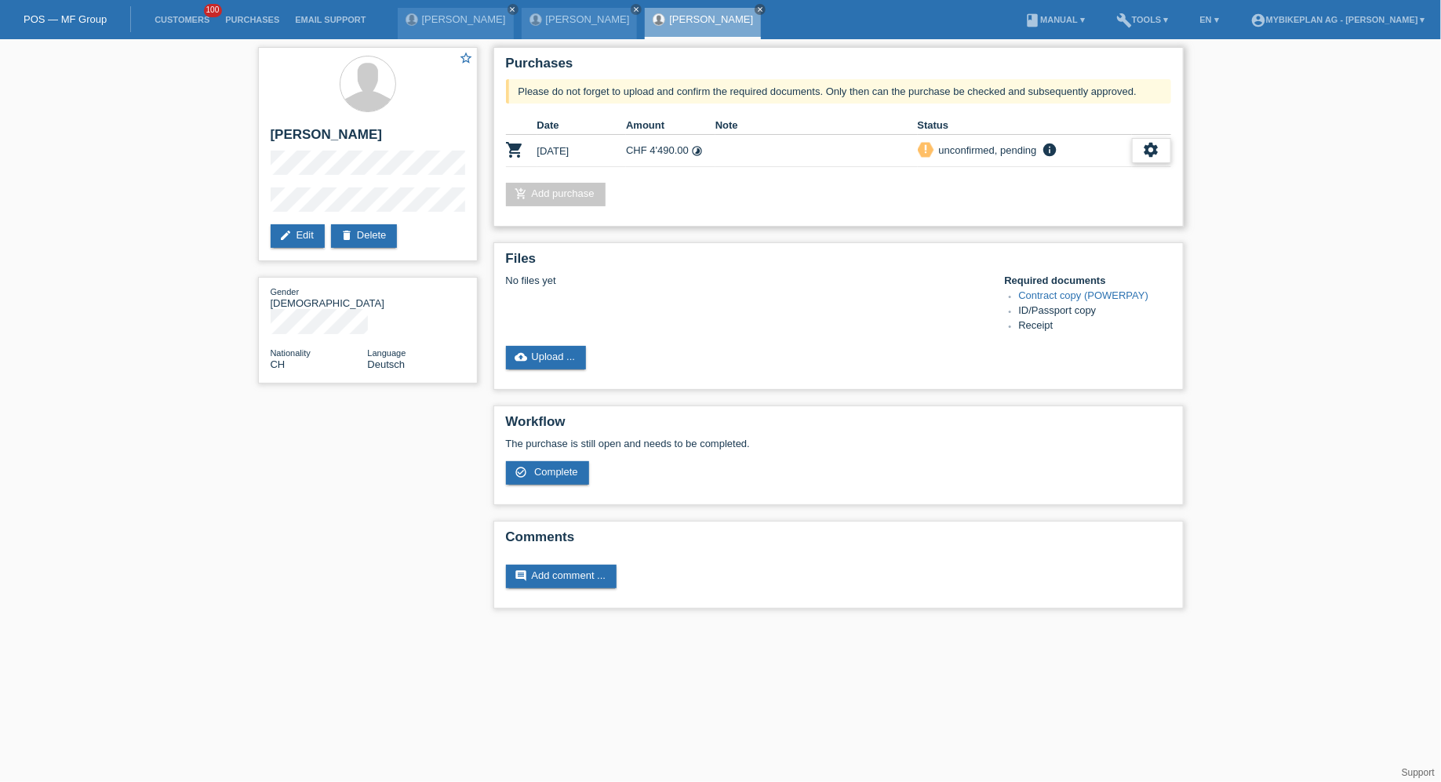
click at [1138, 163] on td "settings fullscreen Show description Download terms get_app check_circle_outlin…" at bounding box center [1151, 151] width 39 height 32
click at [1140, 157] on div "settings" at bounding box center [1151, 150] width 39 height 25
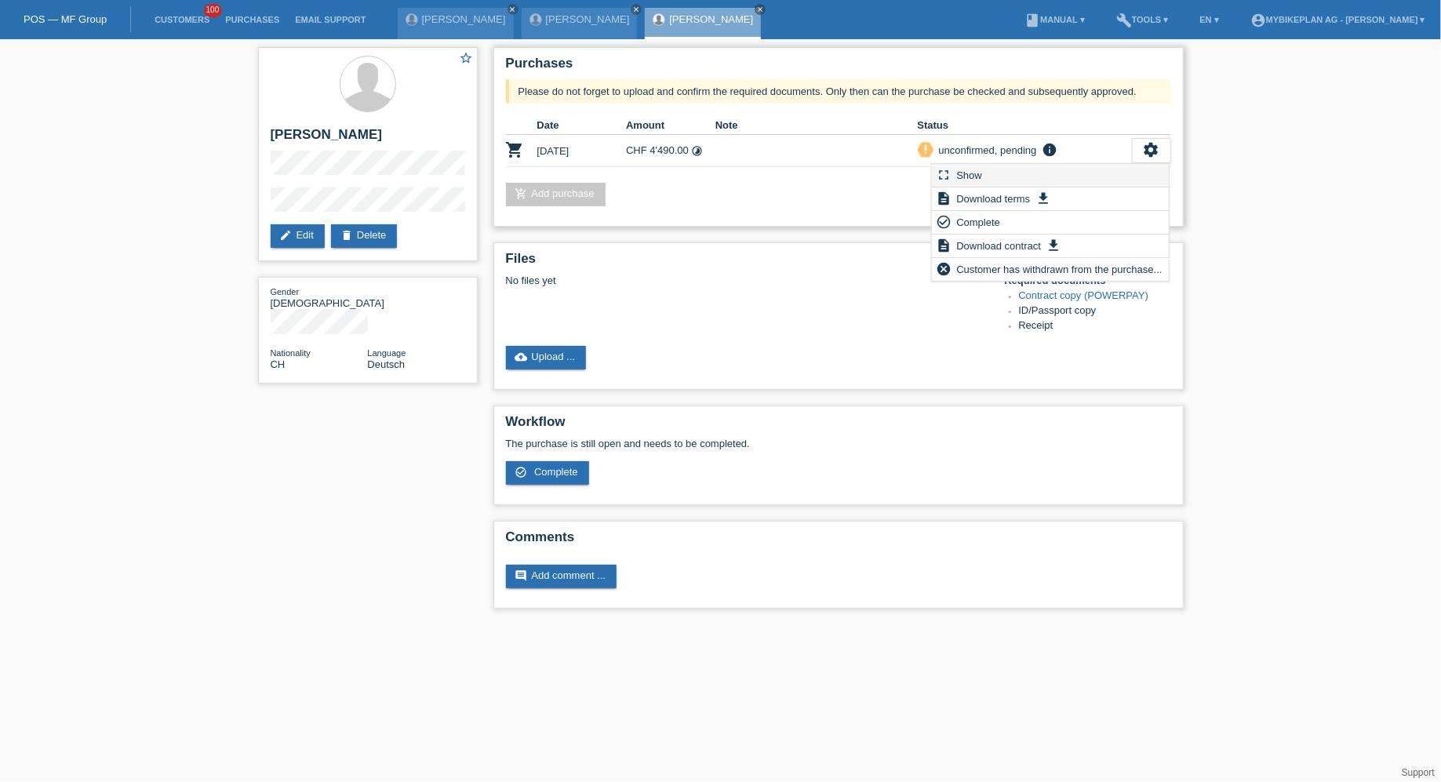
click at [1088, 181] on div "fullscreen Show" at bounding box center [1050, 176] width 237 height 24
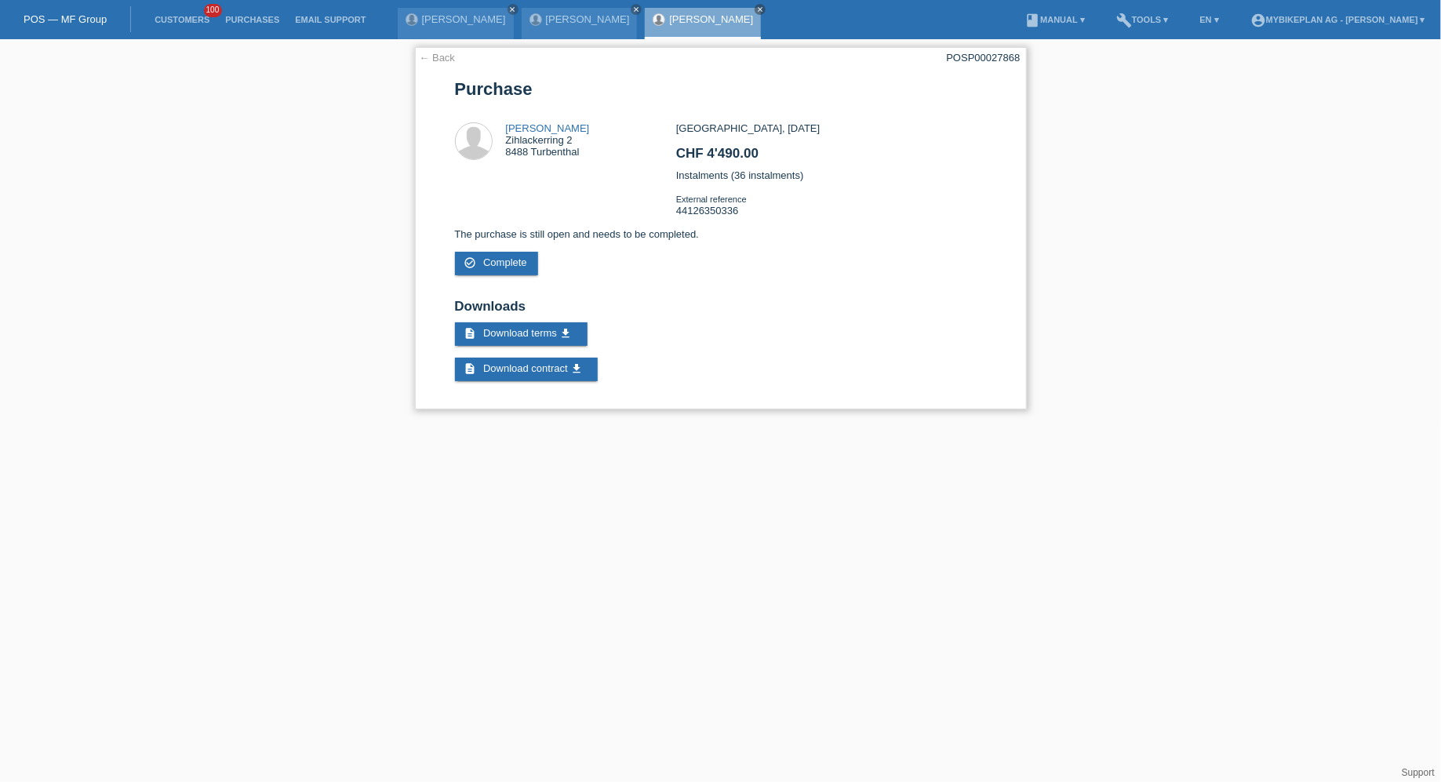
click at [964, 53] on div "POSP00027868" at bounding box center [984, 58] width 74 height 12
copy div "POSP00027868"
